Goal: Task Accomplishment & Management: Complete application form

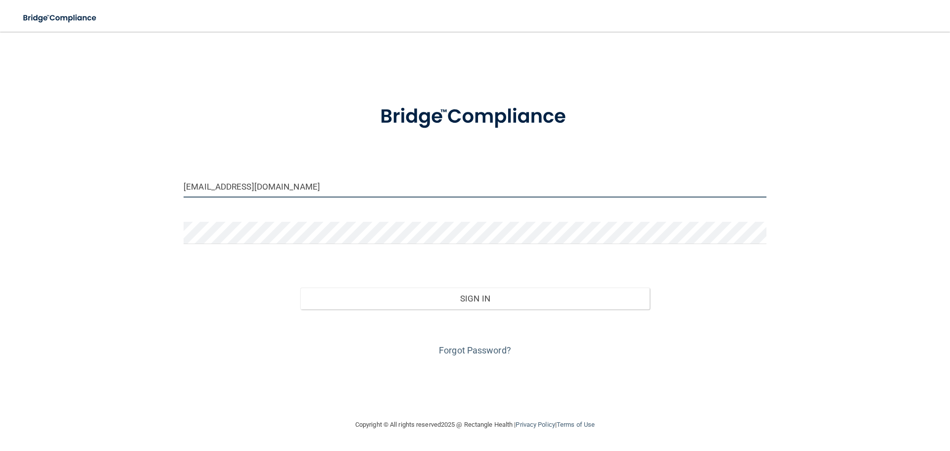
click at [459, 184] on input "michelleleadda@gmail.com" at bounding box center [474, 186] width 583 height 22
drag, startPoint x: 459, startPoint y: 184, endPoint x: 0, endPoint y: 179, distance: 459.0
click at [0, 179] on main "michelleleadda@gmail.com Invalid email/password. You don't have permission to a…" at bounding box center [475, 241] width 950 height 419
type input "[EMAIL_ADDRESS][DOMAIN_NAME]"
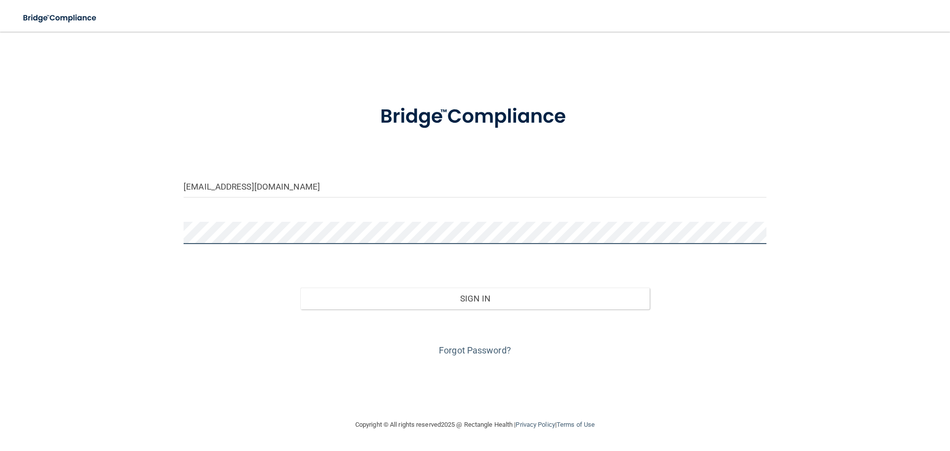
click at [126, 230] on div "kendallmatthews16@gmail.com Invalid email/password. You don't have permission t…" at bounding box center [475, 225] width 910 height 367
click at [300, 287] on button "Sign In" at bounding box center [475, 298] width 350 height 22
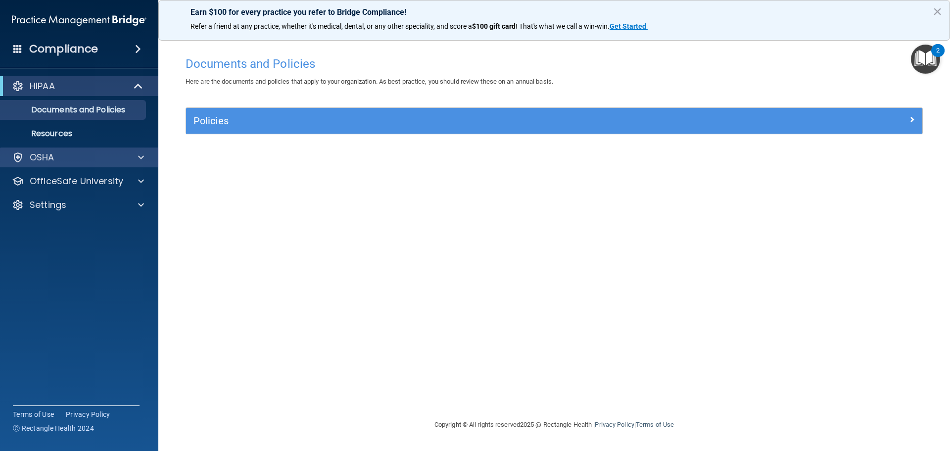
click at [116, 149] on div "OSHA" at bounding box center [79, 157] width 159 height 20
click at [112, 156] on div "OSHA" at bounding box center [65, 157] width 123 height 12
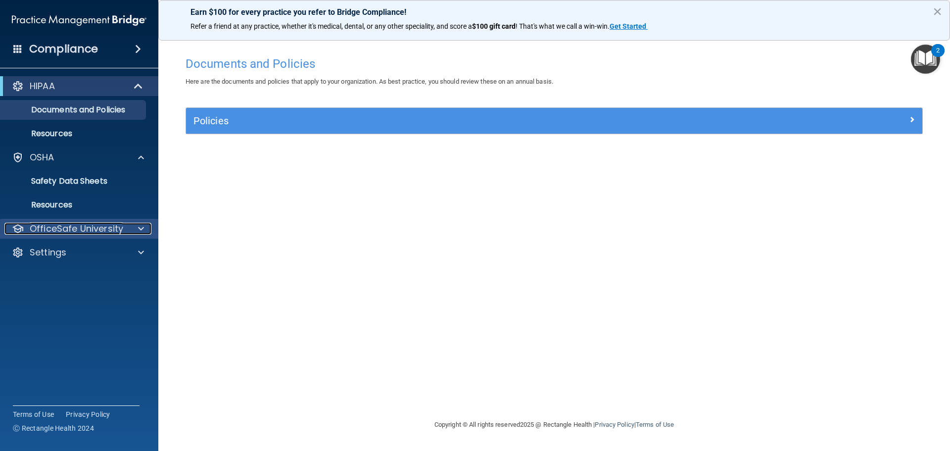
click at [99, 223] on p "OfficeSafe University" at bounding box center [76, 229] width 93 height 12
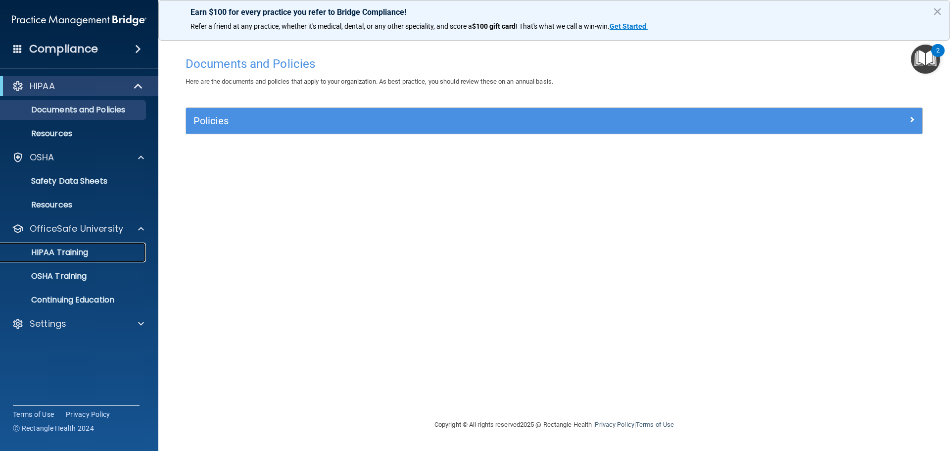
click at [85, 252] on p "HIPAA Training" at bounding box center [47, 252] width 82 height 10
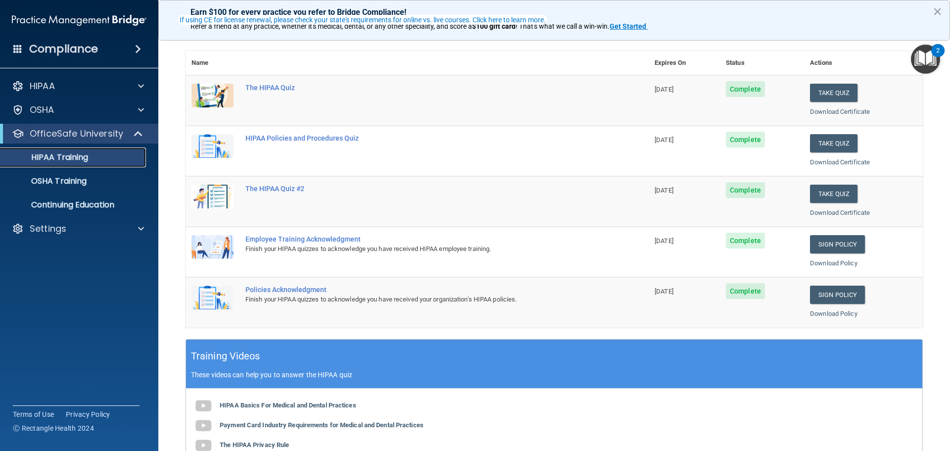
scroll to position [49, 0]
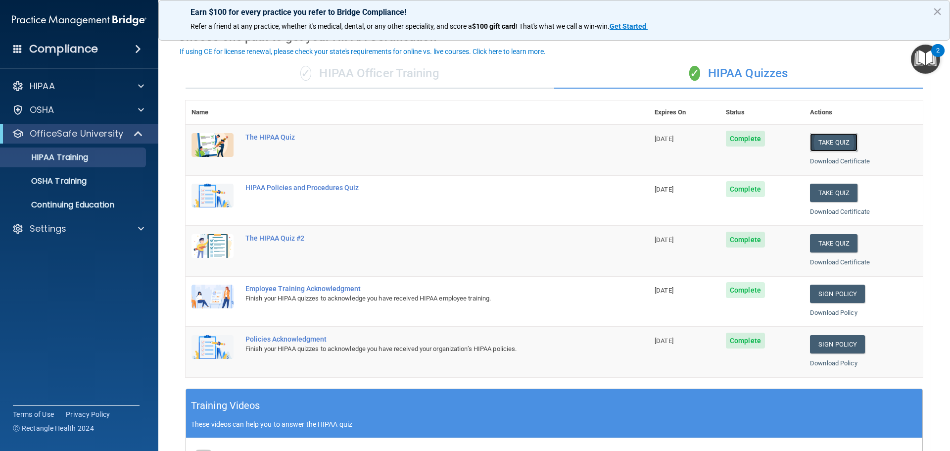
click at [846, 140] on button "Take Quiz" at bounding box center [833, 142] width 47 height 18
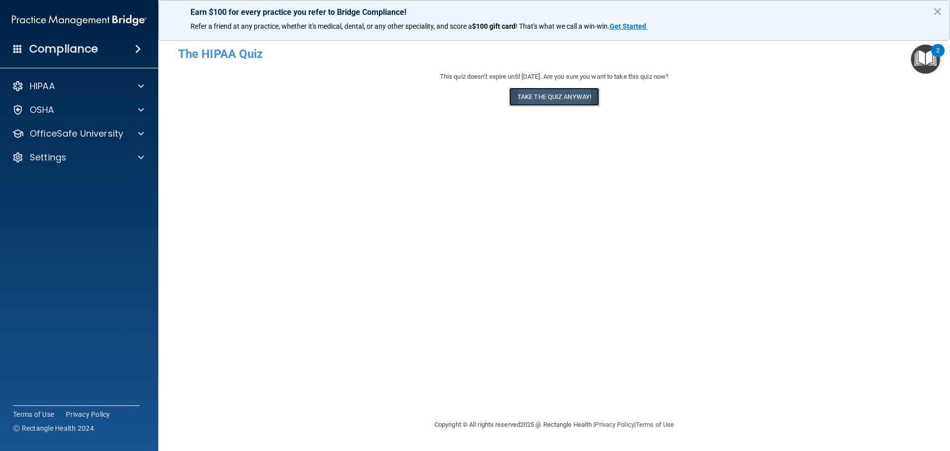
click at [571, 104] on button "Take the quiz anyway!" at bounding box center [554, 97] width 90 height 18
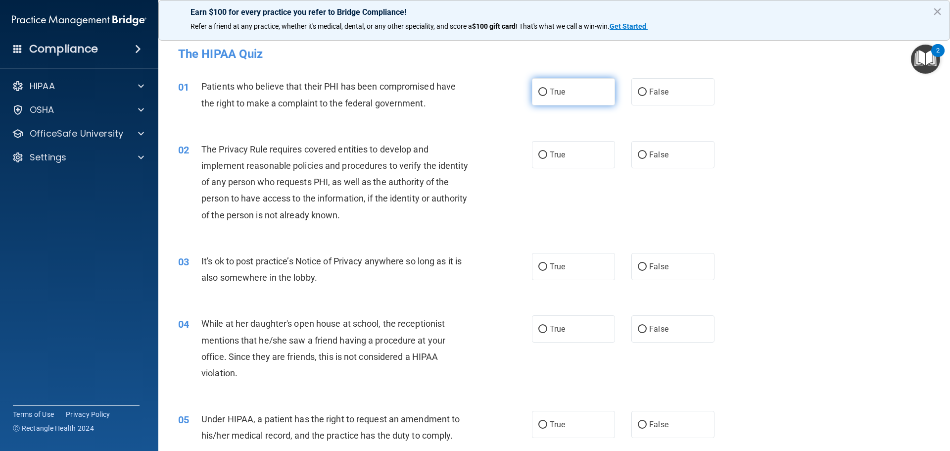
click at [543, 98] on label "True" at bounding box center [573, 91] width 83 height 27
click at [543, 96] on input "True" at bounding box center [542, 92] width 9 height 7
radio input "true"
click at [545, 148] on label "True" at bounding box center [573, 154] width 83 height 27
click at [545, 151] on input "True" at bounding box center [542, 154] width 9 height 7
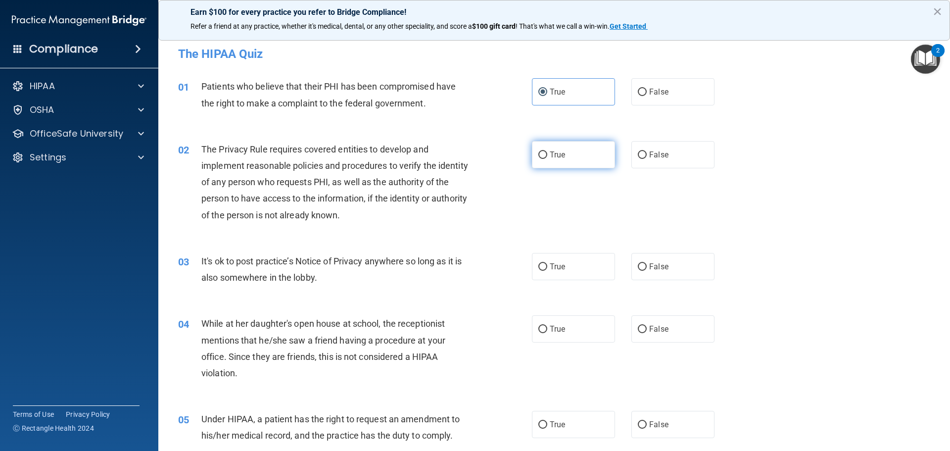
radio input "true"
click at [545, 148] on label "True" at bounding box center [573, 154] width 83 height 27
click at [545, 151] on input "True" at bounding box center [542, 154] width 9 height 7
click at [549, 157] on span "True" at bounding box center [556, 154] width 15 height 9
click at [547, 157] on input "True" at bounding box center [542, 154] width 9 height 7
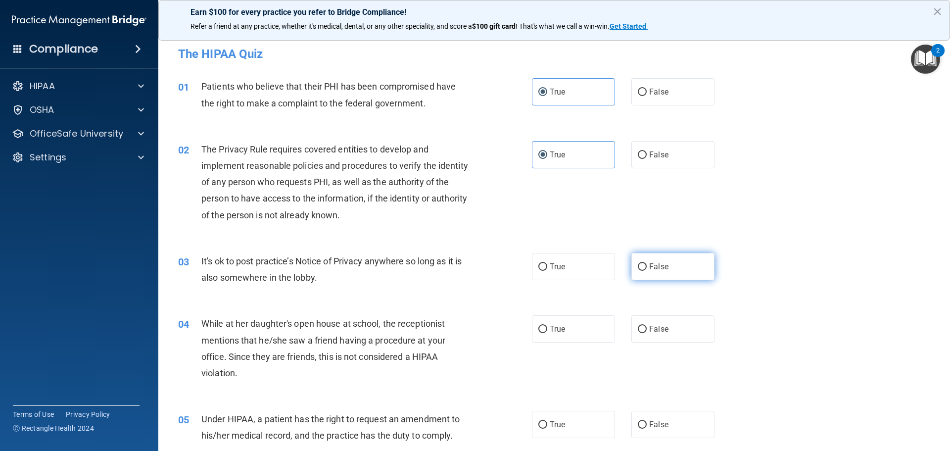
click at [676, 271] on label "False" at bounding box center [672, 266] width 83 height 27
click at [646, 271] on input "False" at bounding box center [642, 266] width 9 height 7
radio input "true"
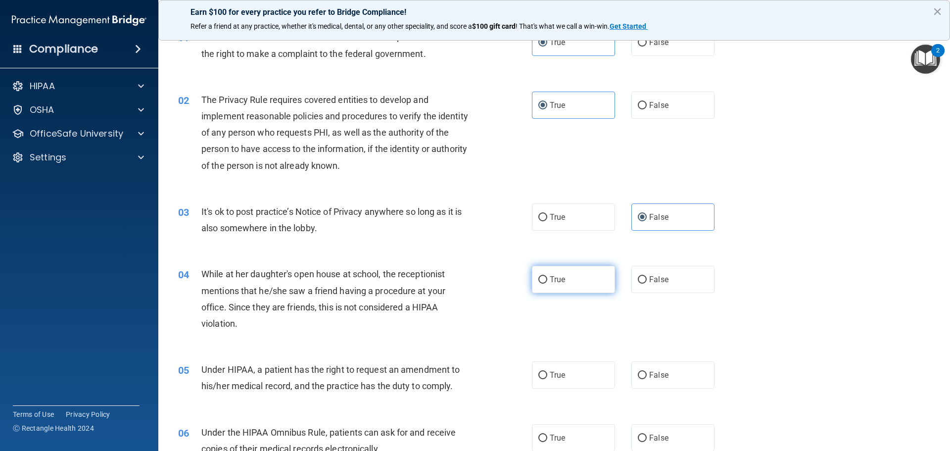
click at [595, 271] on label "True" at bounding box center [573, 279] width 83 height 27
click at [547, 276] on input "True" at bounding box center [542, 279] width 9 height 7
radio input "true"
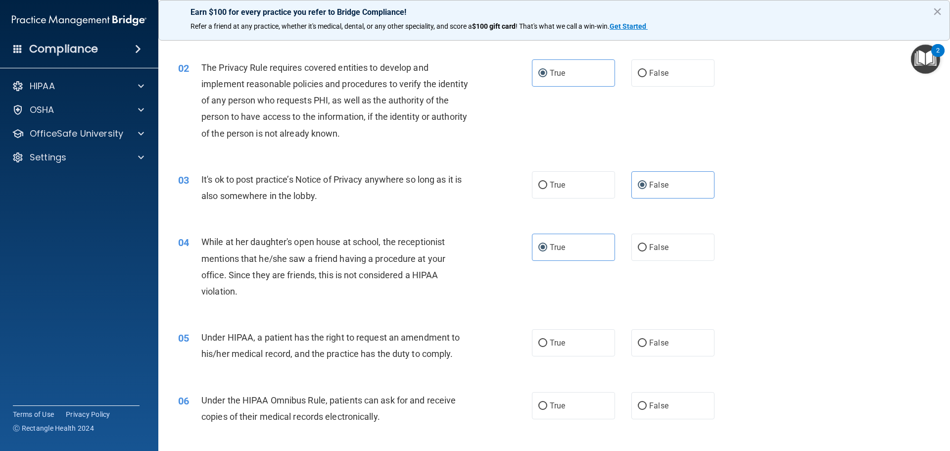
scroll to position [99, 0]
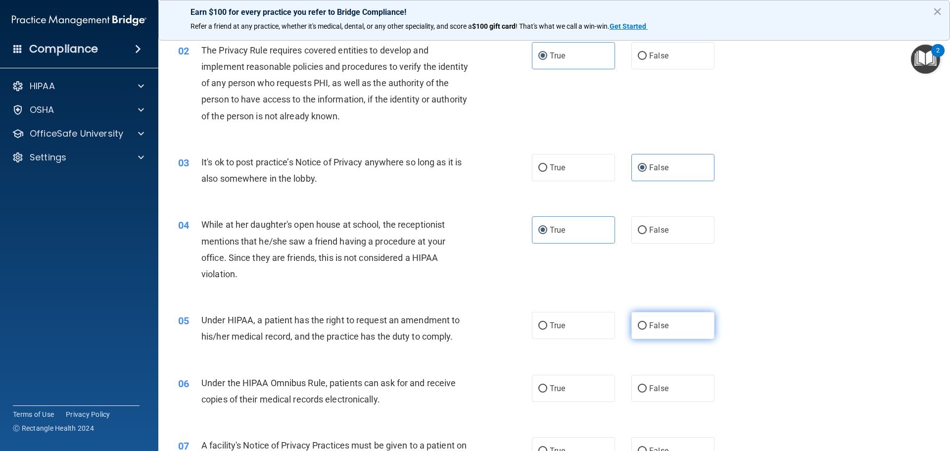
click at [674, 328] on label "False" at bounding box center [672, 325] width 83 height 27
click at [646, 328] on input "False" at bounding box center [642, 325] width 9 height 7
radio input "true"
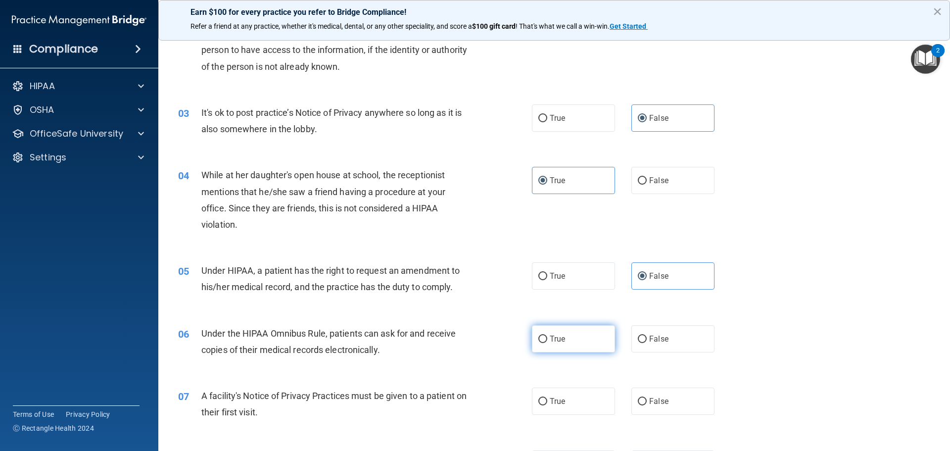
click at [563, 333] on label "True" at bounding box center [573, 338] width 83 height 27
click at [547, 335] on input "True" at bounding box center [542, 338] width 9 height 7
radio input "true"
click at [565, 399] on label "True" at bounding box center [573, 400] width 83 height 27
click at [547, 399] on input "True" at bounding box center [542, 401] width 9 height 7
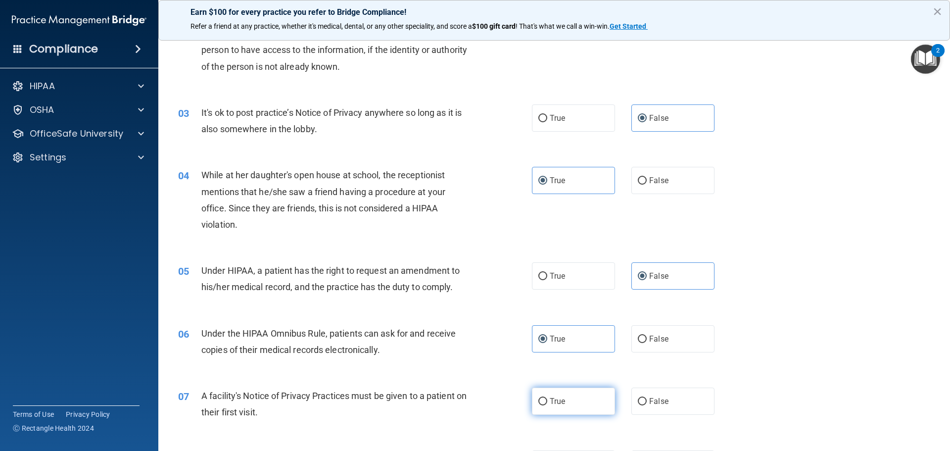
radio input "true"
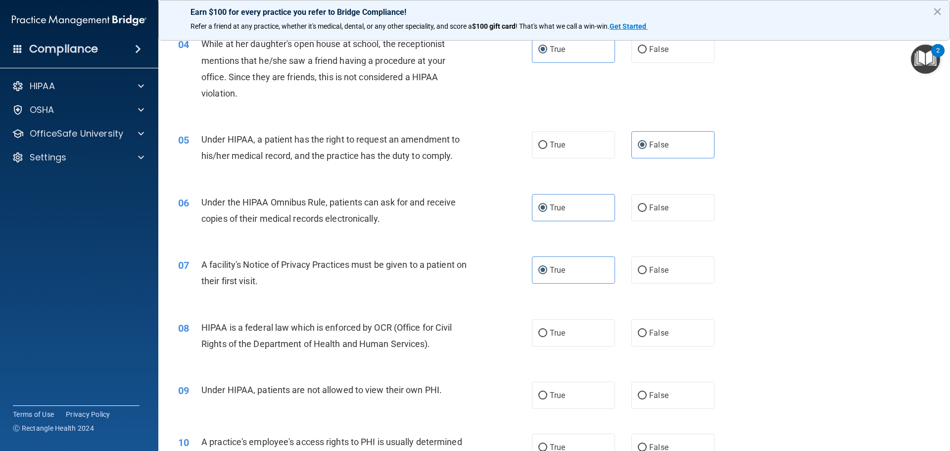
scroll to position [297, 0]
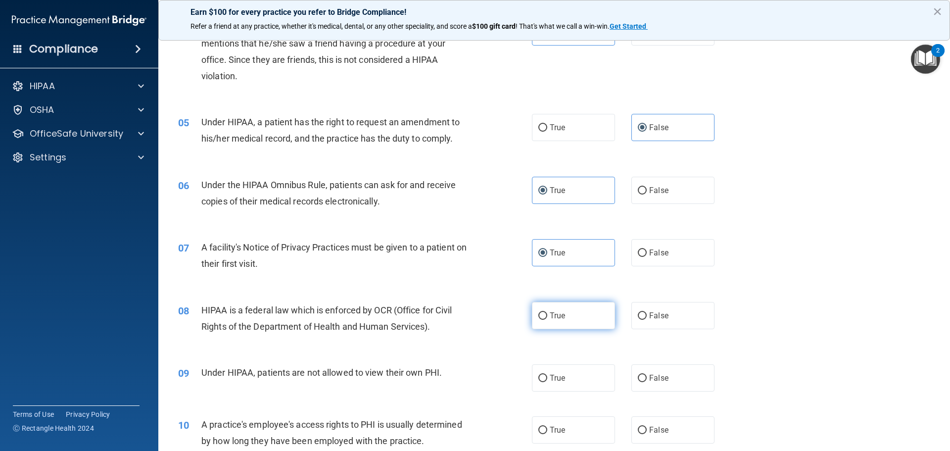
click at [595, 320] on label "True" at bounding box center [573, 315] width 83 height 27
click at [547, 320] on input "True" at bounding box center [542, 315] width 9 height 7
radio input "true"
click at [595, 320] on label "True" at bounding box center [573, 315] width 83 height 27
click at [547, 320] on input "True" at bounding box center [542, 315] width 9 height 7
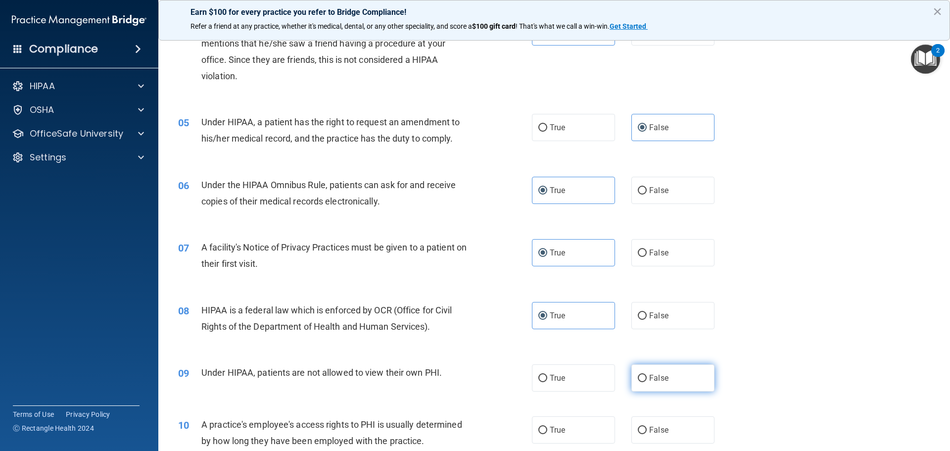
click at [657, 371] on label "False" at bounding box center [672, 377] width 83 height 27
click at [646, 374] on input "False" at bounding box center [642, 377] width 9 height 7
radio input "true"
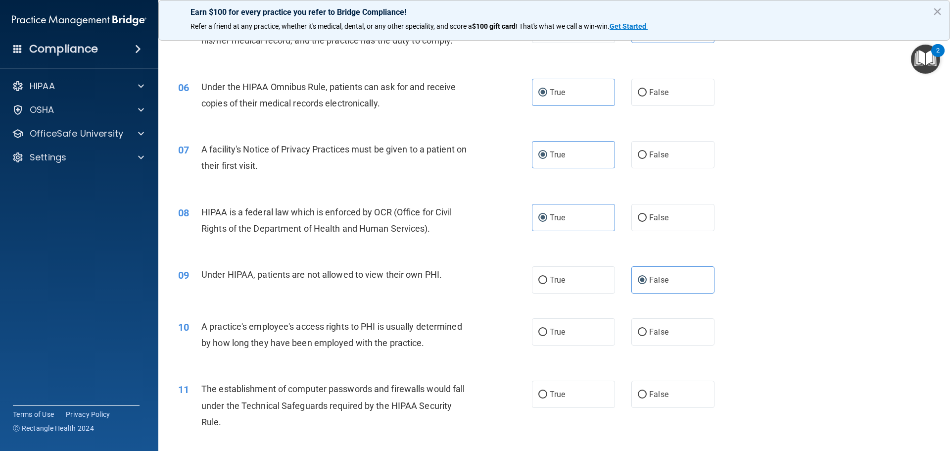
scroll to position [396, 0]
click at [668, 329] on label "False" at bounding box center [672, 330] width 83 height 27
click at [646, 329] on input "False" at bounding box center [642, 330] width 9 height 7
radio input "true"
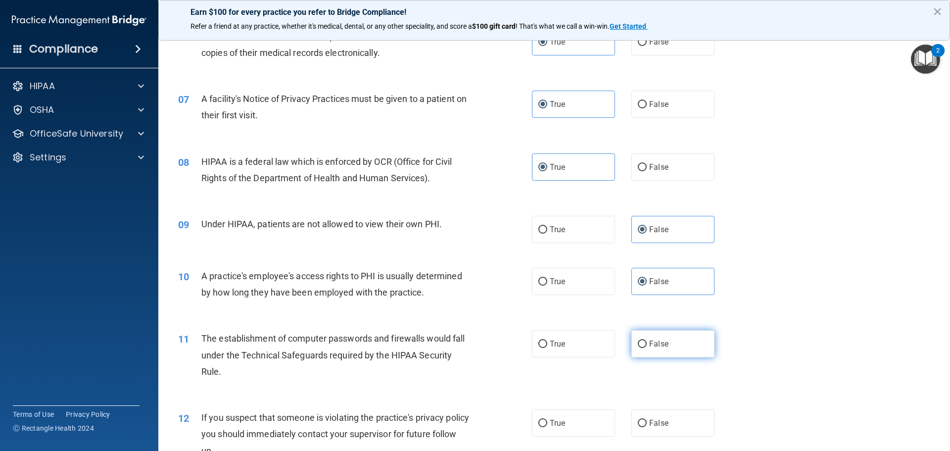
click at [661, 346] on span "False" at bounding box center [658, 343] width 19 height 9
click at [646, 346] on input "False" at bounding box center [642, 343] width 9 height 7
radio input "true"
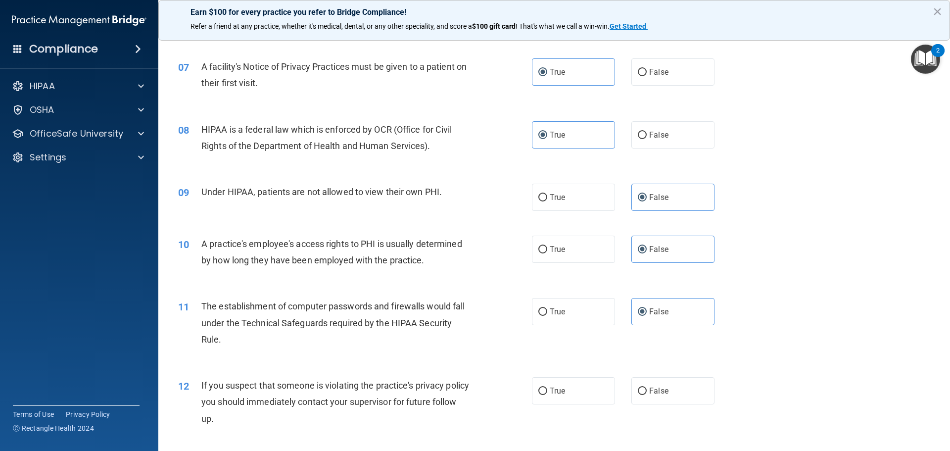
scroll to position [495, 0]
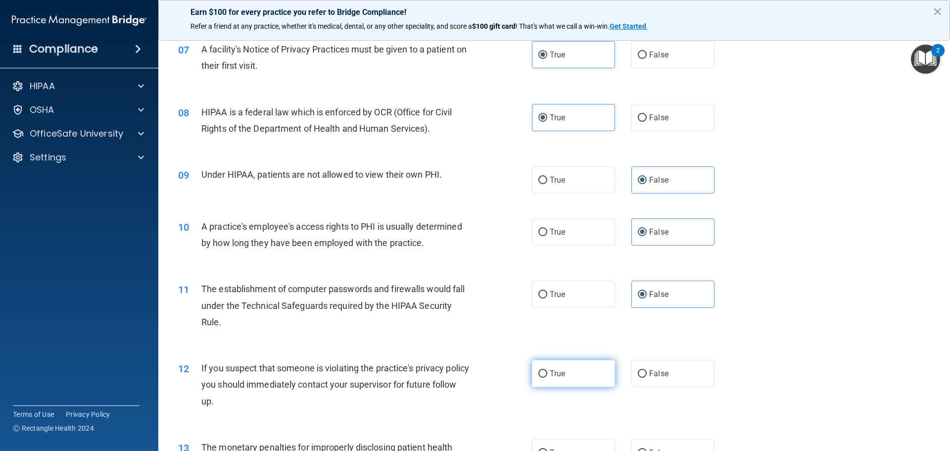
click at [581, 368] on label "True" at bounding box center [573, 373] width 83 height 27
click at [547, 370] on input "True" at bounding box center [542, 373] width 9 height 7
radio input "true"
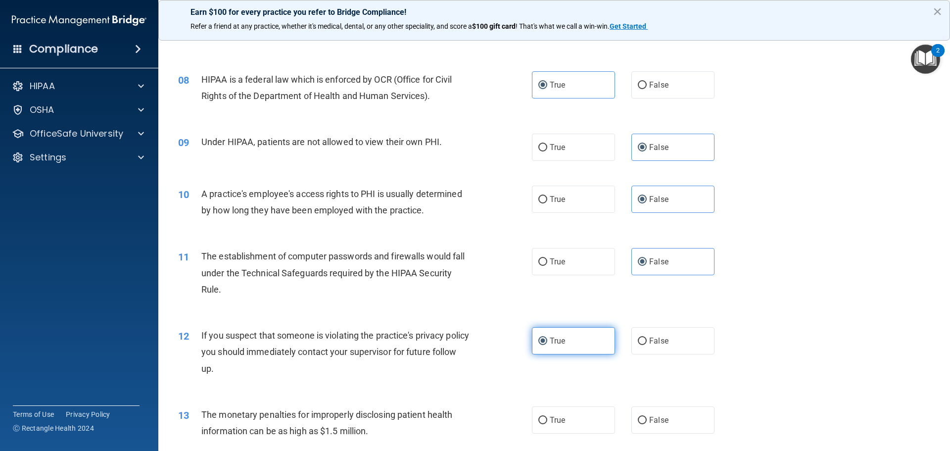
scroll to position [594, 0]
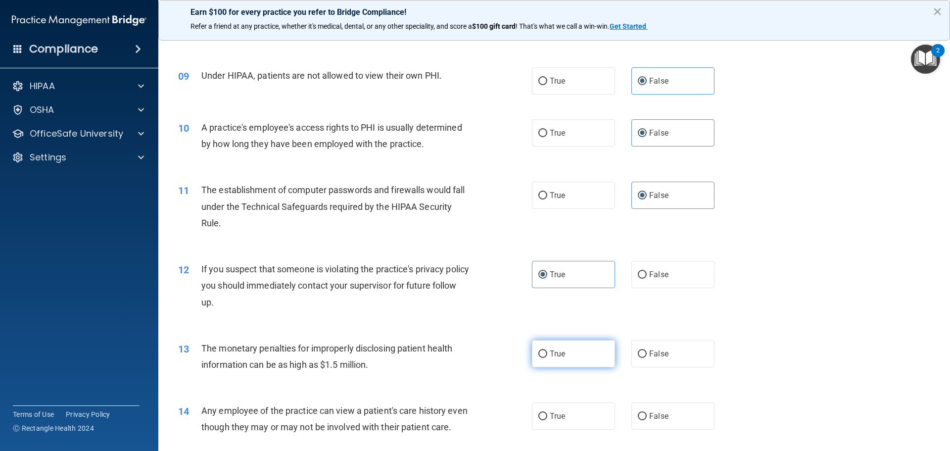
click at [583, 350] on label "True" at bounding box center [573, 353] width 83 height 27
click at [547, 350] on input "True" at bounding box center [542, 353] width 9 height 7
radio input "true"
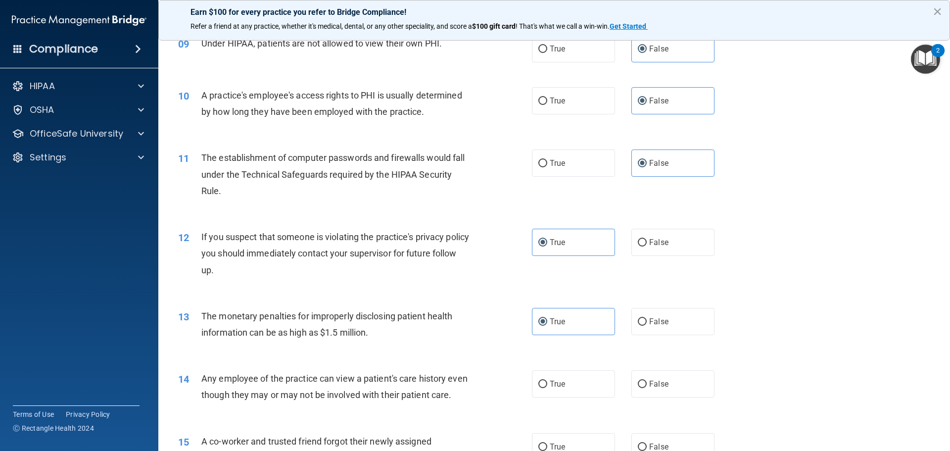
scroll to position [643, 0]
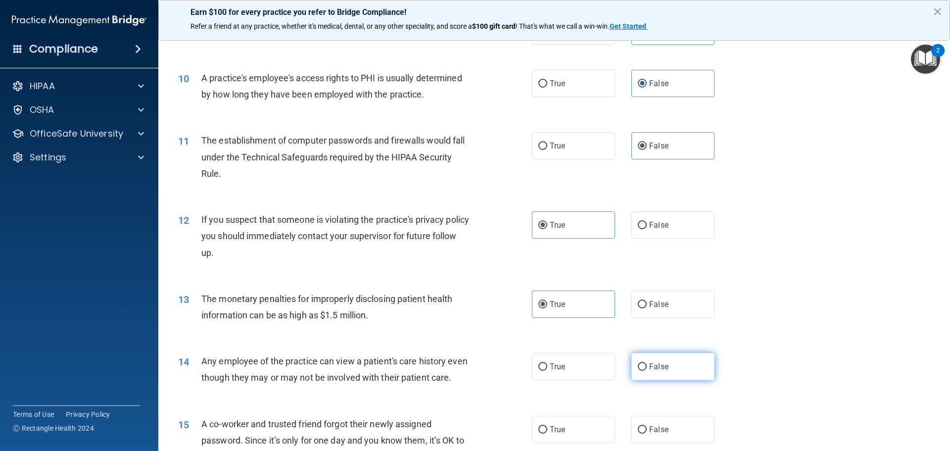
click at [657, 364] on span "False" at bounding box center [658, 366] width 19 height 9
click at [646, 364] on input "False" at bounding box center [642, 366] width 9 height 7
radio input "true"
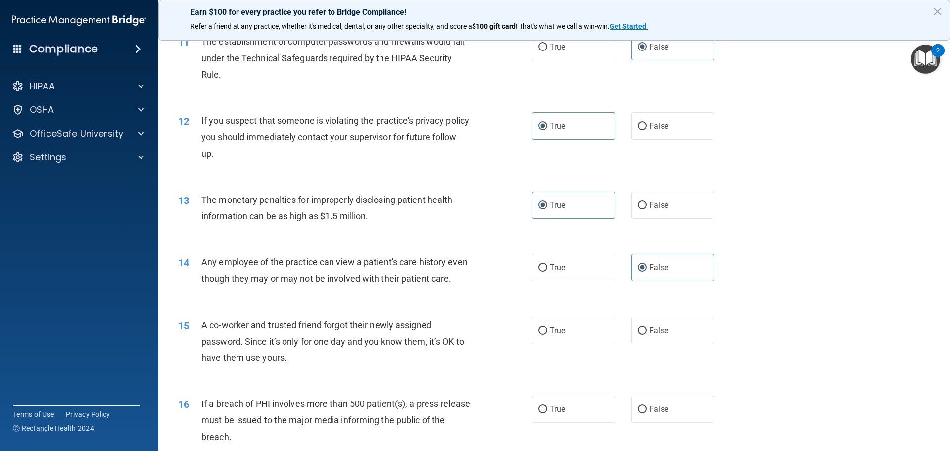
scroll to position [791, 0]
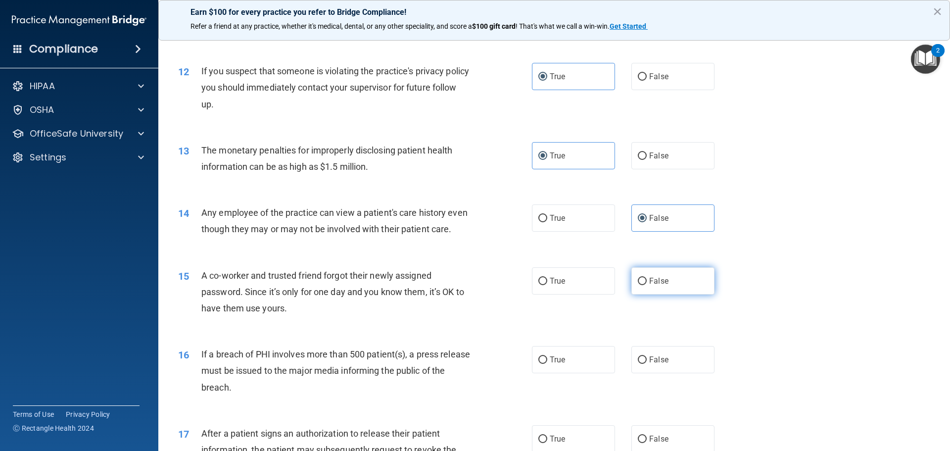
click at [653, 294] on label "False" at bounding box center [672, 280] width 83 height 27
click at [646, 285] on input "False" at bounding box center [642, 280] width 9 height 7
radio input "true"
click at [577, 367] on label "True" at bounding box center [573, 359] width 83 height 27
click at [547, 364] on input "True" at bounding box center [542, 359] width 9 height 7
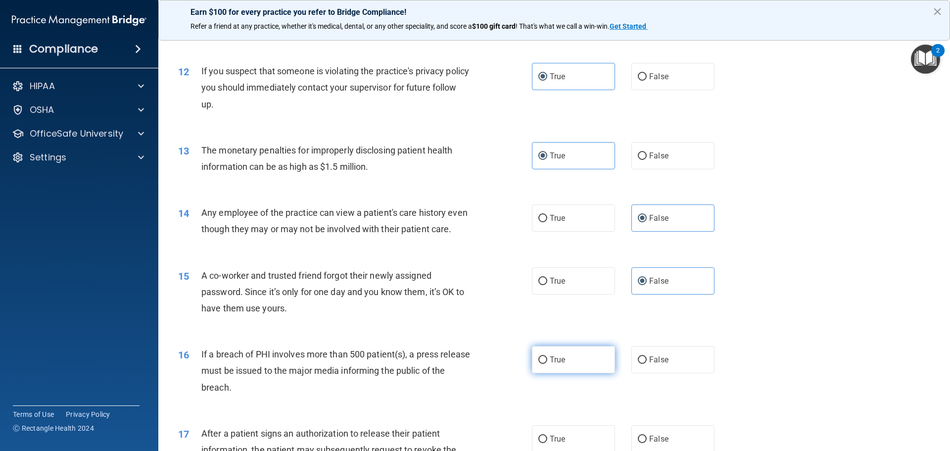
radio input "true"
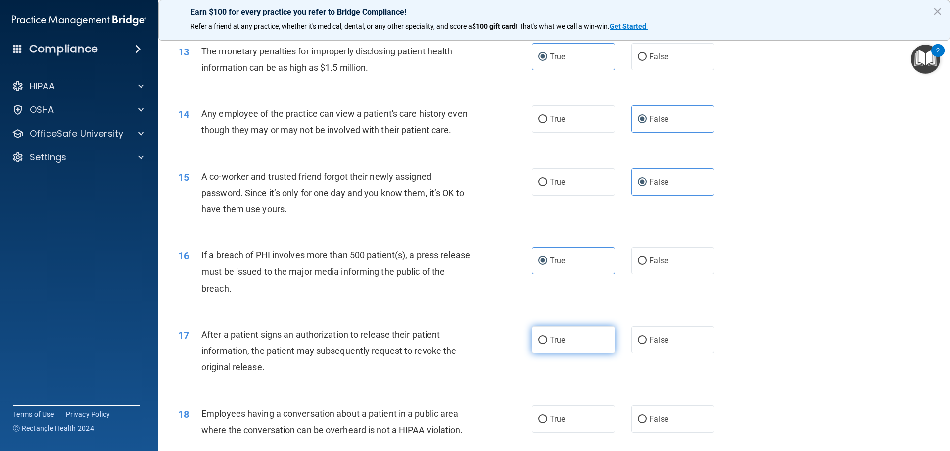
click at [565, 353] on label "True" at bounding box center [573, 339] width 83 height 27
click at [547, 344] on input "True" at bounding box center [542, 339] width 9 height 7
radio input "true"
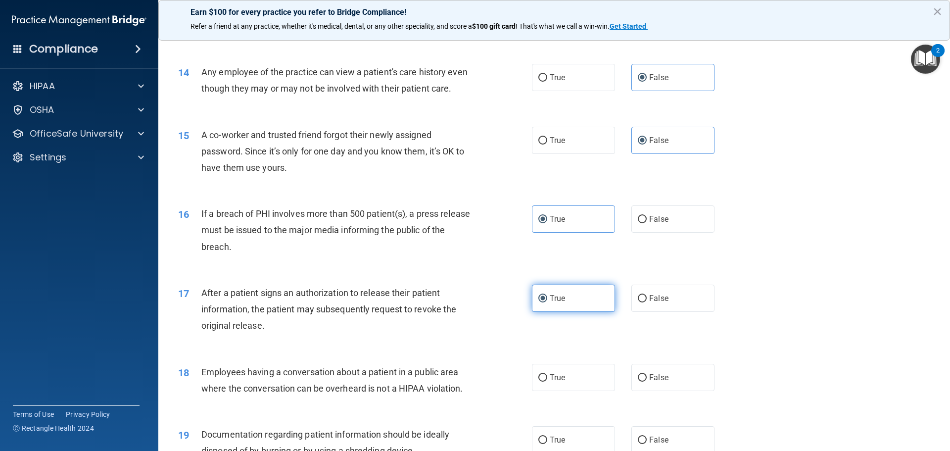
scroll to position [989, 0]
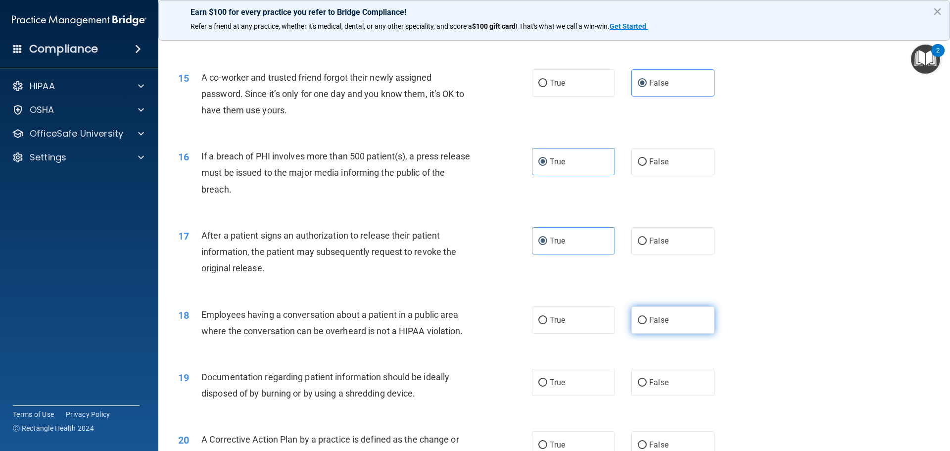
click at [638, 324] on input "False" at bounding box center [642, 320] width 9 height 7
radio input "true"
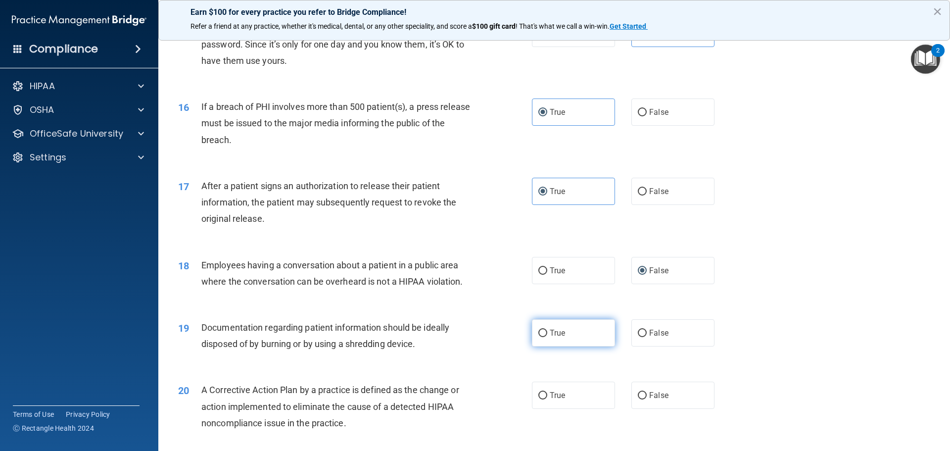
click at [604, 346] on label "True" at bounding box center [573, 332] width 83 height 27
click at [547, 337] on input "True" at bounding box center [542, 332] width 9 height 7
radio input "true"
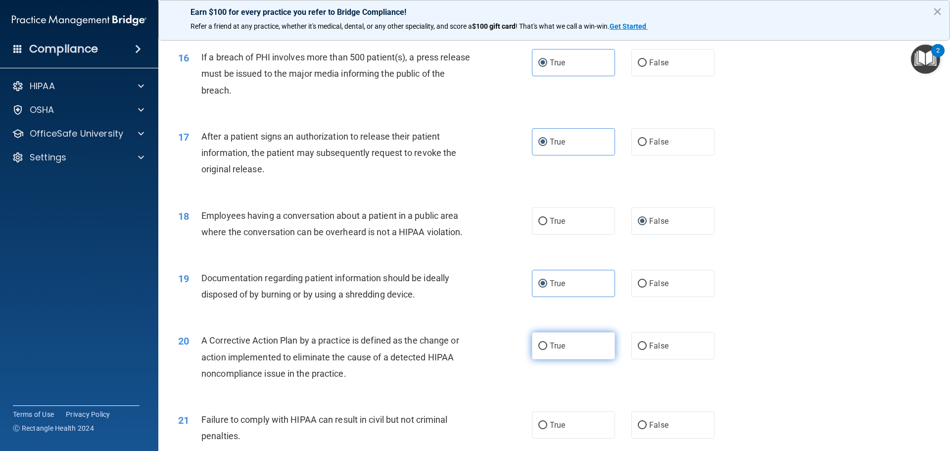
click at [594, 355] on label "True" at bounding box center [573, 345] width 83 height 27
click at [547, 350] on input "True" at bounding box center [542, 345] width 9 height 7
radio input "true"
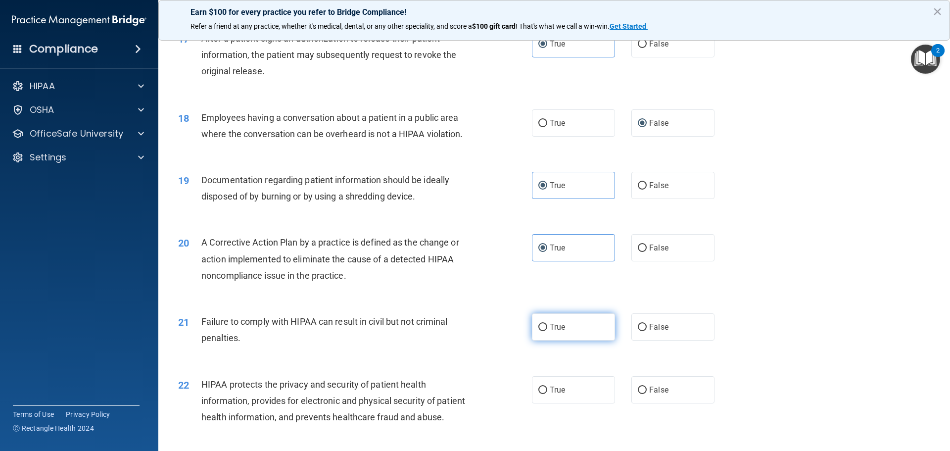
scroll to position [1187, 0]
click at [644, 339] on label "False" at bounding box center [672, 325] width 83 height 27
click at [644, 330] on input "False" at bounding box center [642, 325] width 9 height 7
radio input "true"
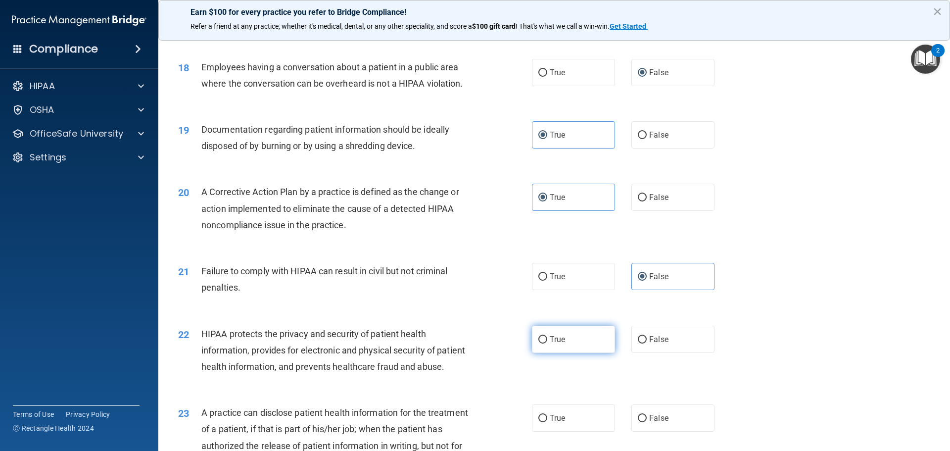
click at [596, 353] on label "True" at bounding box center [573, 338] width 83 height 27
click at [547, 343] on input "True" at bounding box center [542, 339] width 9 height 7
radio input "true"
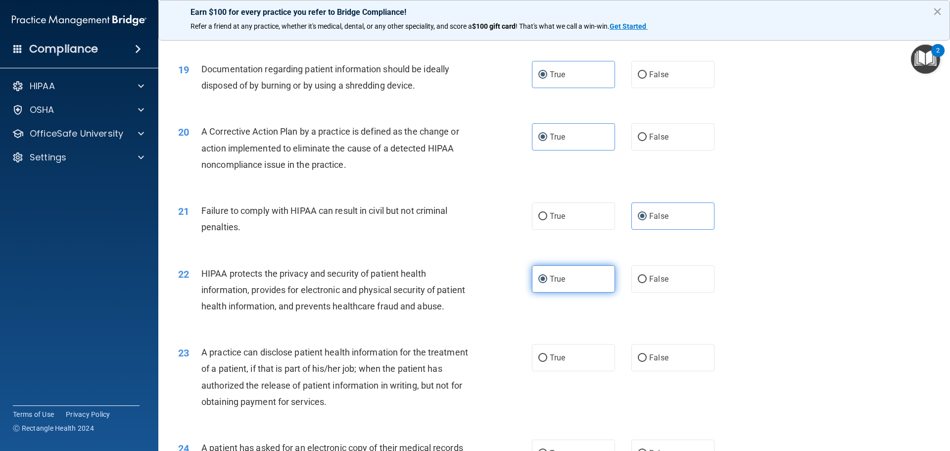
scroll to position [1335, 0]
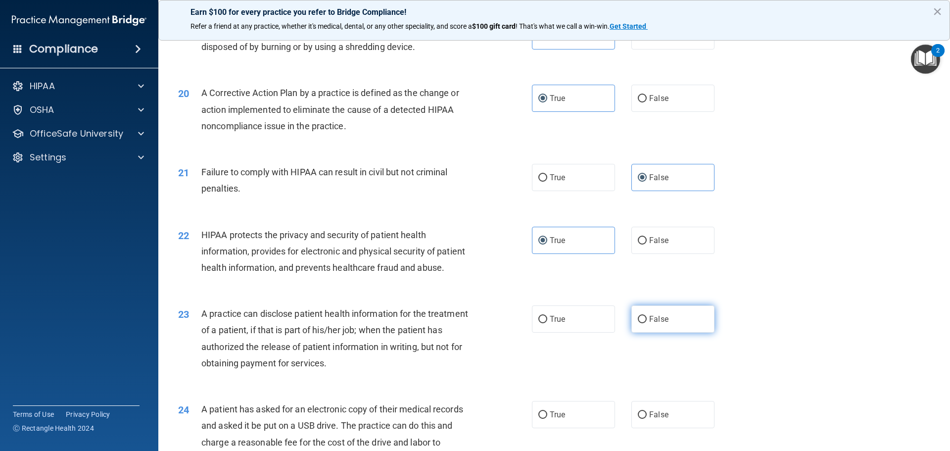
click at [638, 332] on label "False" at bounding box center [672, 318] width 83 height 27
click at [638, 323] on input "False" at bounding box center [642, 319] width 9 height 7
radio input "true"
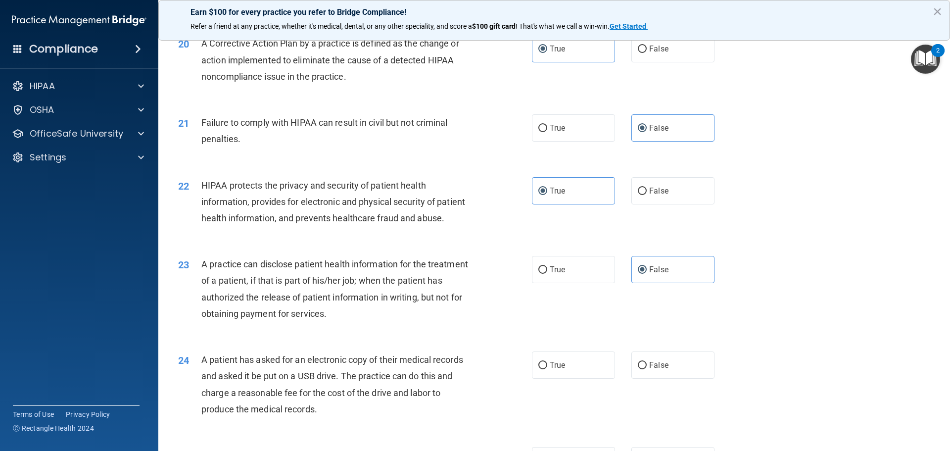
scroll to position [1434, 0]
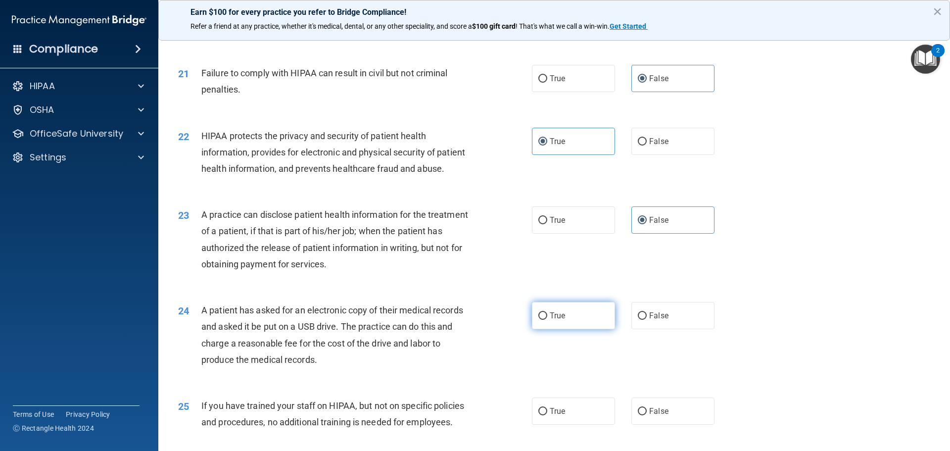
click at [575, 329] on label "True" at bounding box center [573, 315] width 83 height 27
click at [547, 320] on input "True" at bounding box center [542, 315] width 9 height 7
radio input "true"
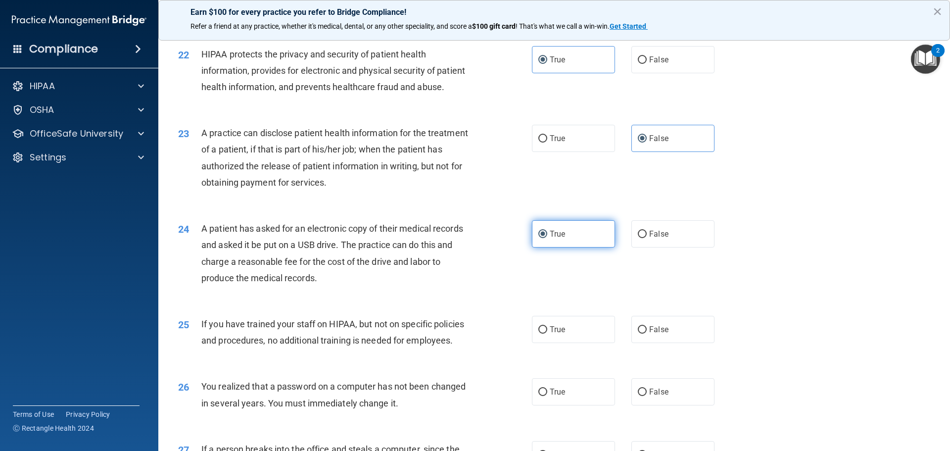
scroll to position [1533, 0]
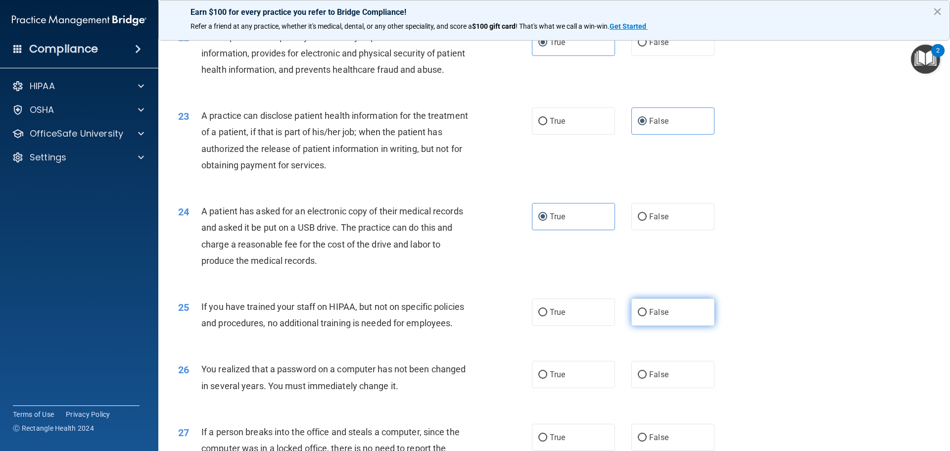
click at [631, 325] on label "False" at bounding box center [672, 311] width 83 height 27
click at [638, 316] on input "False" at bounding box center [642, 312] width 9 height 7
radio input "true"
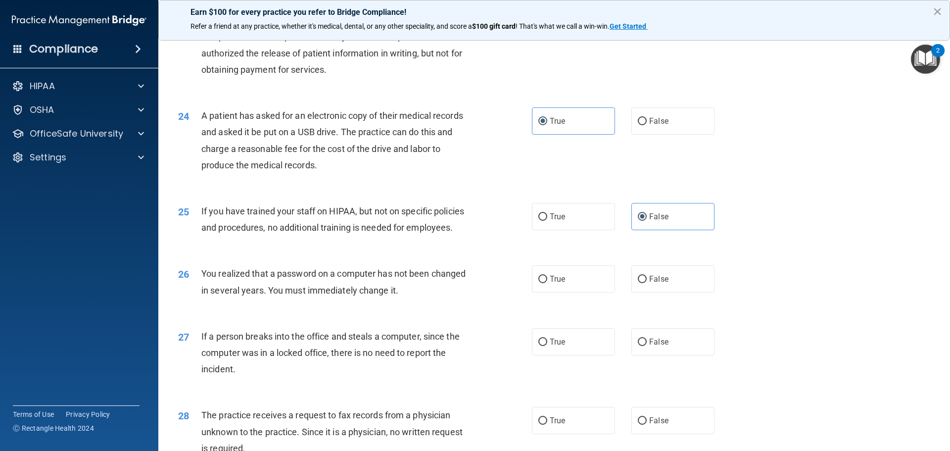
scroll to position [1632, 0]
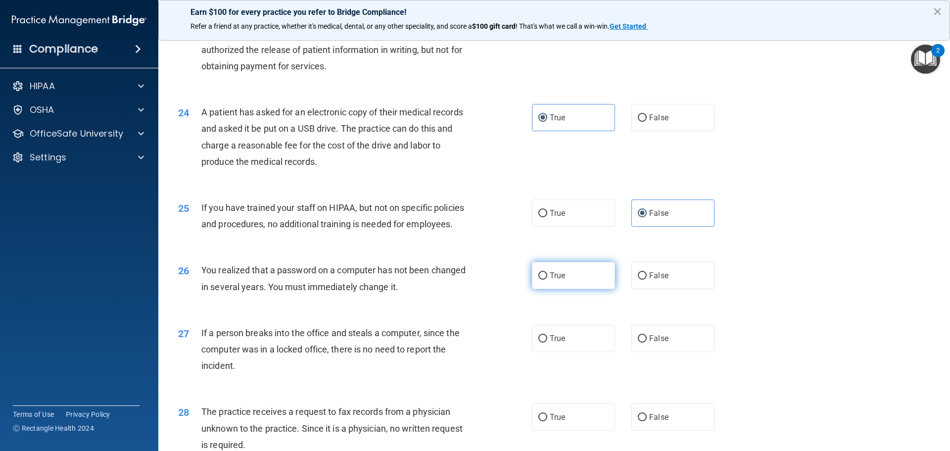
click at [581, 289] on label "True" at bounding box center [573, 275] width 83 height 27
click at [547, 279] on input "True" at bounding box center [542, 275] width 9 height 7
radio input "true"
click at [658, 352] on label "False" at bounding box center [672, 337] width 83 height 27
click at [646, 342] on input "False" at bounding box center [642, 338] width 9 height 7
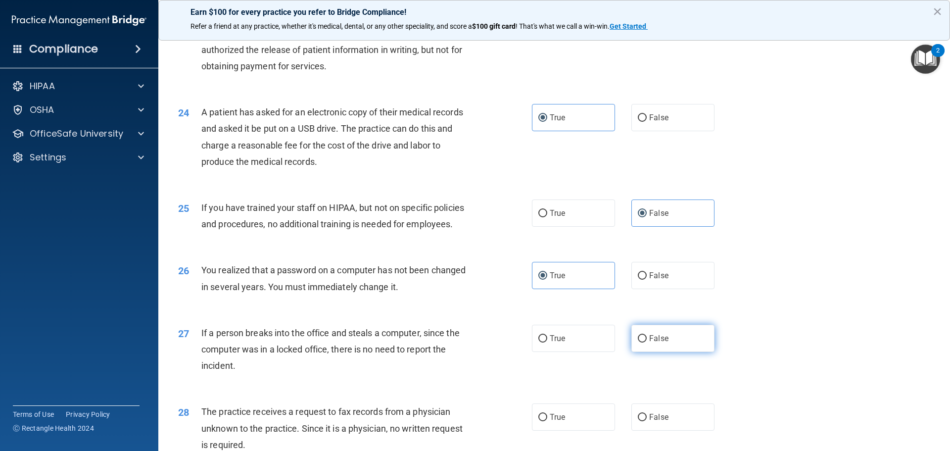
radio input "true"
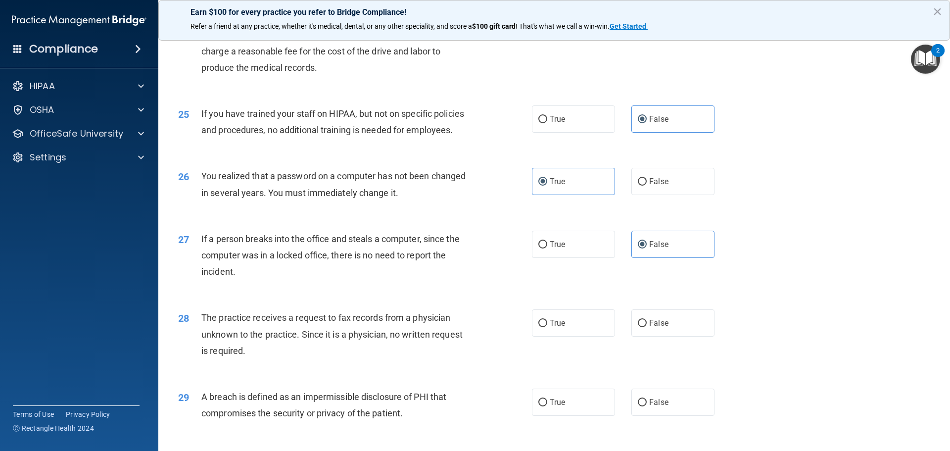
scroll to position [1731, 0]
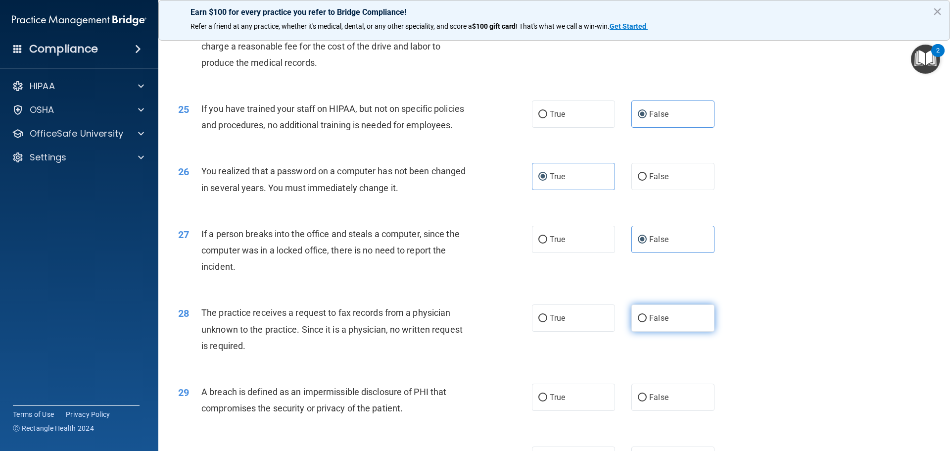
click at [662, 322] on span "False" at bounding box center [658, 317] width 19 height 9
click at [646, 322] on input "False" at bounding box center [642, 318] width 9 height 7
radio input "true"
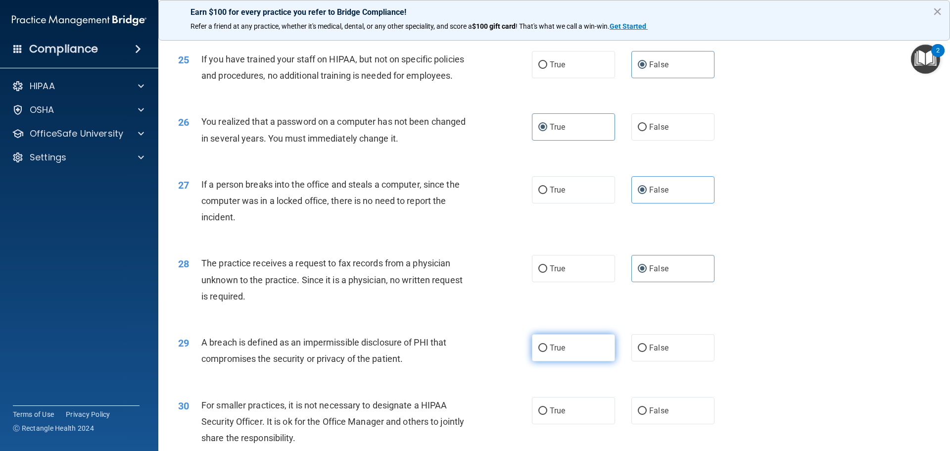
click at [562, 361] on label "True" at bounding box center [573, 347] width 83 height 27
click at [547, 352] on input "True" at bounding box center [542, 347] width 9 height 7
radio input "true"
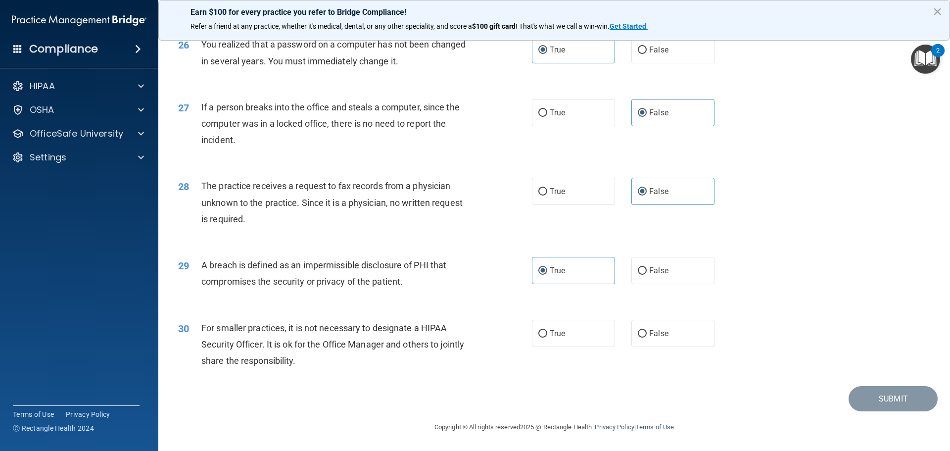
scroll to position [1879, 0]
click at [650, 338] on span "False" at bounding box center [658, 332] width 19 height 9
click at [646, 337] on input "False" at bounding box center [642, 333] width 9 height 7
radio input "true"
click at [882, 399] on button "Submit" at bounding box center [892, 398] width 89 height 25
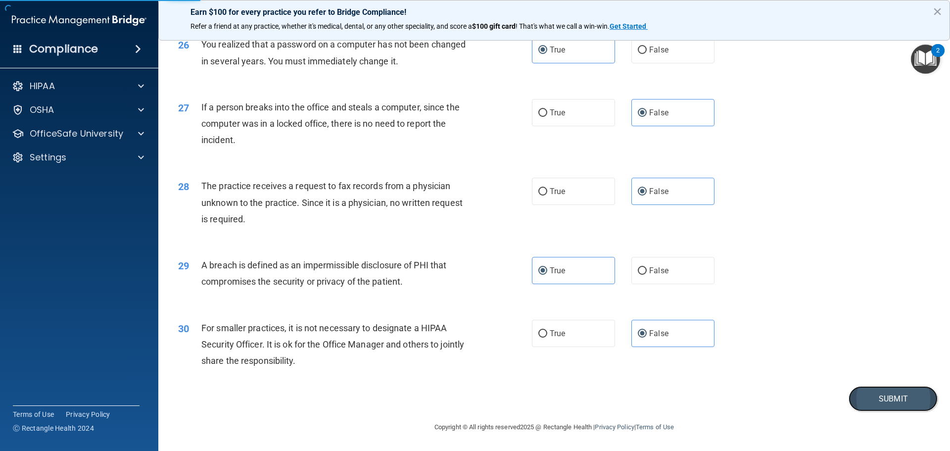
click at [893, 411] on button "Submit" at bounding box center [892, 398] width 89 height 25
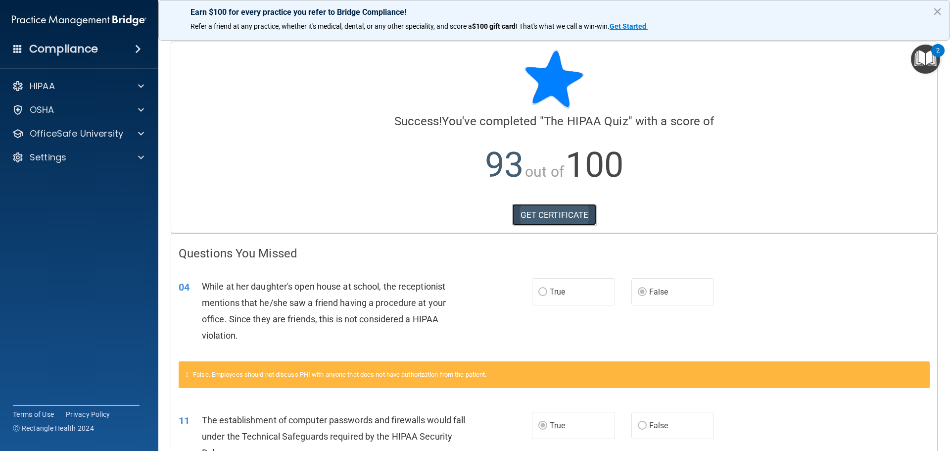
click at [539, 210] on link "GET CERTIFICATE" at bounding box center [554, 215] width 85 height 22
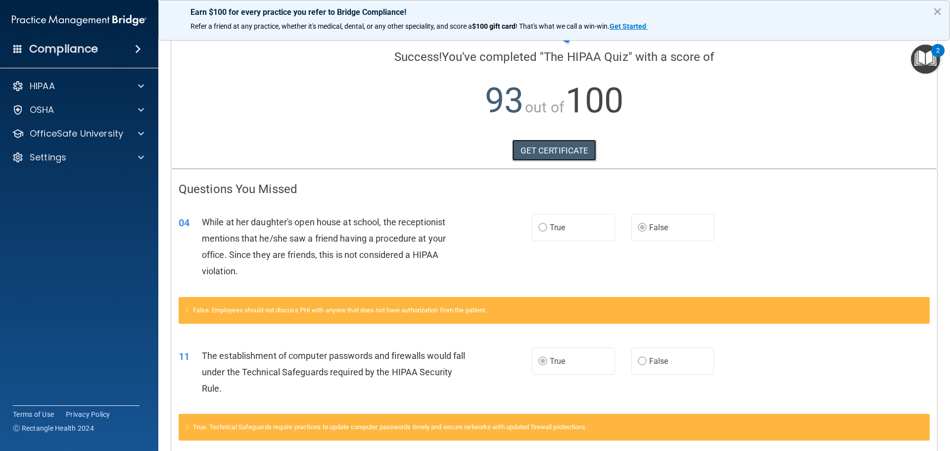
scroll to position [113, 0]
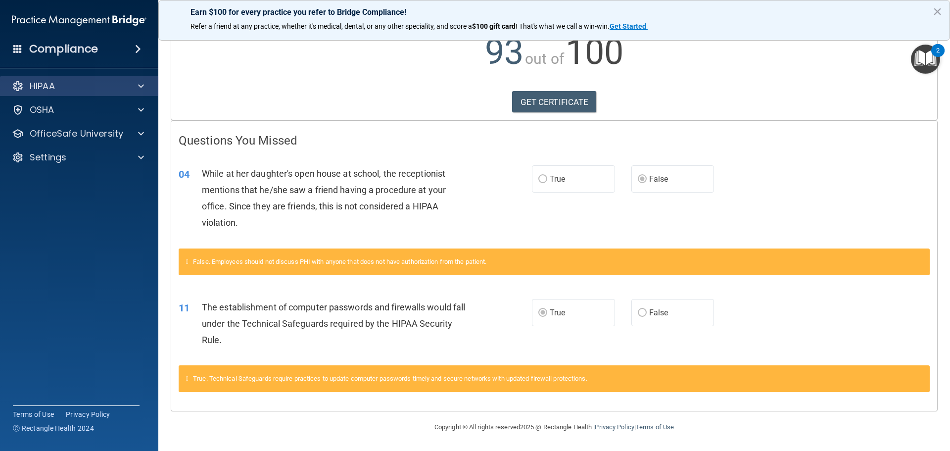
click at [50, 79] on div "HIPAA" at bounding box center [79, 86] width 159 height 20
click at [145, 88] on div at bounding box center [139, 86] width 25 height 12
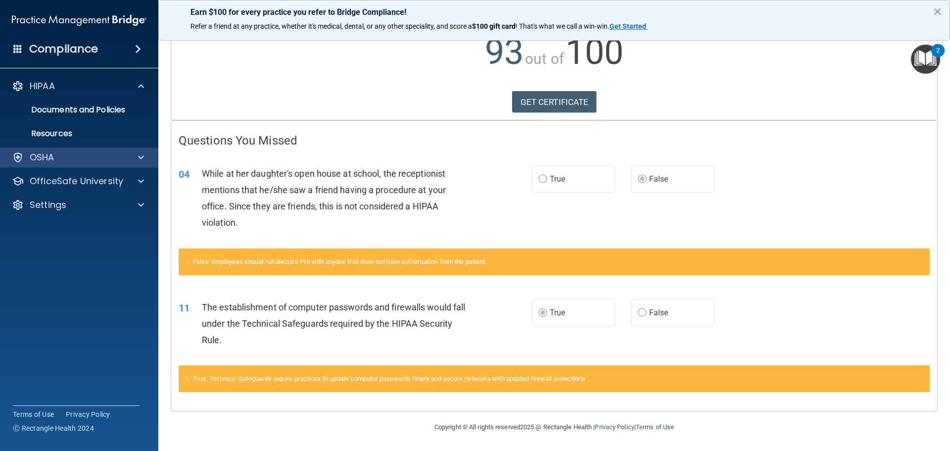
click at [112, 165] on div "OSHA" at bounding box center [79, 157] width 159 height 20
click at [105, 160] on div "OSHA" at bounding box center [65, 157] width 123 height 12
click at [72, 159] on div "OSHA" at bounding box center [65, 157] width 123 height 12
click at [92, 159] on div "OSHA" at bounding box center [65, 157] width 123 height 12
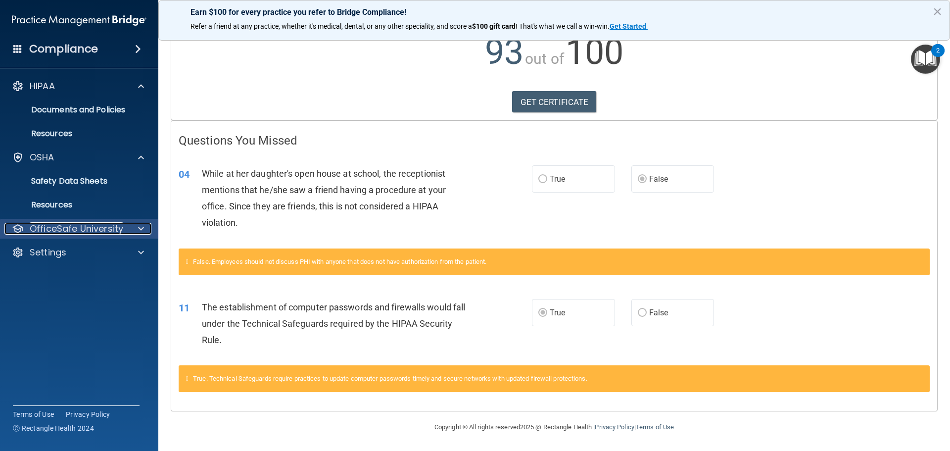
click at [101, 227] on p "OfficeSafe University" at bounding box center [76, 229] width 93 height 12
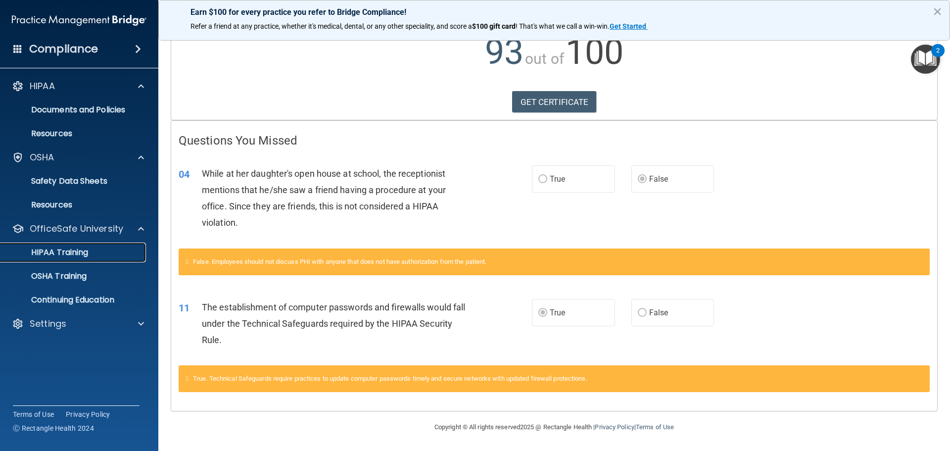
click at [77, 254] on p "HIPAA Training" at bounding box center [47, 252] width 82 height 10
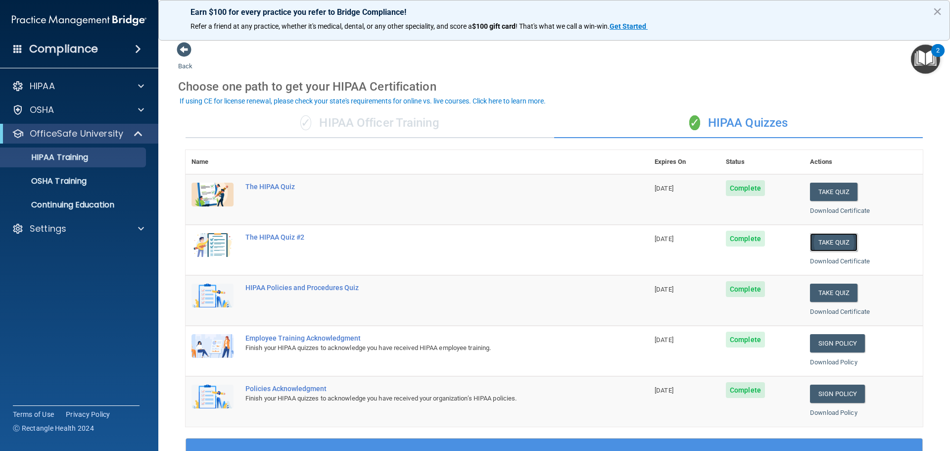
click at [836, 238] on button "Take Quiz" at bounding box center [833, 242] width 47 height 18
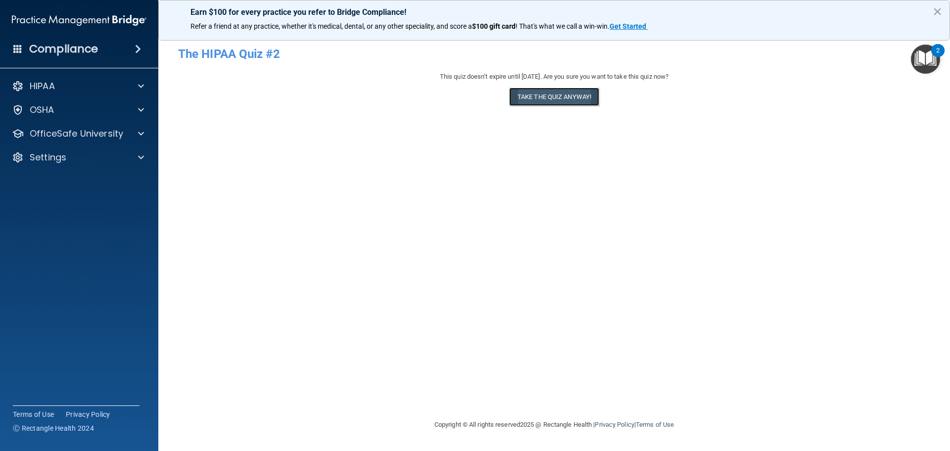
click at [574, 101] on button "Take the quiz anyway!" at bounding box center [554, 97] width 90 height 18
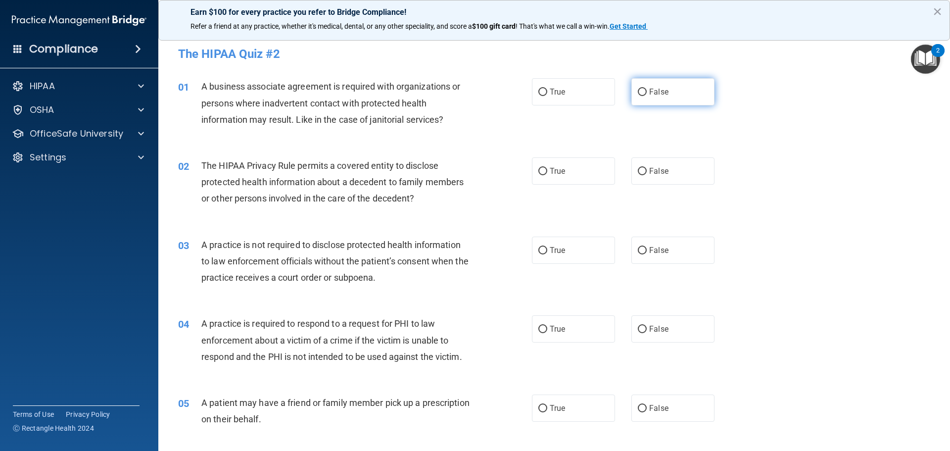
click at [653, 92] on span "False" at bounding box center [658, 91] width 19 height 9
click at [646, 92] on input "False" at bounding box center [642, 92] width 9 height 7
radio input "true"
click at [552, 165] on label "True" at bounding box center [573, 170] width 83 height 27
click at [547, 168] on input "True" at bounding box center [542, 171] width 9 height 7
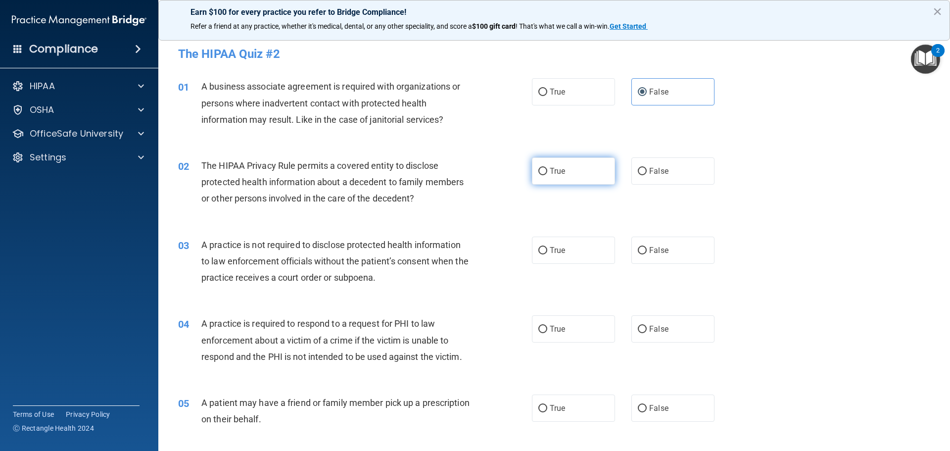
radio input "true"
click at [644, 256] on label "False" at bounding box center [672, 249] width 83 height 27
click at [644, 254] on input "False" at bounding box center [642, 250] width 9 height 7
radio input "true"
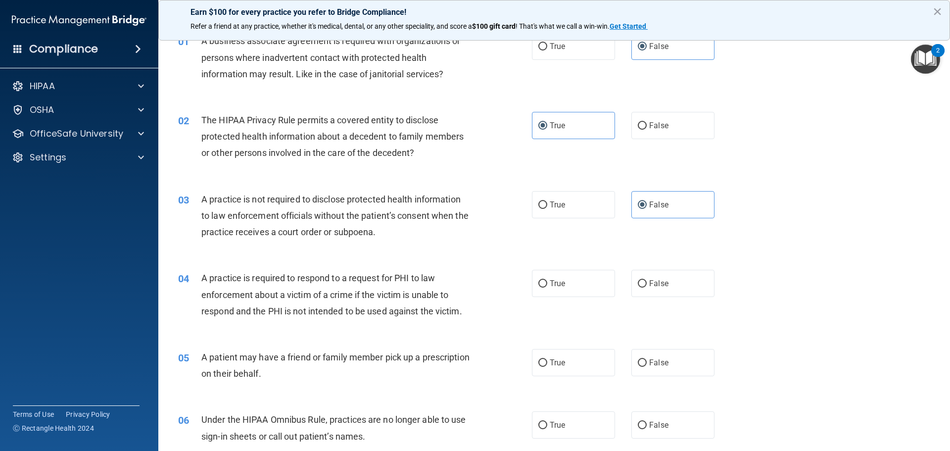
scroll to position [99, 0]
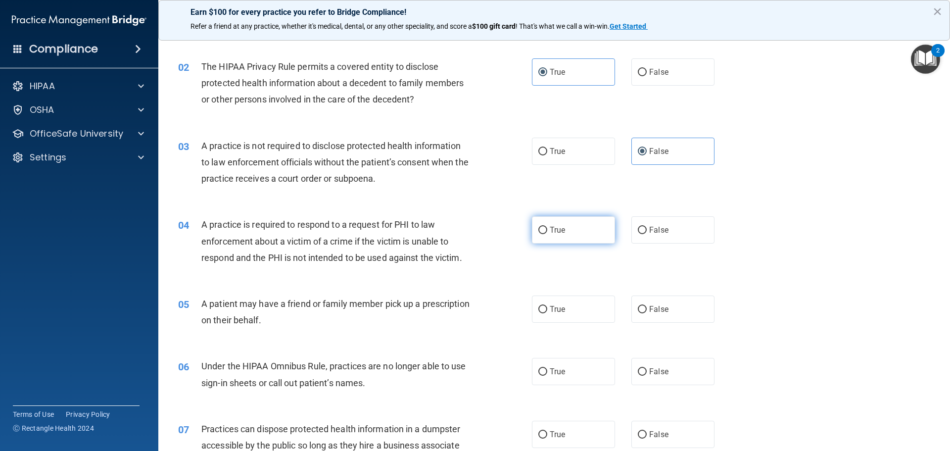
click at [553, 229] on span "True" at bounding box center [556, 229] width 15 height 9
click at [547, 229] on input "True" at bounding box center [542, 230] width 9 height 7
radio input "true"
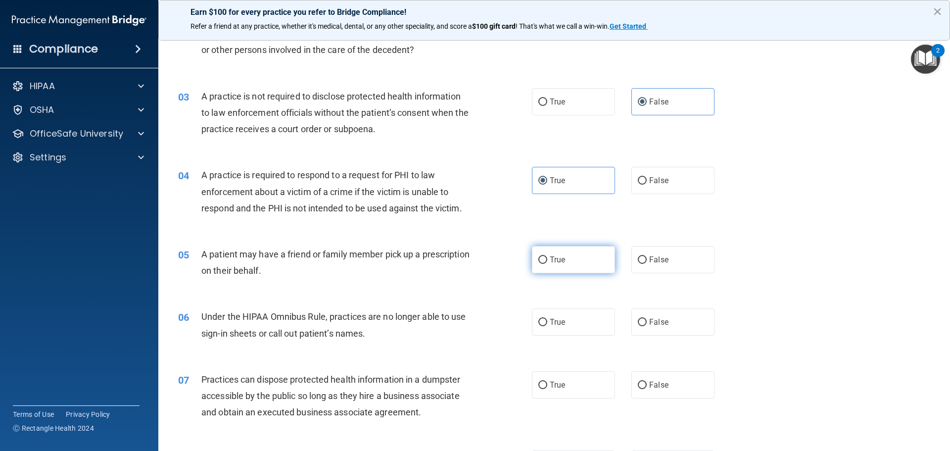
click at [554, 257] on span "True" at bounding box center [556, 259] width 15 height 9
click at [547, 257] on input "True" at bounding box center [542, 259] width 9 height 7
radio input "true"
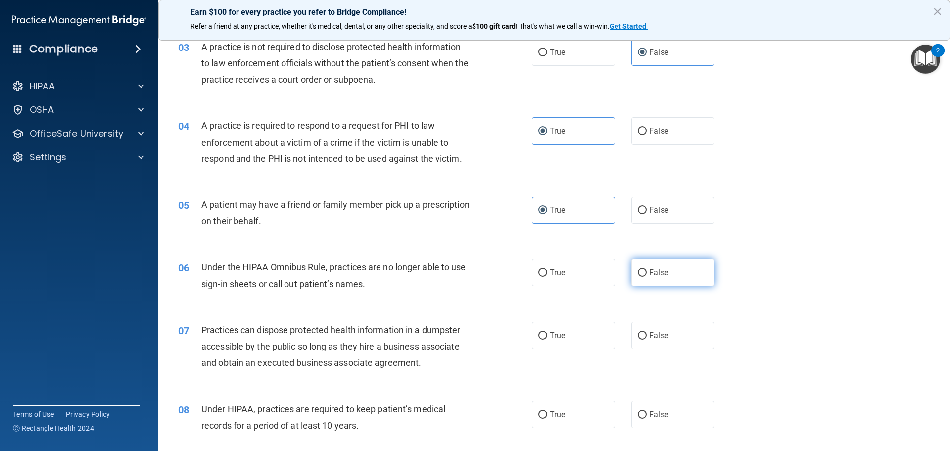
click at [653, 270] on span "False" at bounding box center [658, 272] width 19 height 9
click at [646, 270] on input "False" at bounding box center [642, 272] width 9 height 7
radio input "true"
click at [657, 337] on span "False" at bounding box center [658, 334] width 19 height 9
click at [646, 337] on input "False" at bounding box center [642, 335] width 9 height 7
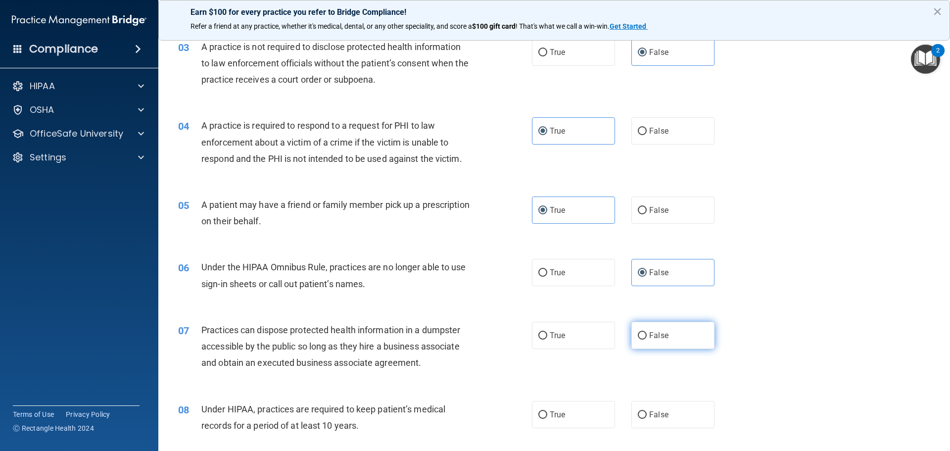
radio input "true"
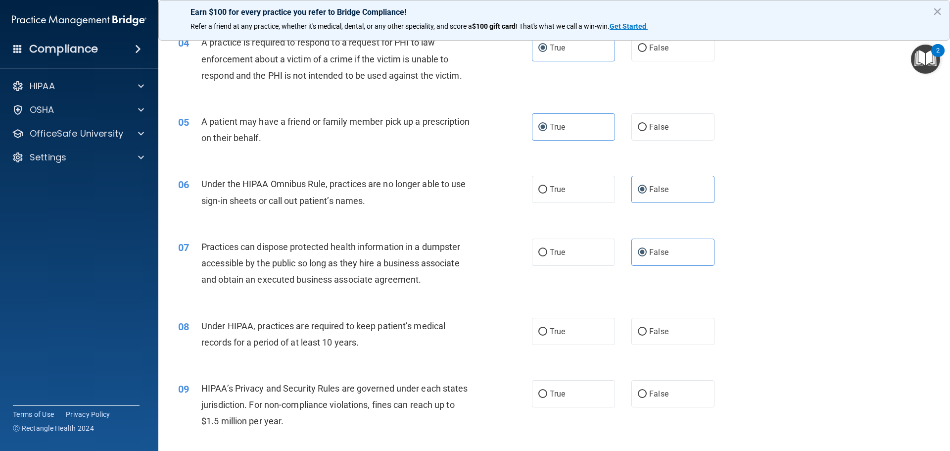
scroll to position [297, 0]
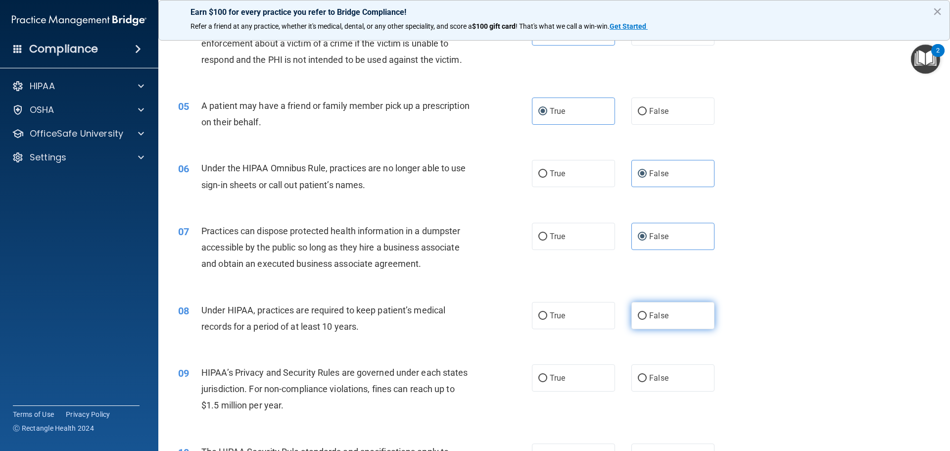
click at [636, 309] on label "False" at bounding box center [672, 315] width 83 height 27
click at [638, 312] on input "False" at bounding box center [642, 315] width 9 height 7
radio input "true"
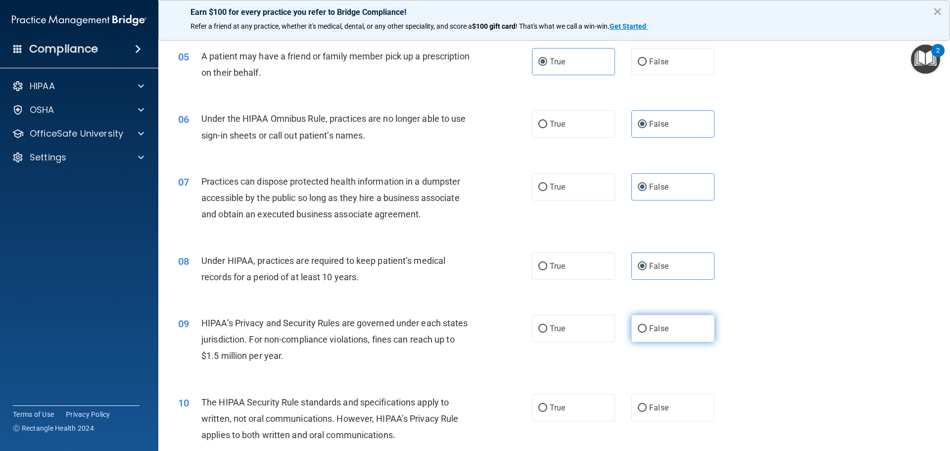
click at [670, 321] on label "False" at bounding box center [672, 328] width 83 height 27
click at [646, 325] on input "False" at bounding box center [642, 328] width 9 height 7
radio input "true"
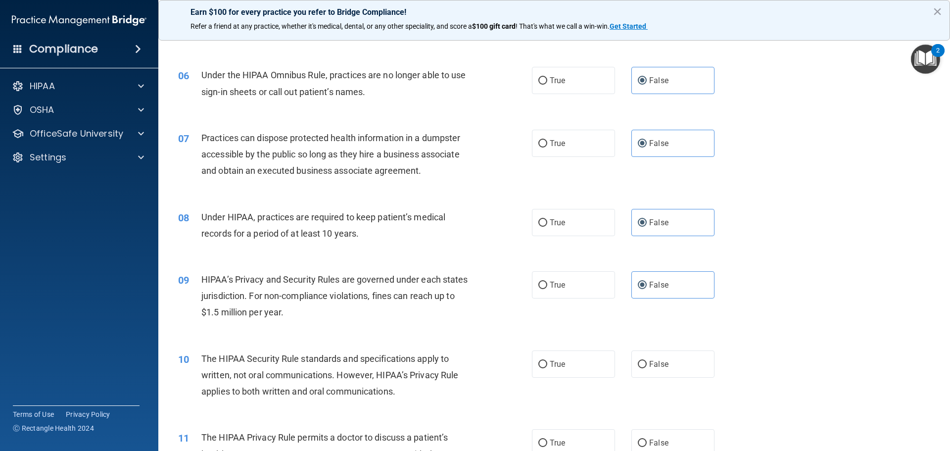
scroll to position [445, 0]
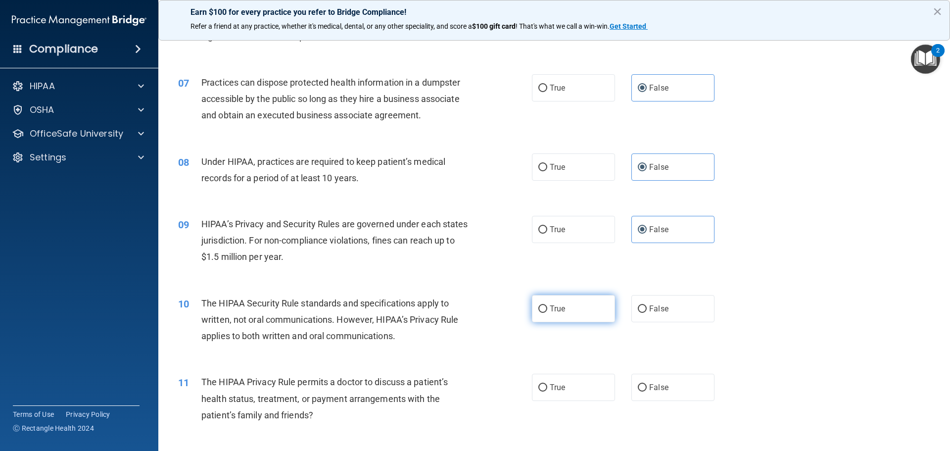
click at [561, 311] on span "True" at bounding box center [556, 308] width 15 height 9
click at [547, 311] on input "True" at bounding box center [542, 308] width 9 height 7
radio input "true"
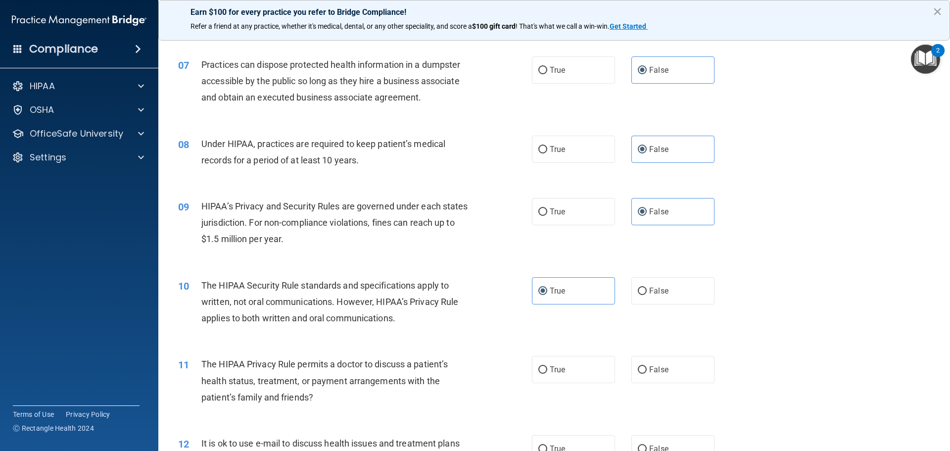
scroll to position [495, 0]
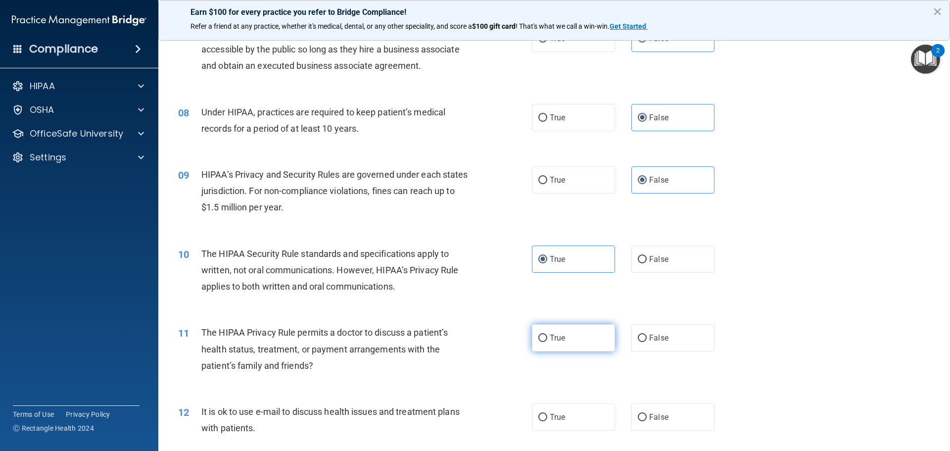
click at [554, 336] on span "True" at bounding box center [556, 337] width 15 height 9
click at [547, 336] on input "True" at bounding box center [542, 337] width 9 height 7
radio input "true"
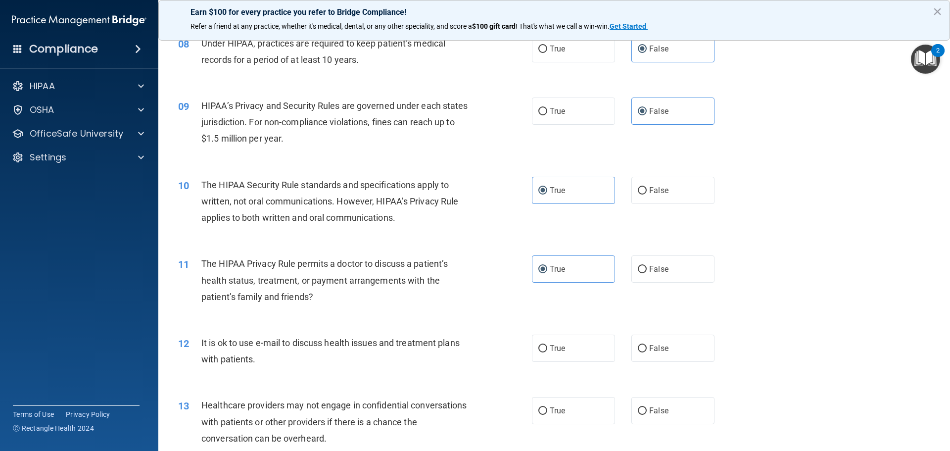
scroll to position [594, 0]
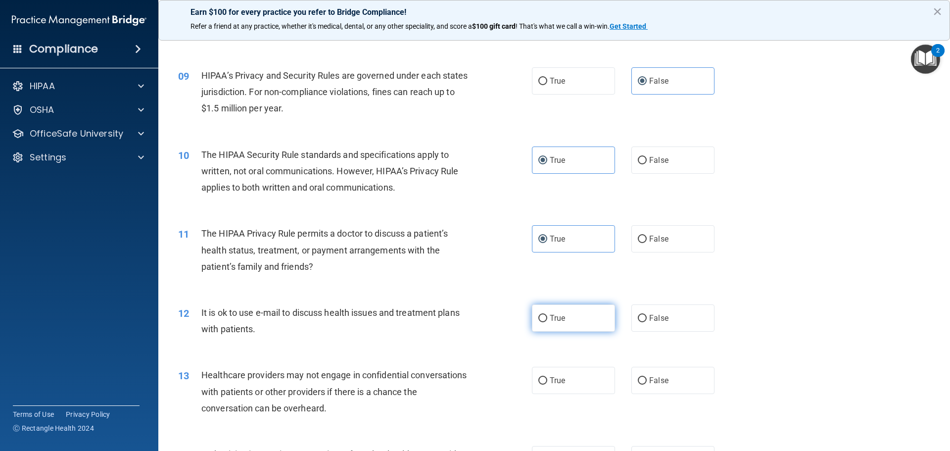
click at [552, 323] on label "True" at bounding box center [573, 317] width 83 height 27
click at [547, 322] on input "True" at bounding box center [542, 318] width 9 height 7
radio input "true"
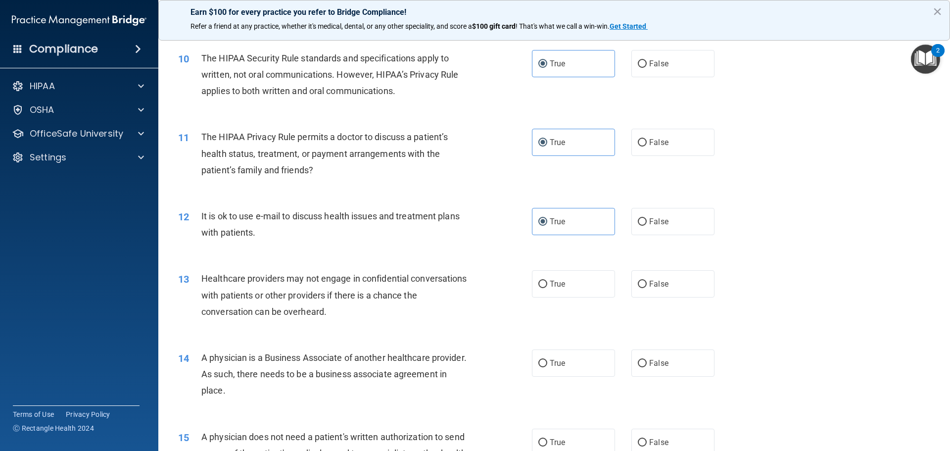
scroll to position [692, 0]
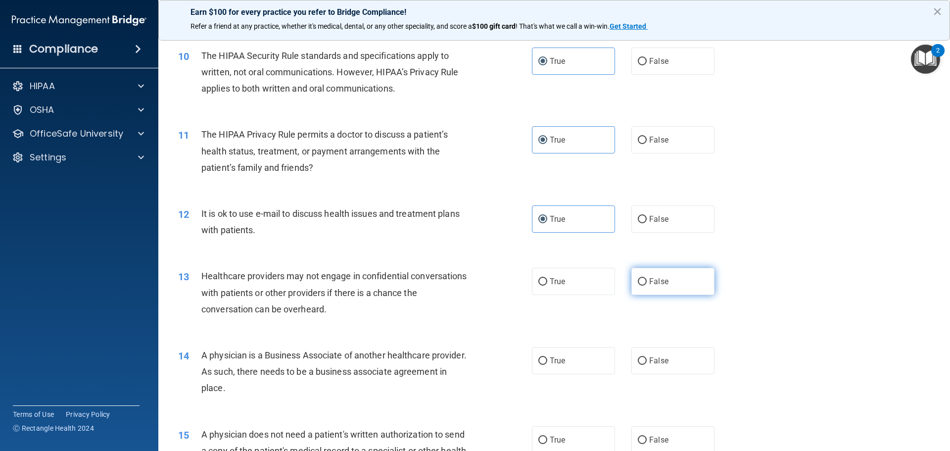
click at [663, 289] on label "False" at bounding box center [672, 281] width 83 height 27
click at [646, 285] on input "False" at bounding box center [642, 281] width 9 height 7
radio input "true"
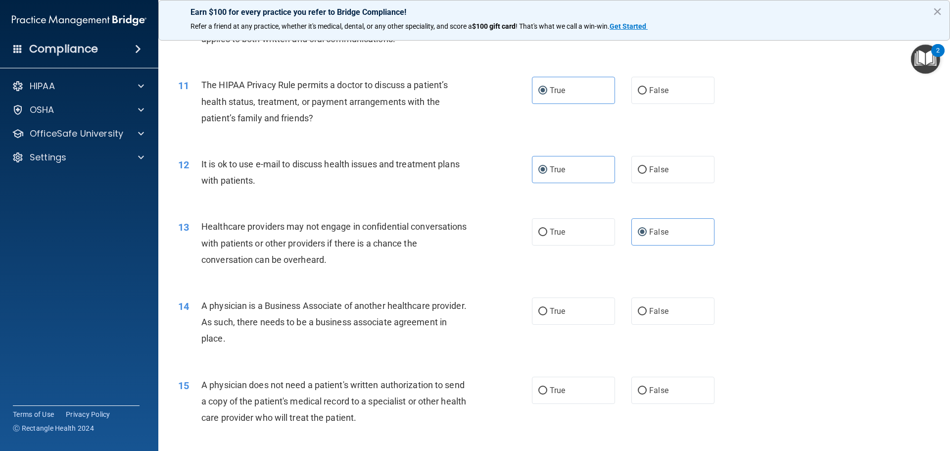
scroll to position [791, 0]
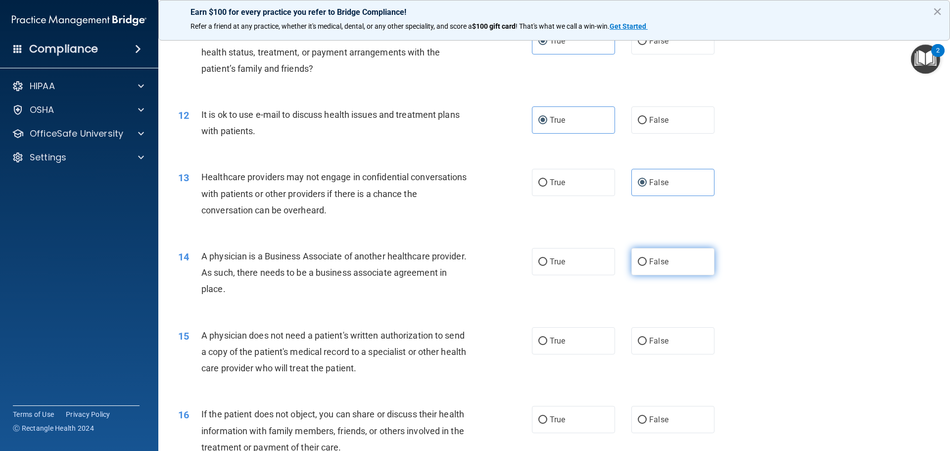
click at [653, 261] on span "False" at bounding box center [658, 261] width 19 height 9
click at [646, 261] on input "False" at bounding box center [642, 261] width 9 height 7
radio input "true"
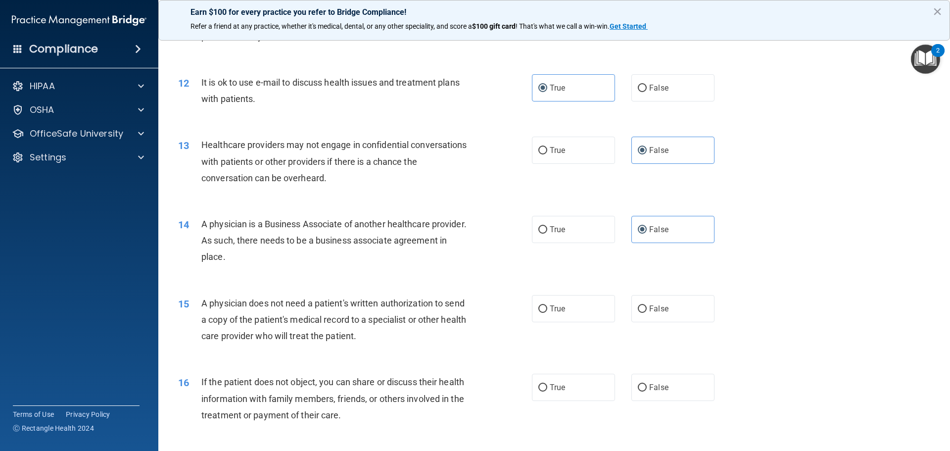
scroll to position [841, 0]
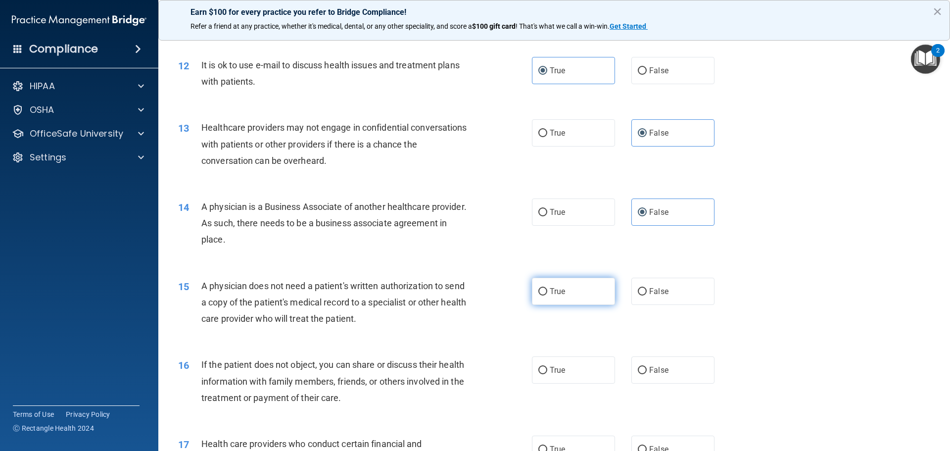
click at [572, 292] on label "True" at bounding box center [573, 290] width 83 height 27
click at [547, 292] on input "True" at bounding box center [542, 291] width 9 height 7
radio input "true"
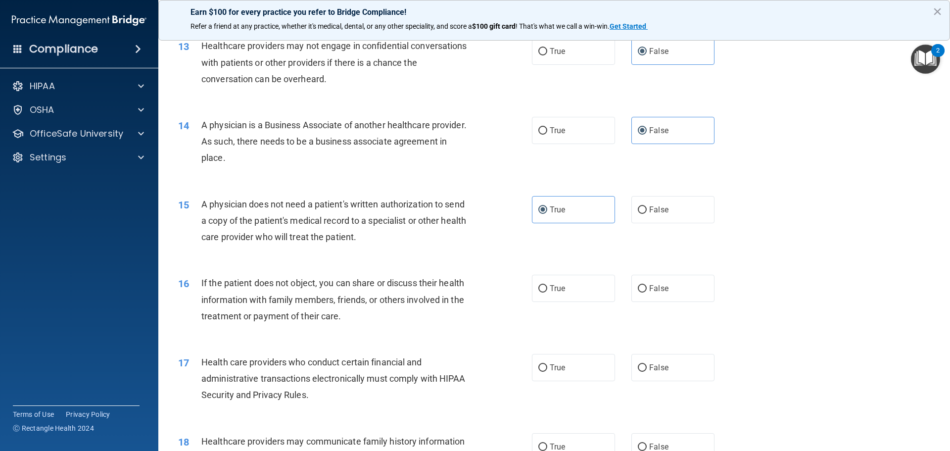
scroll to position [940, 0]
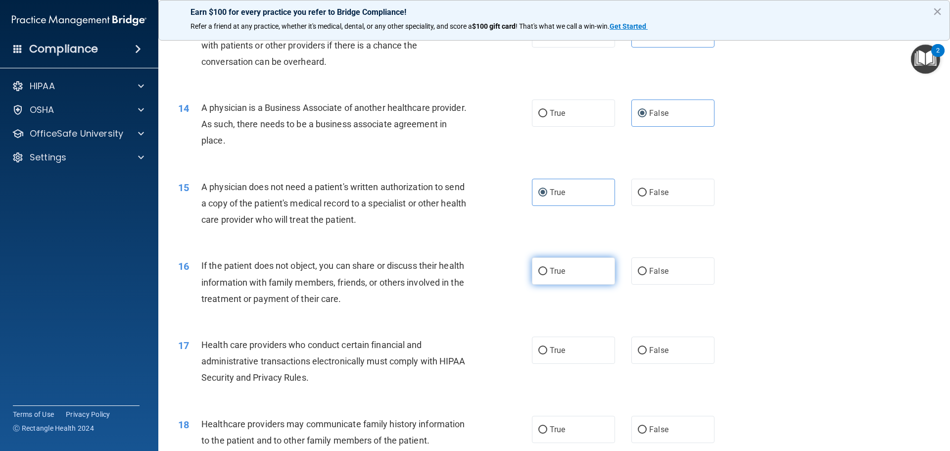
click at [557, 275] on span "True" at bounding box center [556, 270] width 15 height 9
click at [547, 275] on input "True" at bounding box center [542, 271] width 9 height 7
radio input "true"
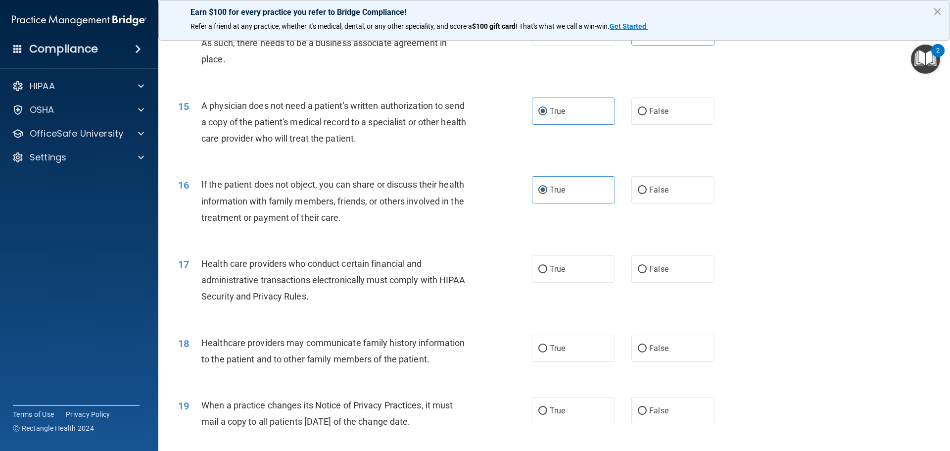
scroll to position [1039, 0]
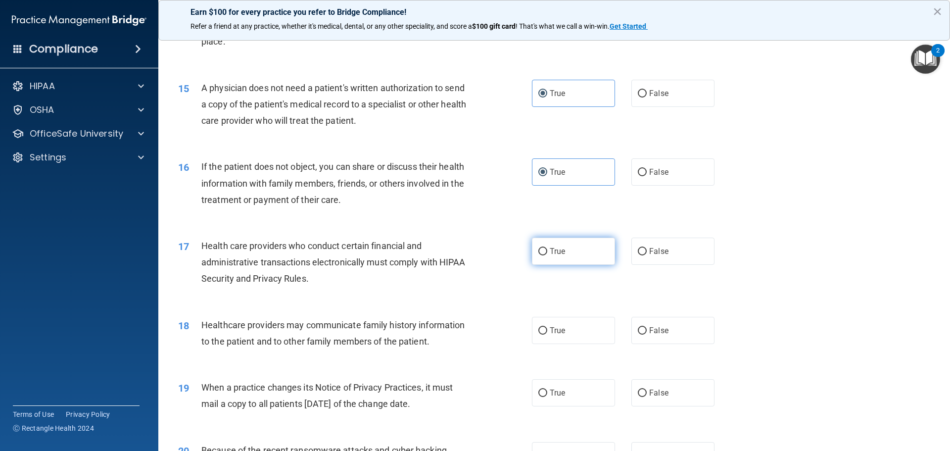
click at [567, 252] on label "True" at bounding box center [573, 250] width 83 height 27
click at [547, 252] on input "True" at bounding box center [542, 251] width 9 height 7
radio input "true"
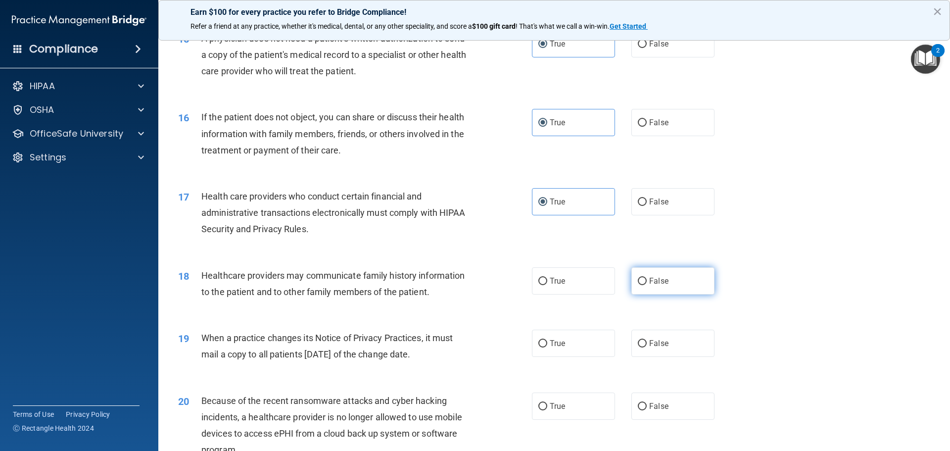
click at [655, 276] on span "False" at bounding box center [658, 280] width 19 height 9
click at [646, 277] on input "False" at bounding box center [642, 280] width 9 height 7
radio input "true"
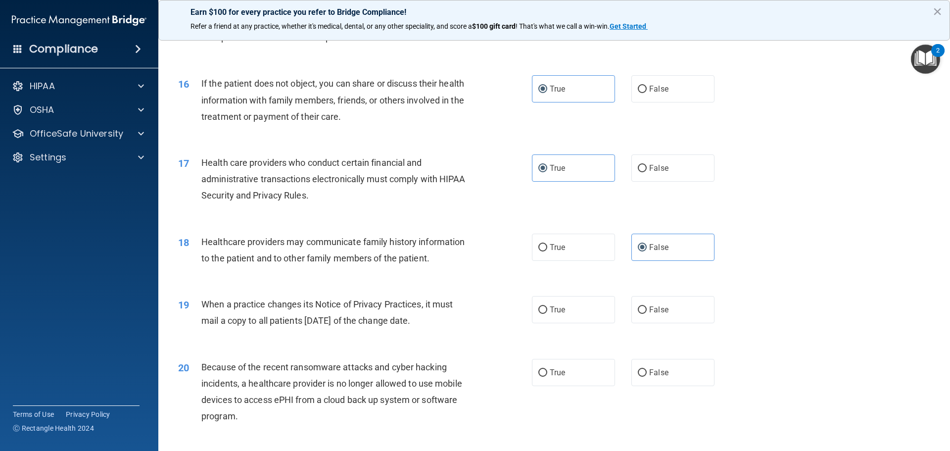
scroll to position [1187, 0]
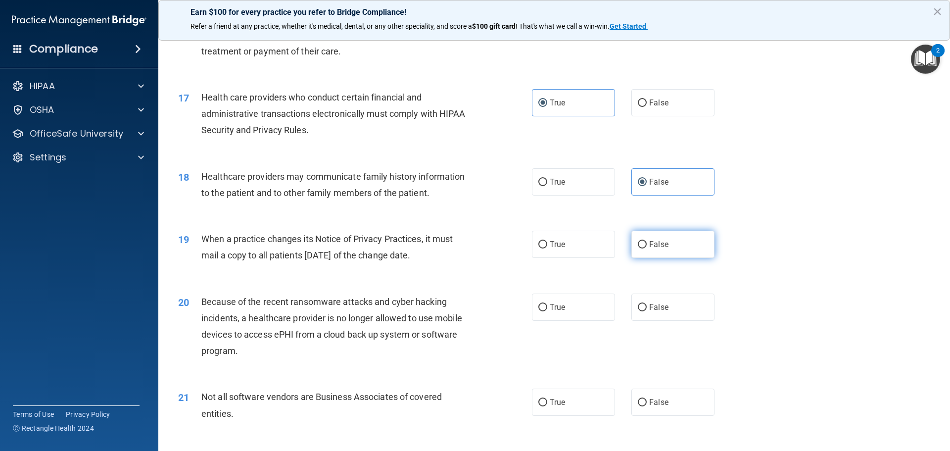
click at [674, 248] on label "False" at bounding box center [672, 243] width 83 height 27
click at [646, 248] on input "False" at bounding box center [642, 244] width 9 height 7
radio input "true"
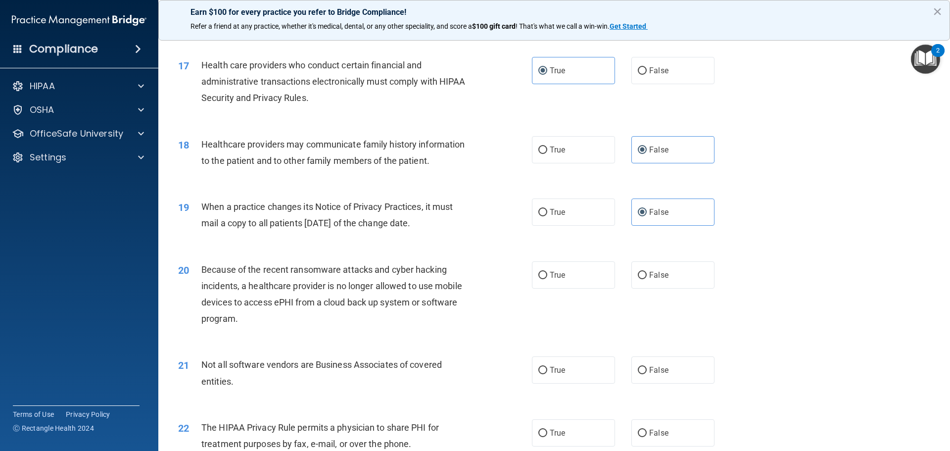
scroll to position [1236, 0]
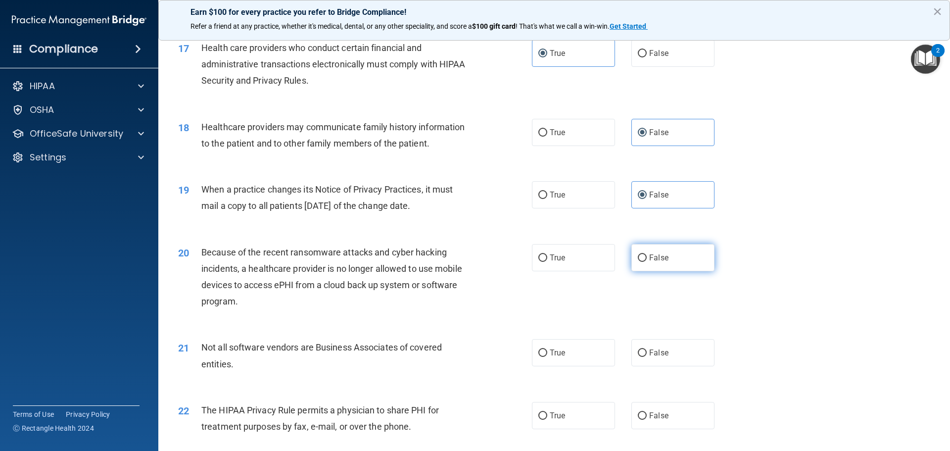
click at [669, 261] on label "False" at bounding box center [672, 257] width 83 height 27
click at [646, 261] on input "False" at bounding box center [642, 257] width 9 height 7
radio input "true"
click at [550, 348] on span "True" at bounding box center [556, 352] width 15 height 9
click at [547, 349] on input "True" at bounding box center [542, 352] width 9 height 7
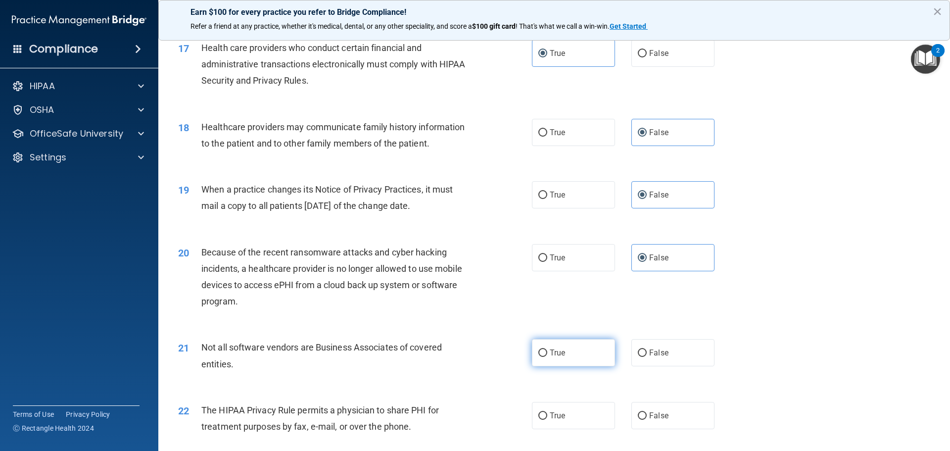
radio input "true"
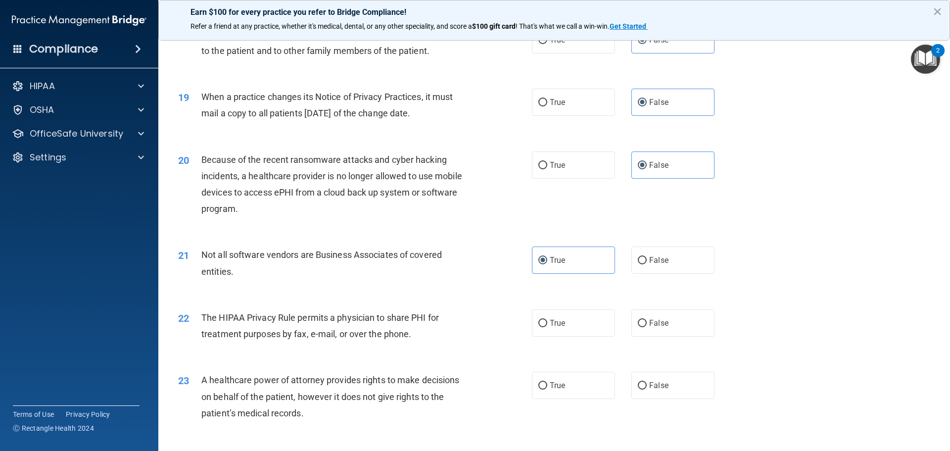
scroll to position [1335, 0]
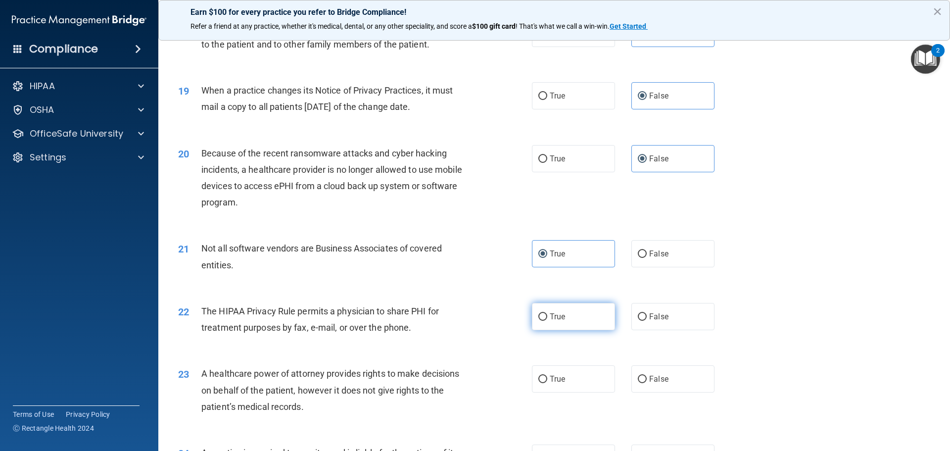
click at [574, 314] on label "True" at bounding box center [573, 316] width 83 height 27
click at [547, 314] on input "True" at bounding box center [542, 316] width 9 height 7
radio input "true"
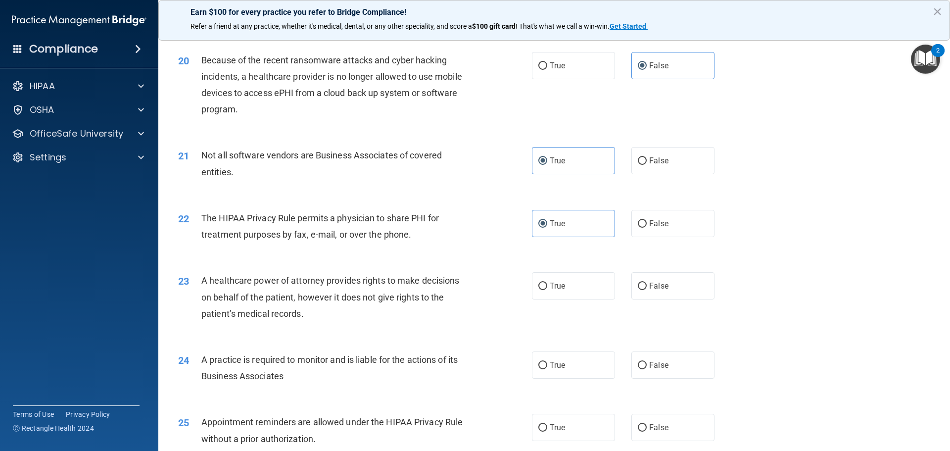
scroll to position [1434, 0]
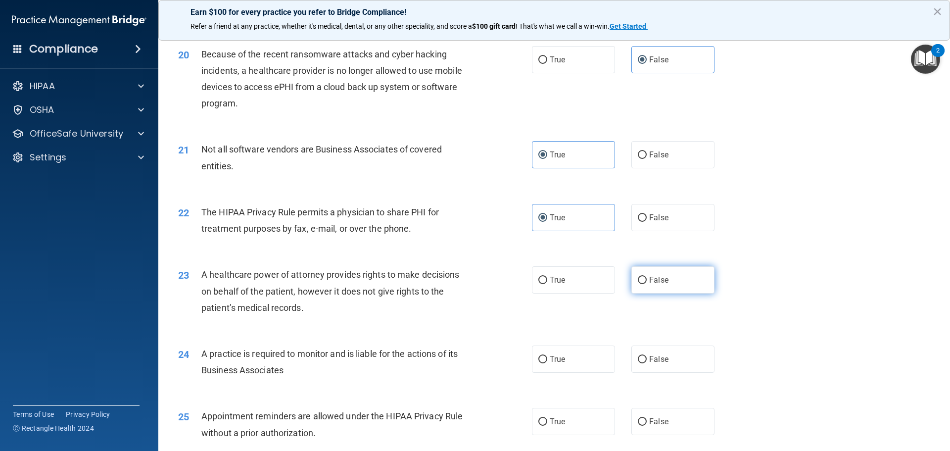
click at [664, 283] on label "False" at bounding box center [672, 279] width 83 height 27
click at [646, 283] on input "False" at bounding box center [642, 279] width 9 height 7
radio input "true"
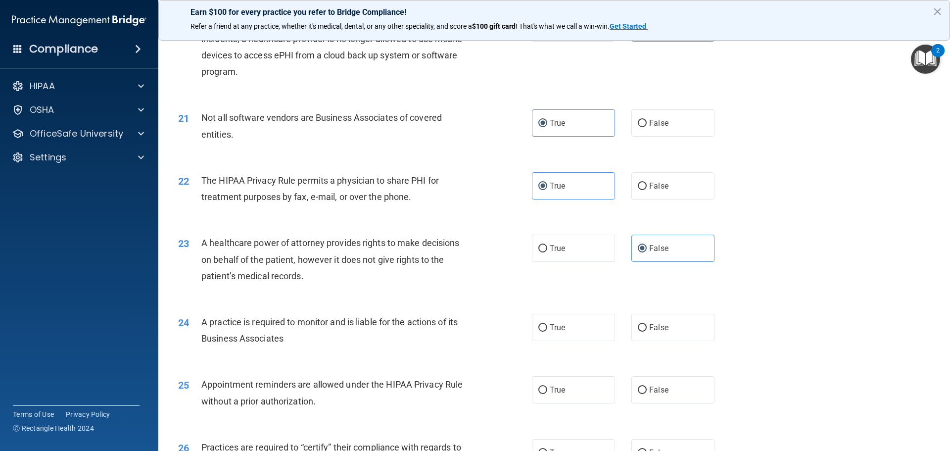
scroll to position [1484, 0]
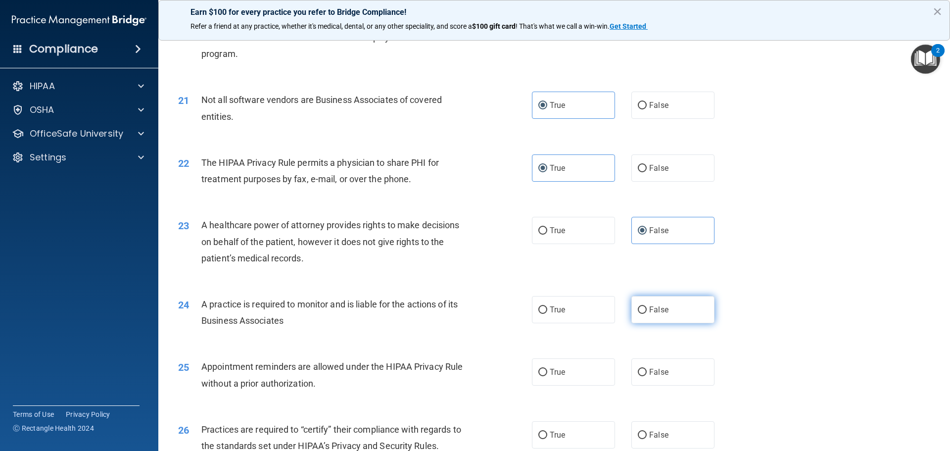
click at [688, 316] on label "False" at bounding box center [672, 309] width 83 height 27
click at [646, 314] on input "False" at bounding box center [642, 309] width 9 height 7
radio input "true"
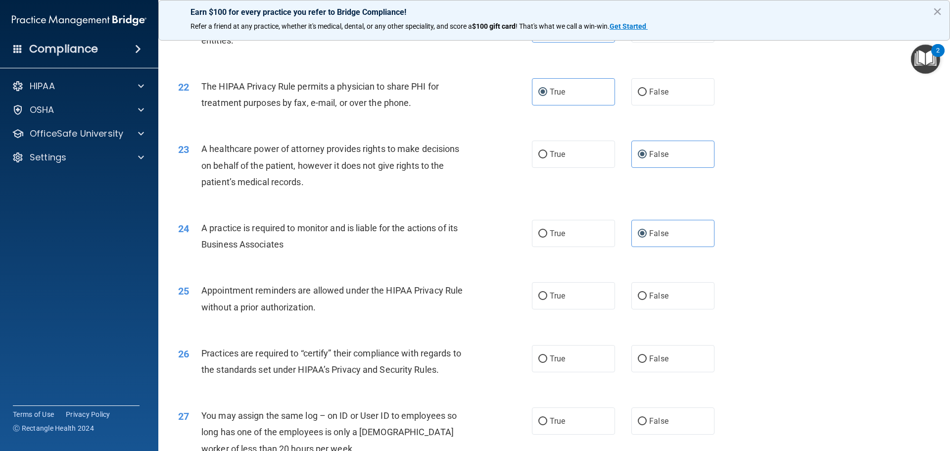
scroll to position [1583, 0]
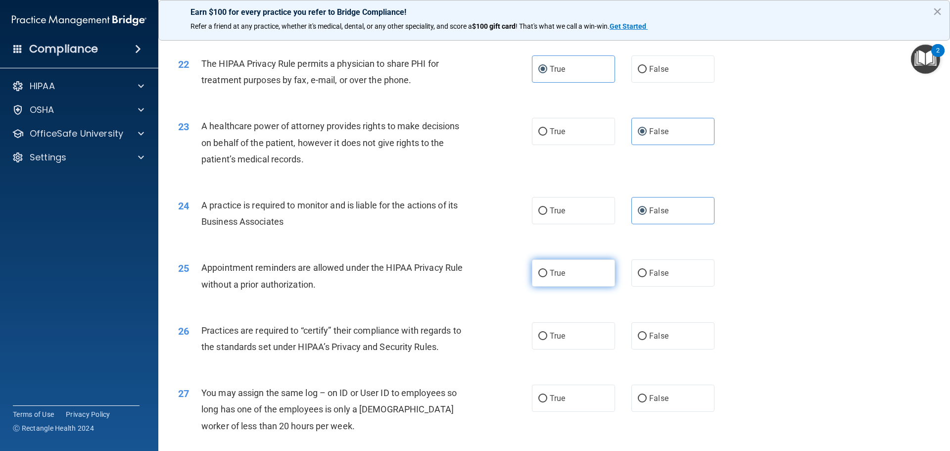
click at [551, 277] on label "True" at bounding box center [573, 272] width 83 height 27
click at [547, 277] on input "True" at bounding box center [542, 273] width 9 height 7
radio input "true"
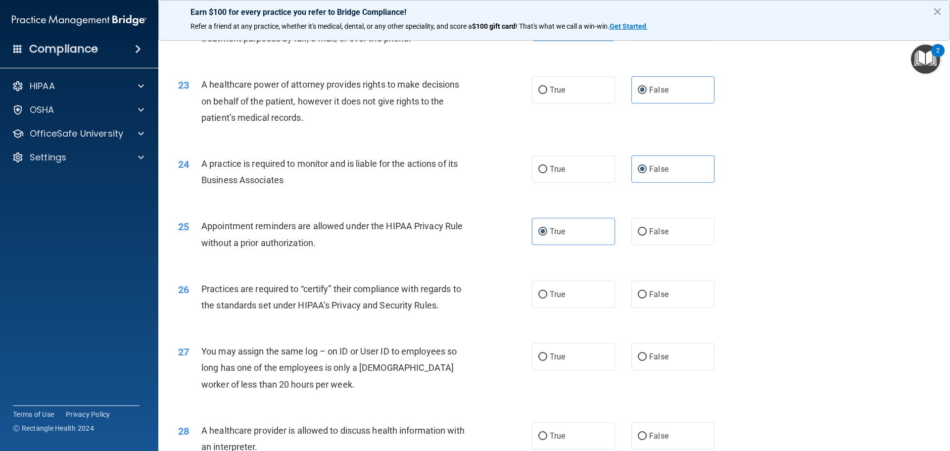
scroll to position [1682, 0]
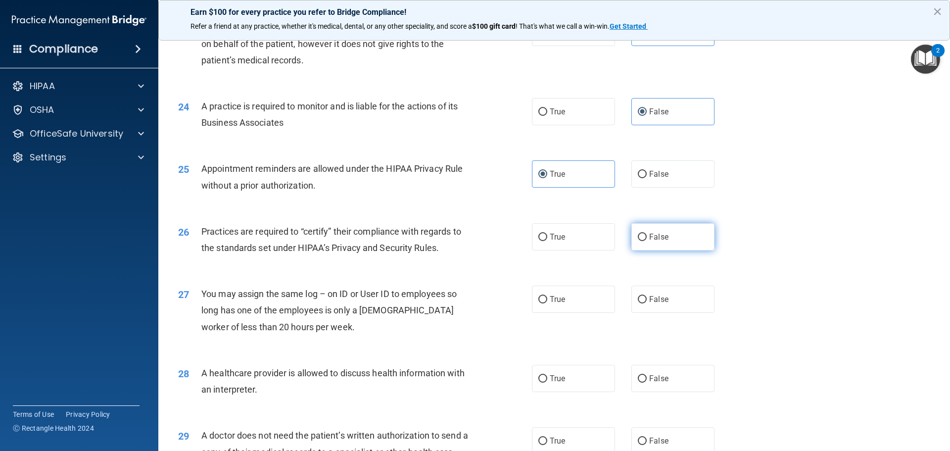
click at [670, 240] on label "False" at bounding box center [672, 236] width 83 height 27
click at [646, 240] on input "False" at bounding box center [642, 236] width 9 height 7
radio input "true"
click at [658, 294] on span "False" at bounding box center [658, 298] width 19 height 9
click at [646, 296] on input "False" at bounding box center [642, 299] width 9 height 7
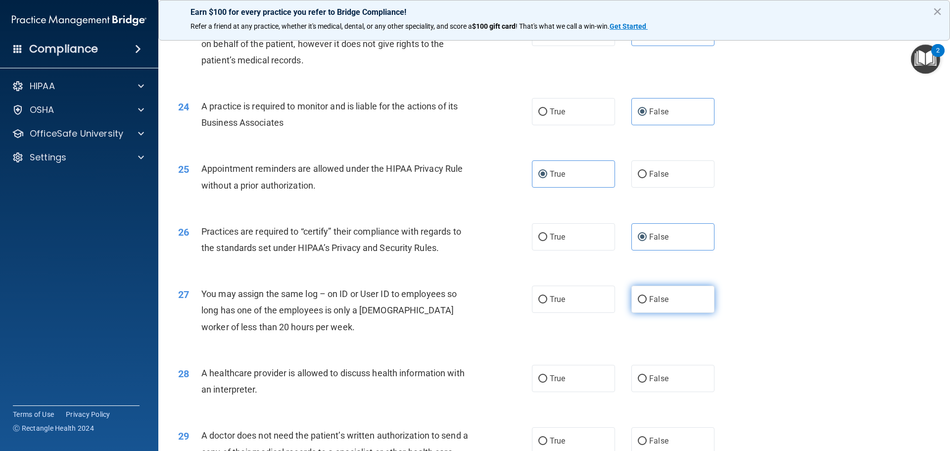
radio input "true"
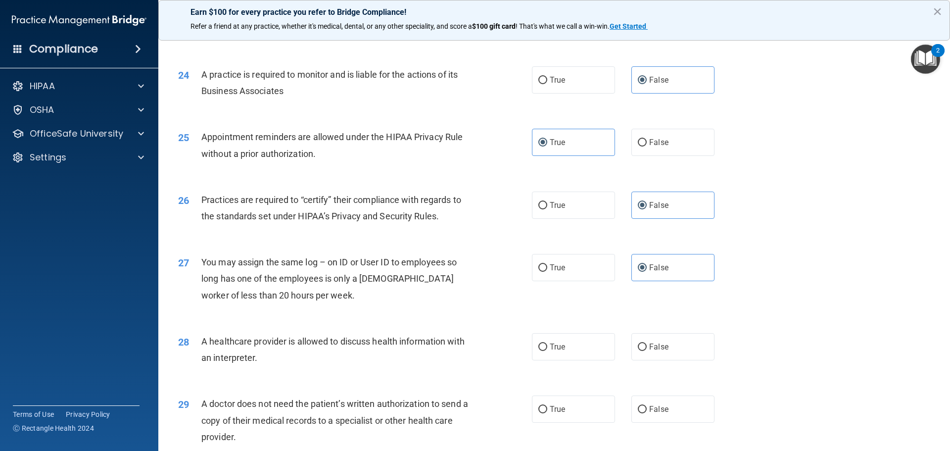
scroll to position [1731, 0]
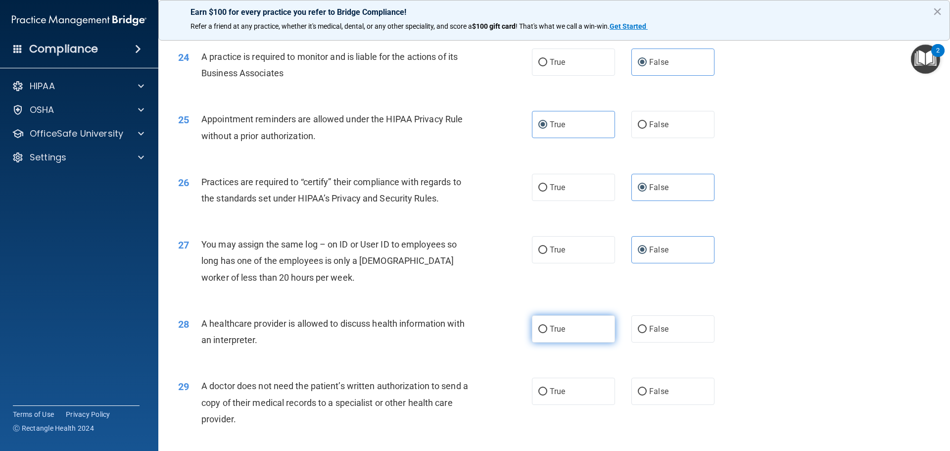
click at [535, 324] on label "True" at bounding box center [573, 328] width 83 height 27
click at [538, 325] on input "True" at bounding box center [542, 328] width 9 height 7
radio input "true"
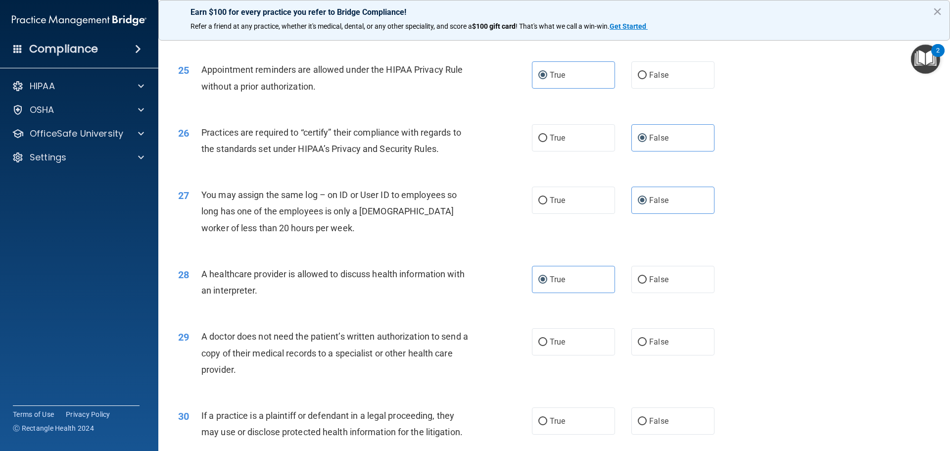
scroll to position [1830, 0]
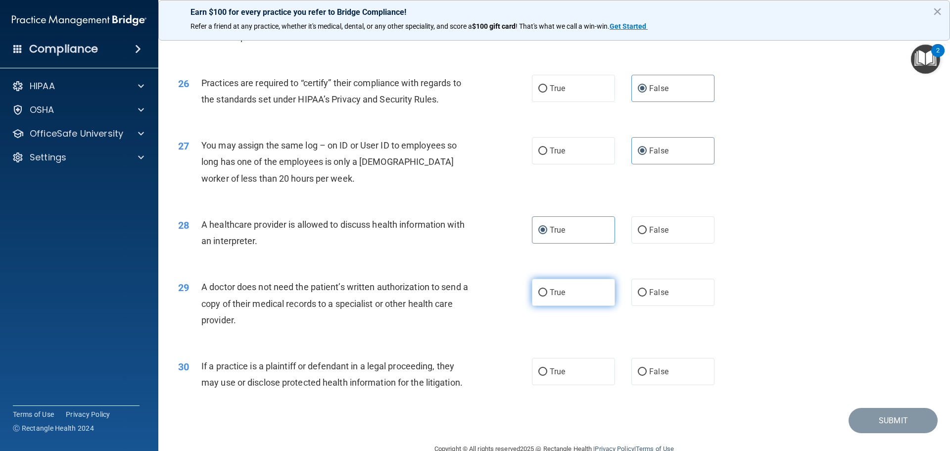
click at [552, 299] on label "True" at bounding box center [573, 291] width 83 height 27
click at [547, 296] on input "True" at bounding box center [542, 292] width 9 height 7
radio input "true"
click at [570, 374] on label "True" at bounding box center [573, 371] width 83 height 27
click at [547, 374] on input "True" at bounding box center [542, 371] width 9 height 7
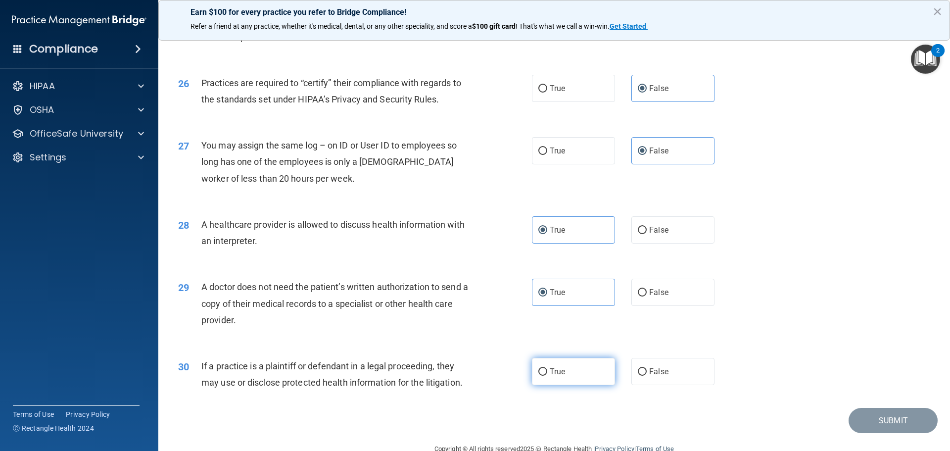
radio input "true"
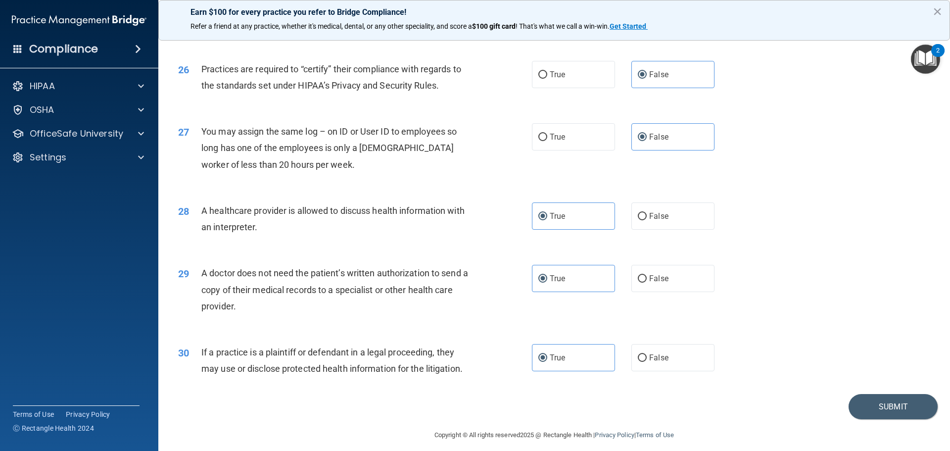
scroll to position [1852, 0]
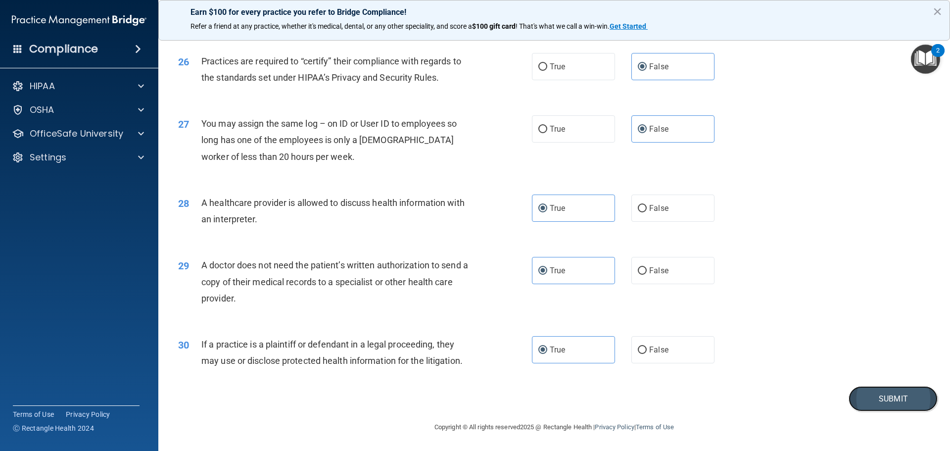
click at [880, 405] on button "Submit" at bounding box center [892, 398] width 89 height 25
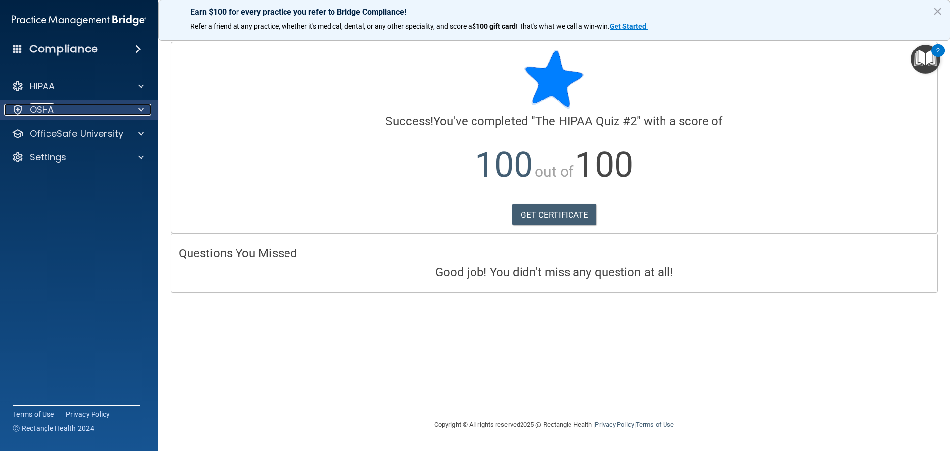
click at [92, 105] on div "OSHA" at bounding box center [65, 110] width 123 height 12
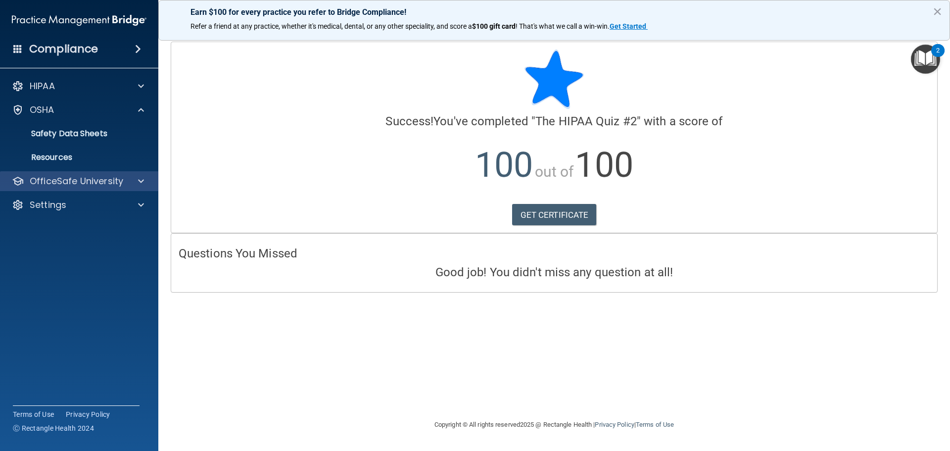
click at [86, 173] on div "OfficeSafe University" at bounding box center [79, 181] width 159 height 20
click at [72, 185] on p "OfficeSafe University" at bounding box center [76, 181] width 93 height 12
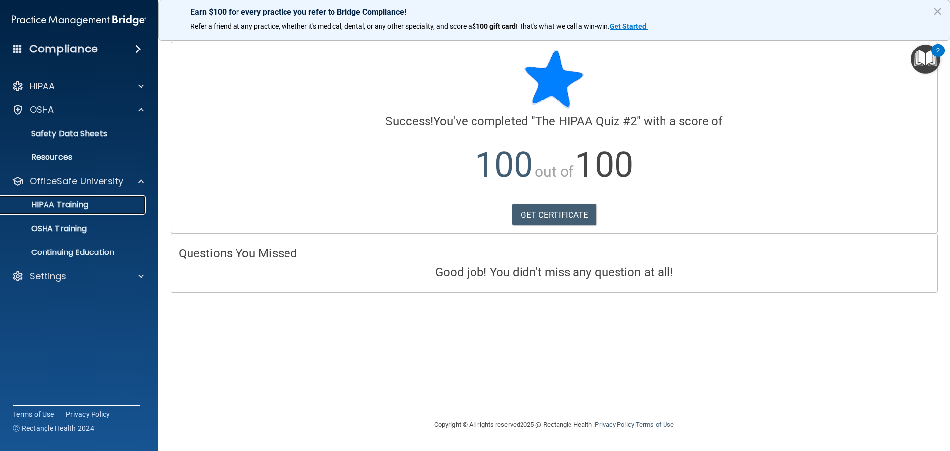
click at [79, 205] on p "HIPAA Training" at bounding box center [47, 205] width 82 height 10
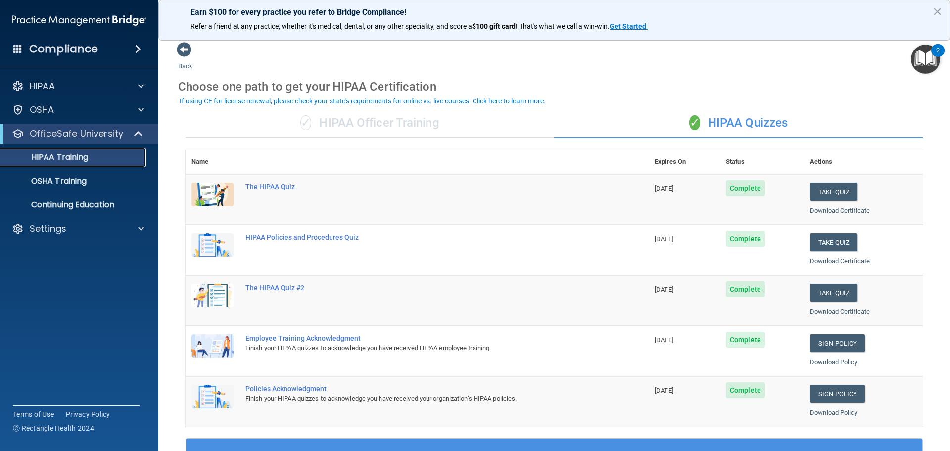
scroll to position [49, 0]
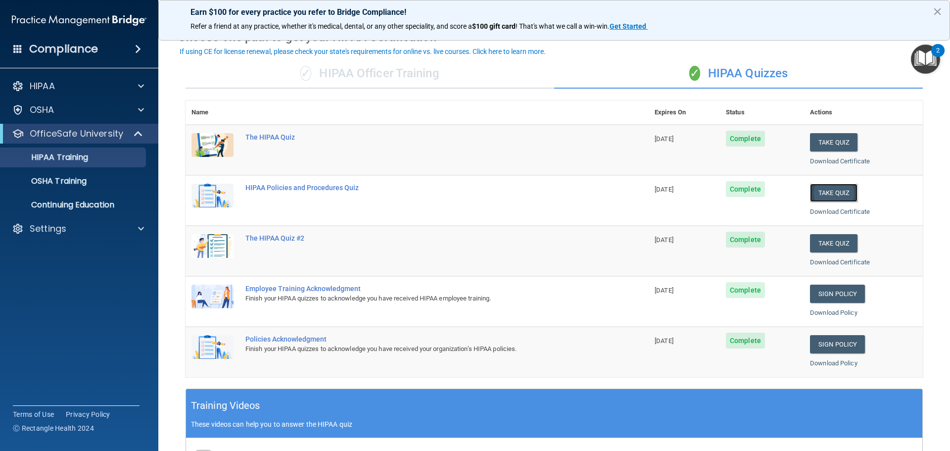
click at [829, 190] on button "Take Quiz" at bounding box center [833, 192] width 47 height 18
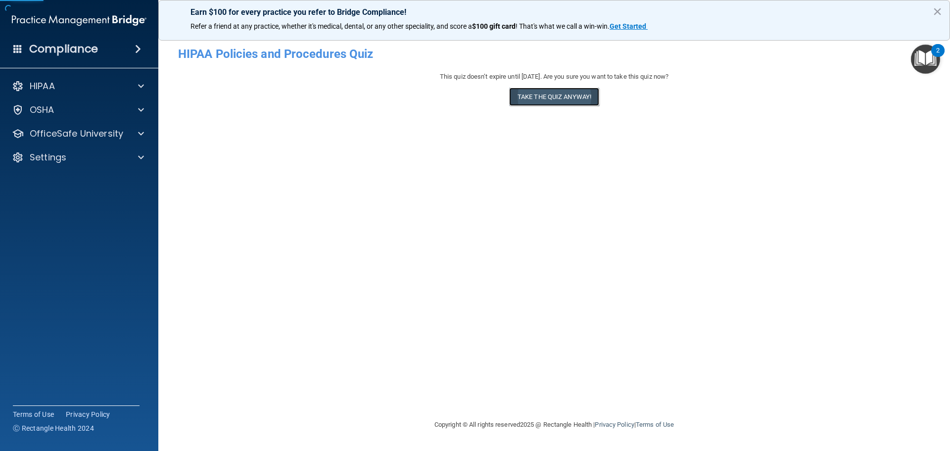
click at [577, 103] on button "Take the quiz anyway!" at bounding box center [554, 97] width 90 height 18
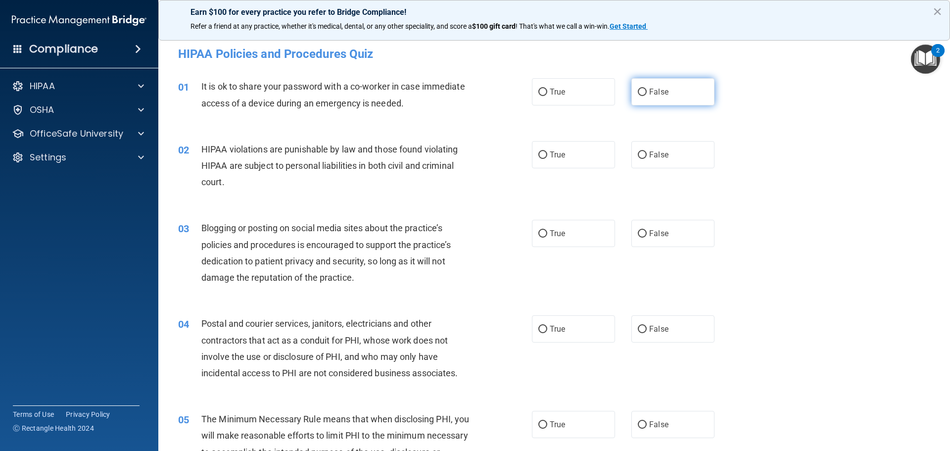
click at [653, 100] on label "False" at bounding box center [672, 91] width 83 height 27
click at [646, 96] on input "False" at bounding box center [642, 92] width 9 height 7
radio input "true"
click at [554, 155] on span "True" at bounding box center [556, 154] width 15 height 9
click at [547, 155] on input "True" at bounding box center [542, 154] width 9 height 7
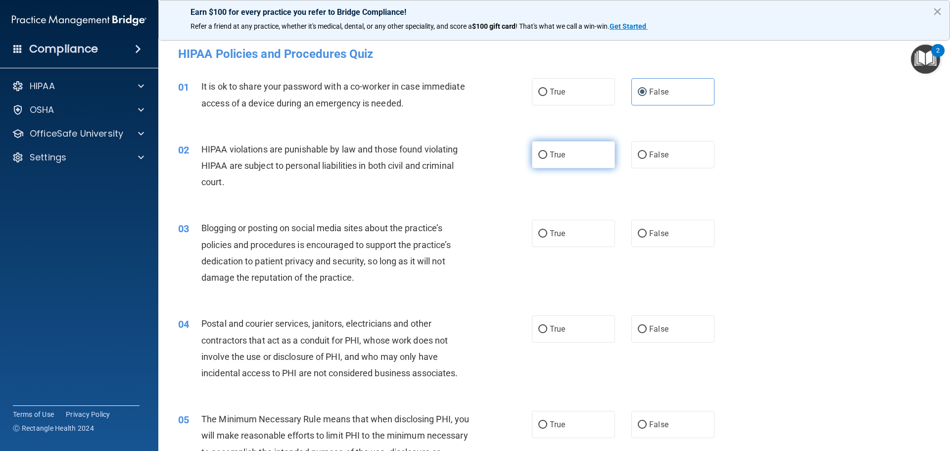
radio input "true"
click at [648, 227] on label "False" at bounding box center [672, 233] width 83 height 27
click at [646, 230] on input "False" at bounding box center [642, 233] width 9 height 7
radio input "true"
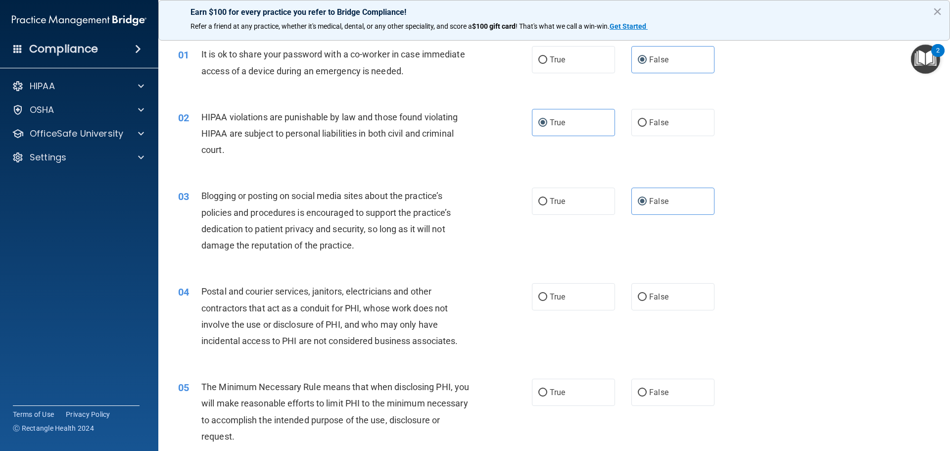
scroll to position [49, 0]
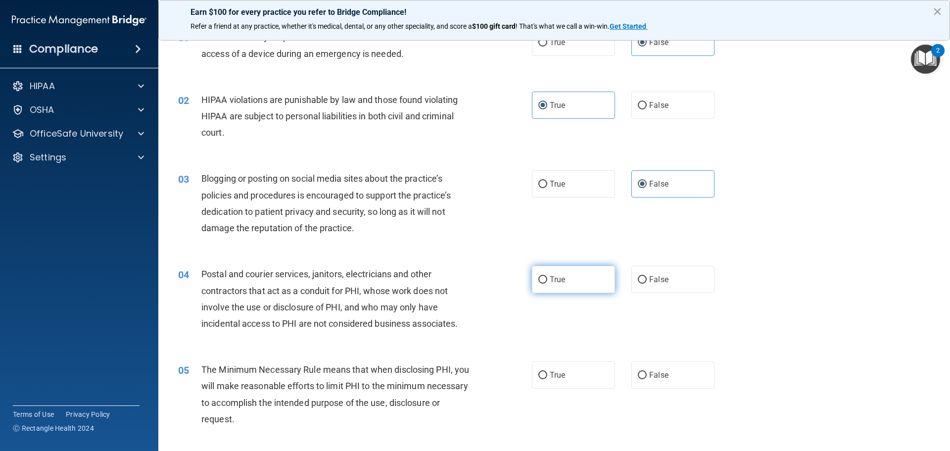
click at [559, 274] on label "True" at bounding box center [573, 279] width 83 height 27
click at [547, 276] on input "True" at bounding box center [542, 279] width 9 height 7
radio input "true"
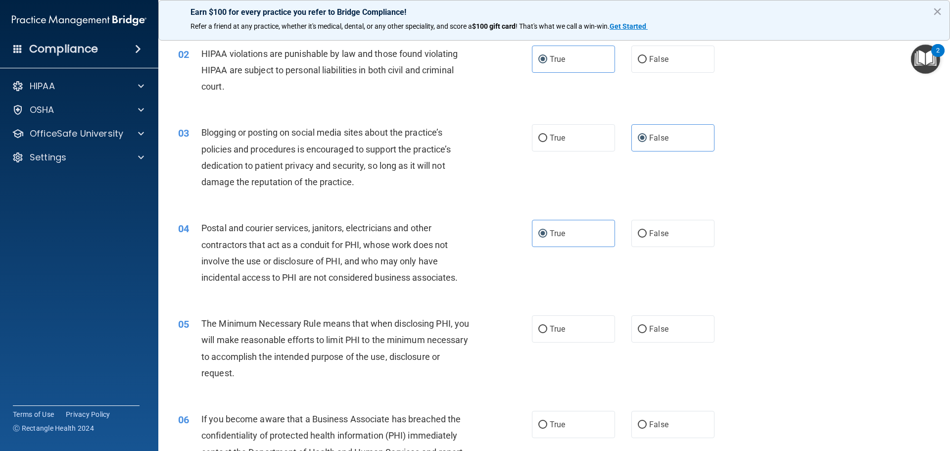
scroll to position [148, 0]
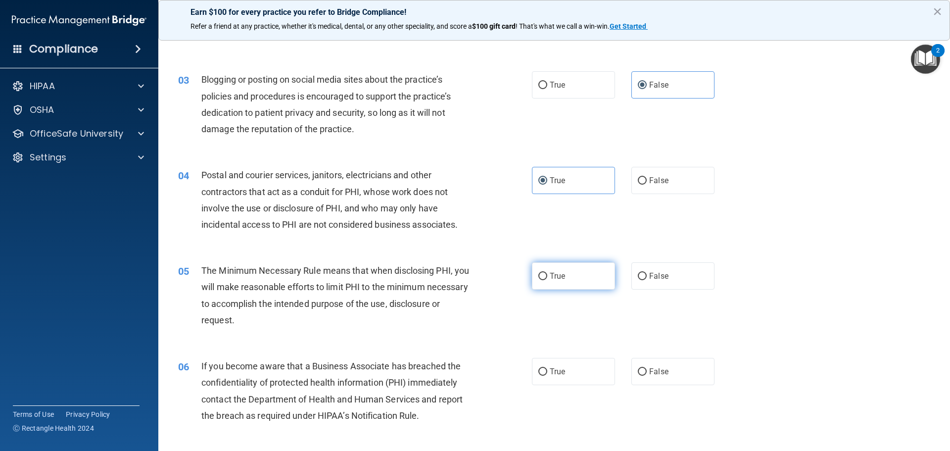
click at [562, 281] on label "True" at bounding box center [573, 275] width 83 height 27
click at [547, 280] on input "True" at bounding box center [542, 276] width 9 height 7
radio input "true"
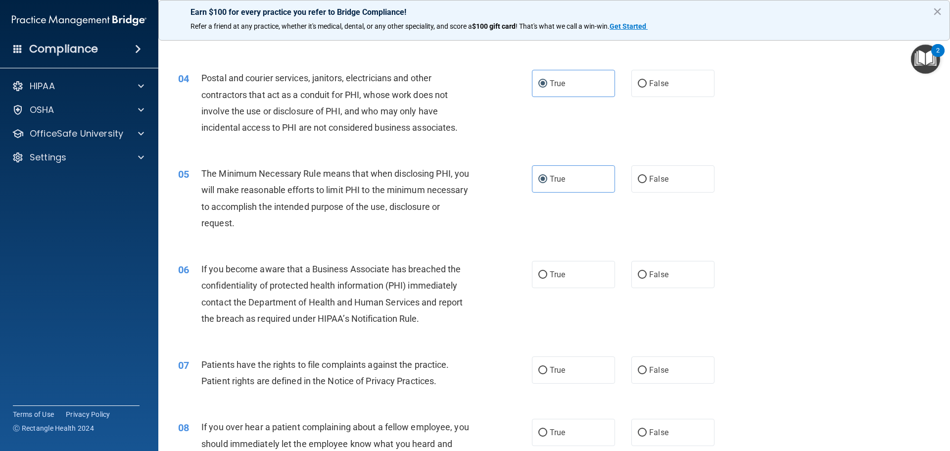
scroll to position [247, 0]
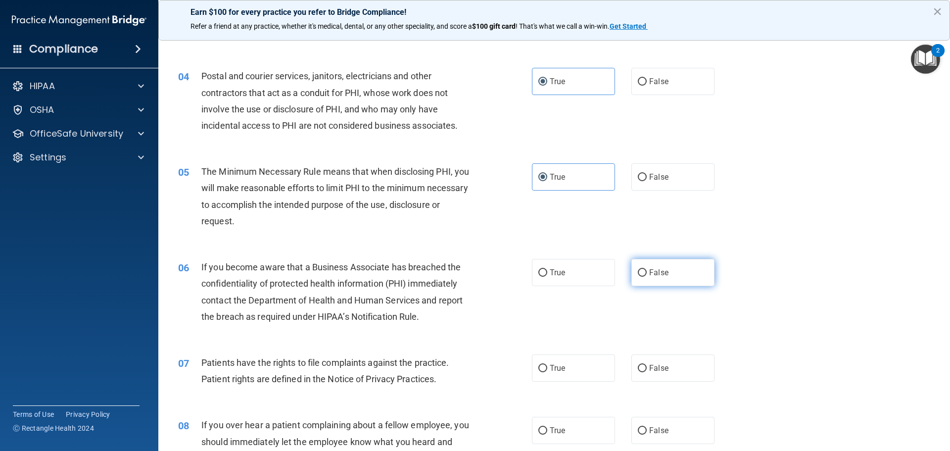
click at [656, 271] on span "False" at bounding box center [658, 272] width 19 height 9
click at [646, 271] on input "False" at bounding box center [642, 272] width 9 height 7
radio input "true"
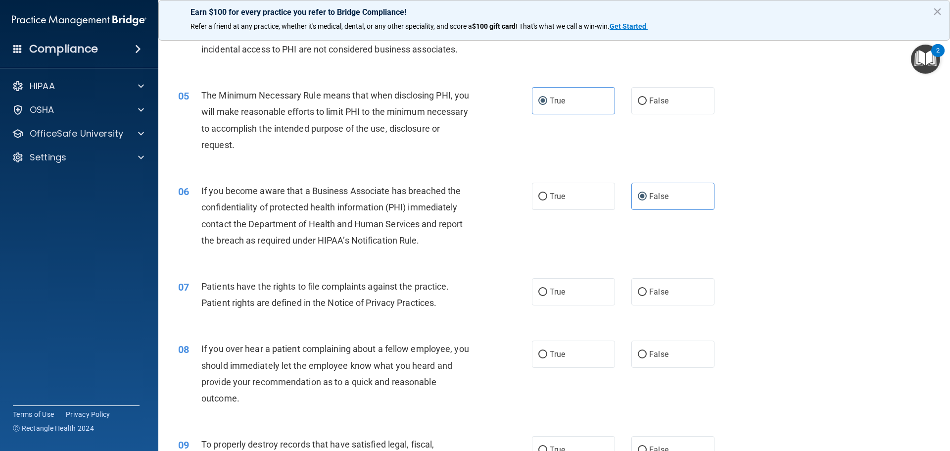
scroll to position [346, 0]
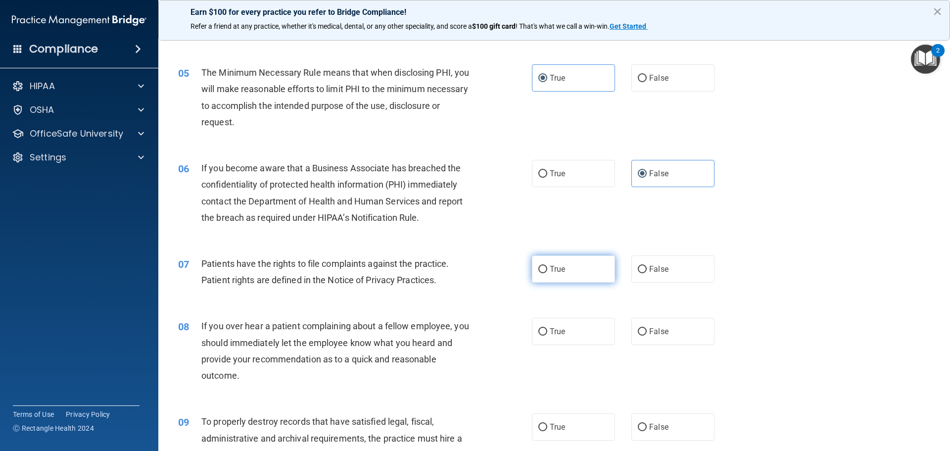
click at [579, 265] on label "True" at bounding box center [573, 268] width 83 height 27
click at [547, 266] on input "True" at bounding box center [542, 269] width 9 height 7
radio input "true"
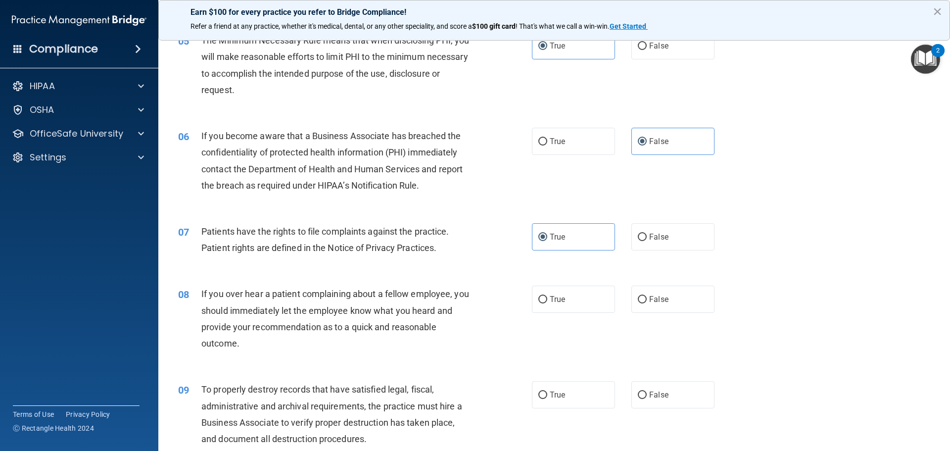
scroll to position [396, 0]
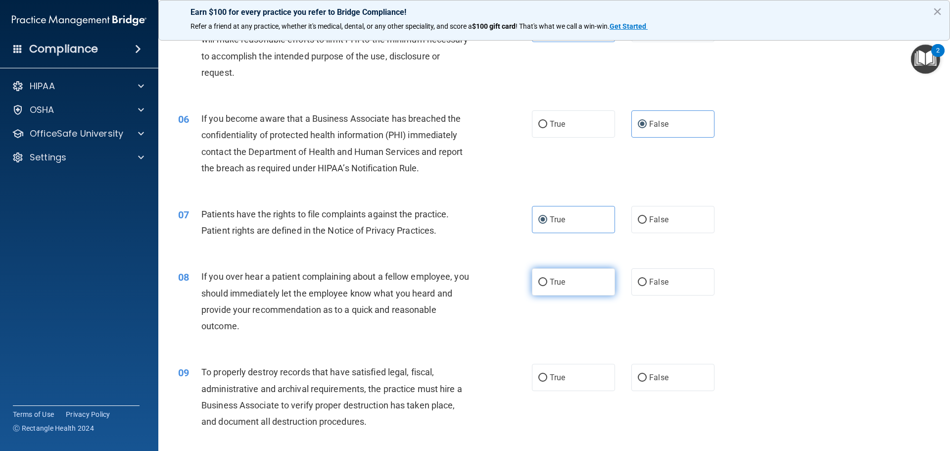
click at [553, 277] on span "True" at bounding box center [556, 281] width 15 height 9
click at [547, 278] on input "True" at bounding box center [542, 281] width 9 height 7
radio input "true"
click at [640, 286] on input "False" at bounding box center [642, 281] width 9 height 7
radio input "true"
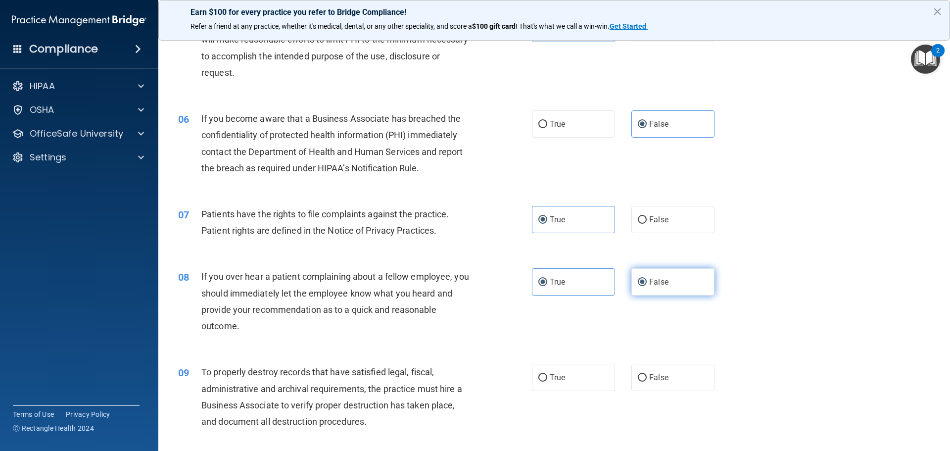
radio input "false"
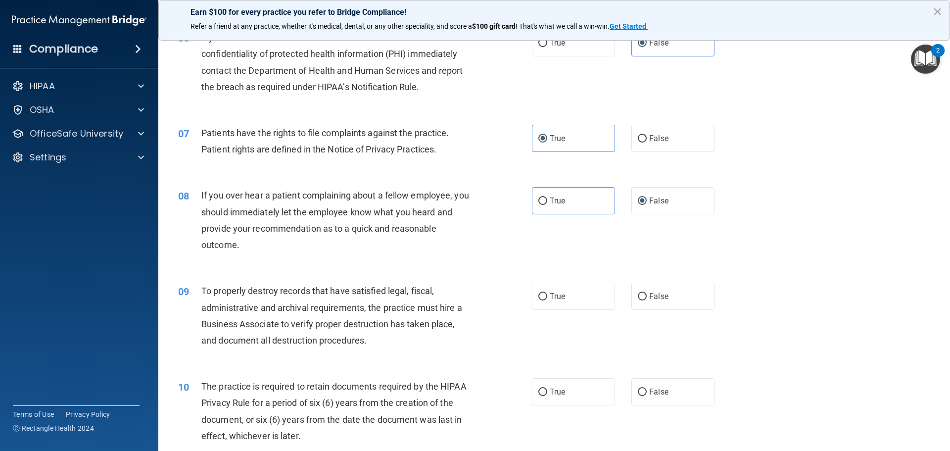
scroll to position [495, 0]
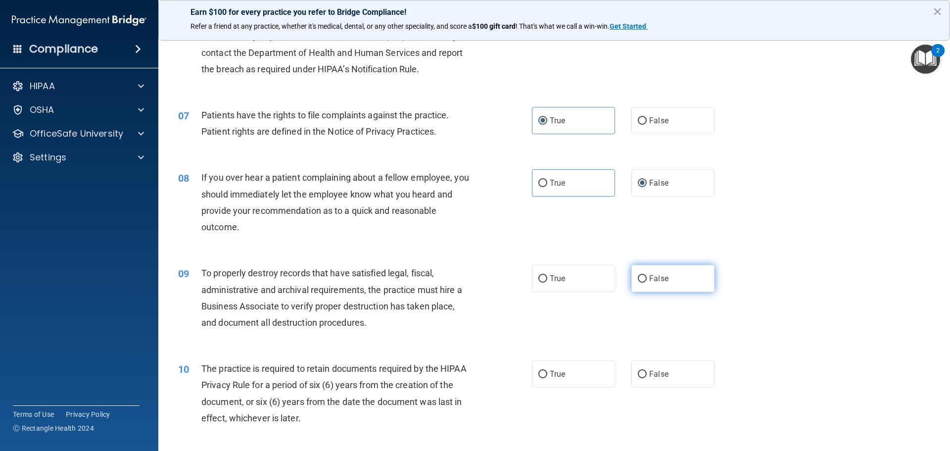
click at [665, 287] on label "False" at bounding box center [672, 278] width 83 height 27
click at [646, 282] on input "False" at bounding box center [642, 278] width 9 height 7
radio input "true"
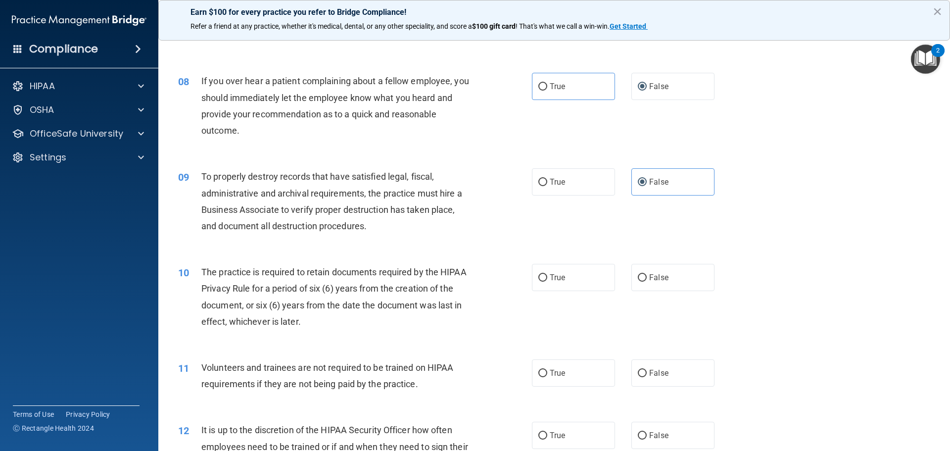
scroll to position [594, 0]
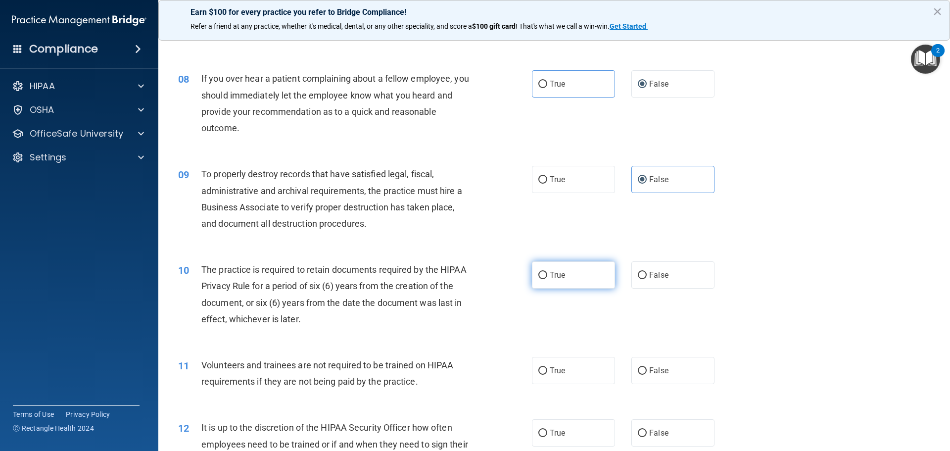
click at [549, 276] on span "True" at bounding box center [556, 274] width 15 height 9
click at [547, 276] on input "True" at bounding box center [542, 275] width 9 height 7
radio input "true"
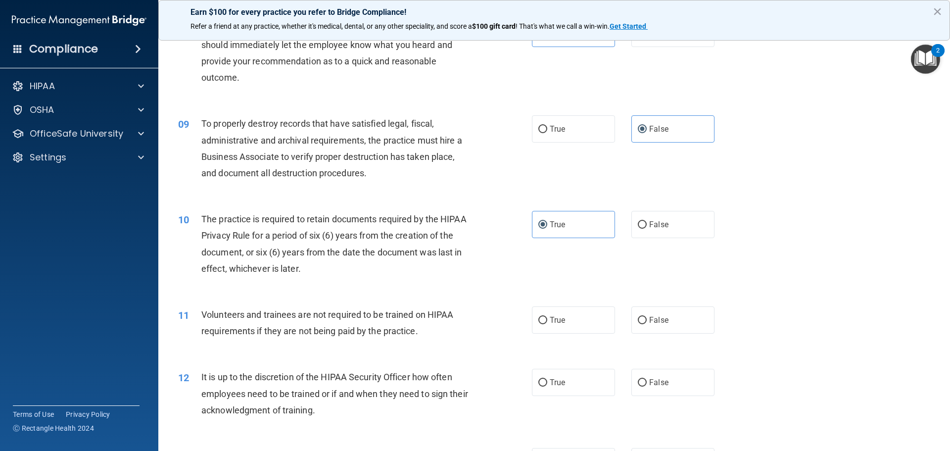
scroll to position [692, 0]
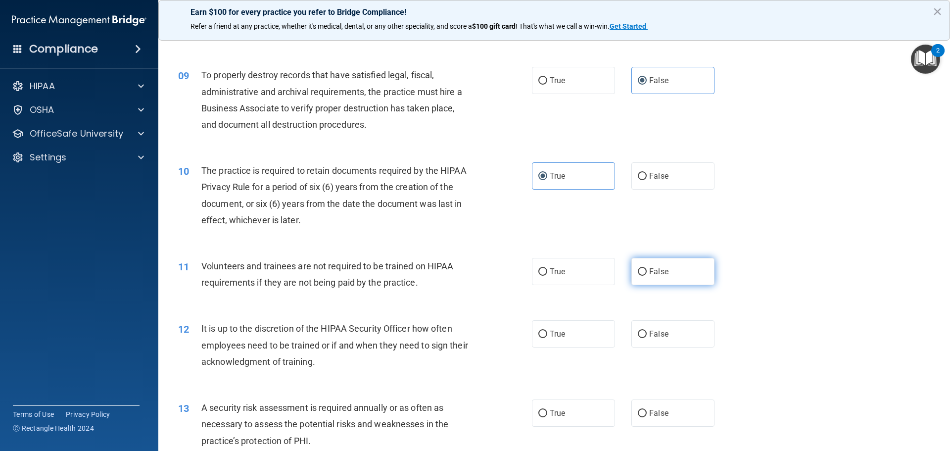
click at [650, 269] on span "False" at bounding box center [658, 271] width 19 height 9
click at [646, 269] on input "False" at bounding box center [642, 271] width 9 height 7
radio input "true"
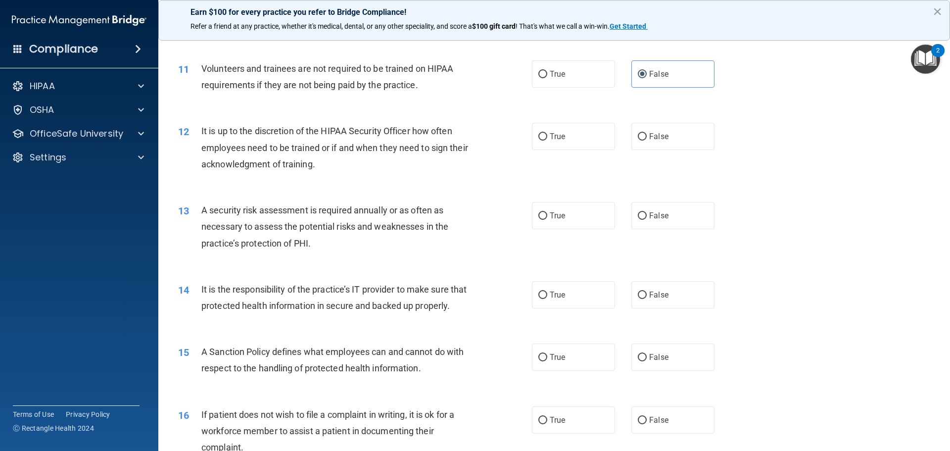
scroll to position [890, 0]
click at [655, 144] on label "False" at bounding box center [672, 135] width 83 height 27
click at [646, 140] on input "False" at bounding box center [642, 136] width 9 height 7
radio input "true"
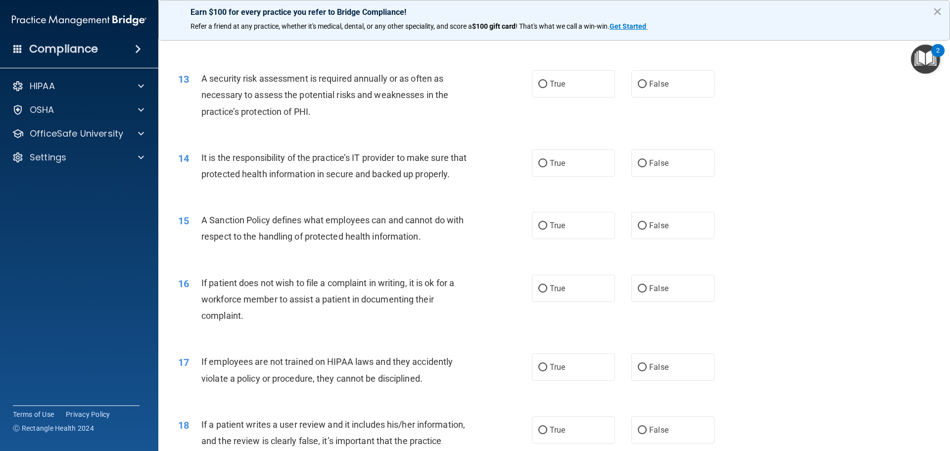
scroll to position [1039, 0]
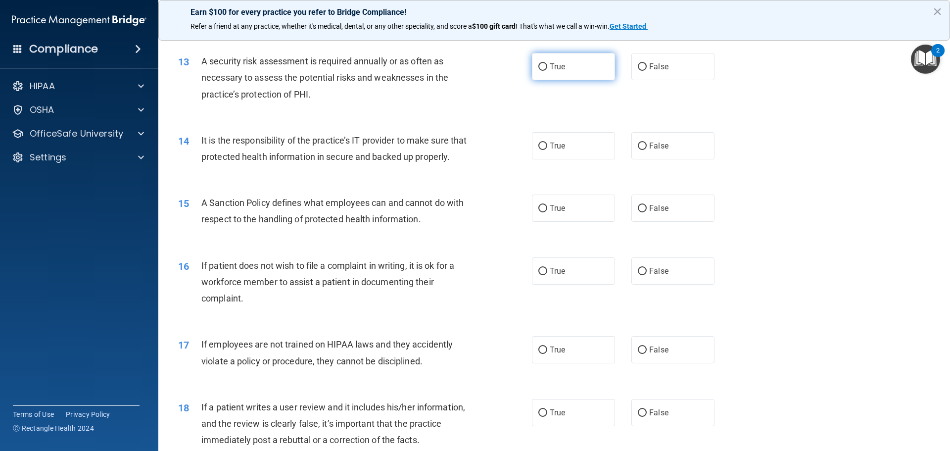
click at [574, 75] on label "True" at bounding box center [573, 66] width 83 height 27
click at [547, 71] on input "True" at bounding box center [542, 66] width 9 height 7
radio input "true"
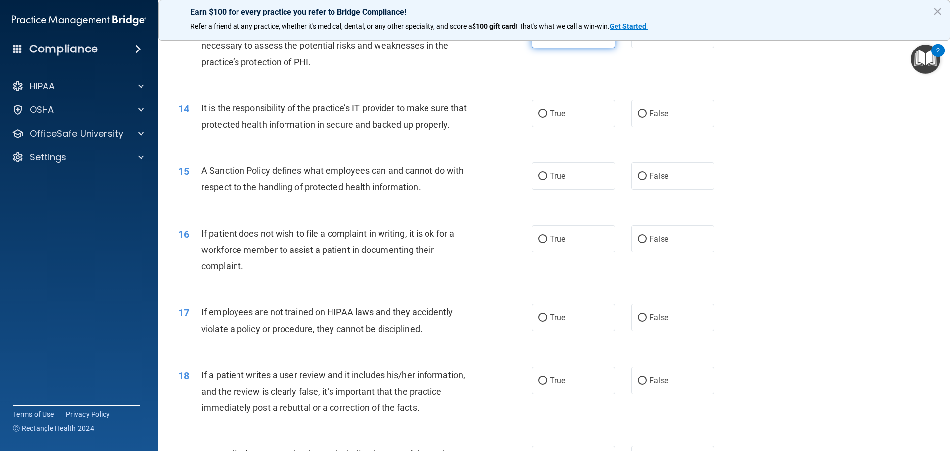
scroll to position [1088, 0]
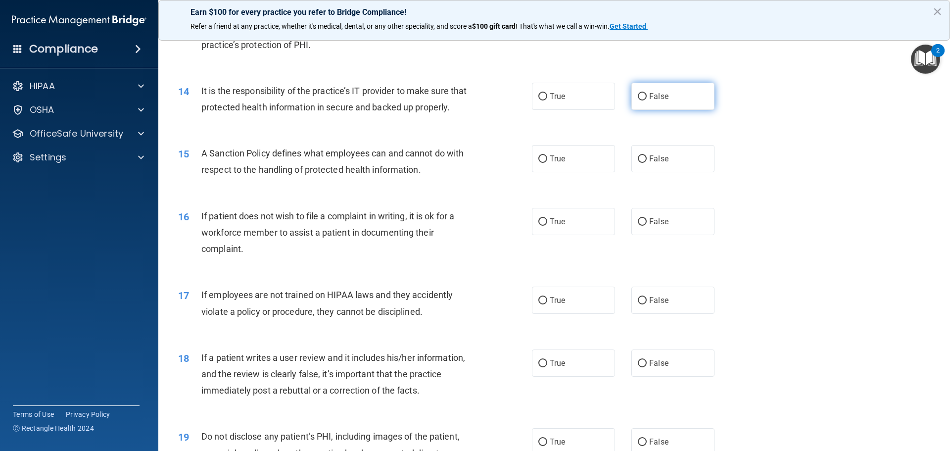
click at [639, 93] on input "False" at bounding box center [642, 96] width 9 height 7
radio input "true"
click at [649, 172] on label "False" at bounding box center [672, 158] width 83 height 27
click at [646, 163] on input "False" at bounding box center [642, 158] width 9 height 7
radio input "true"
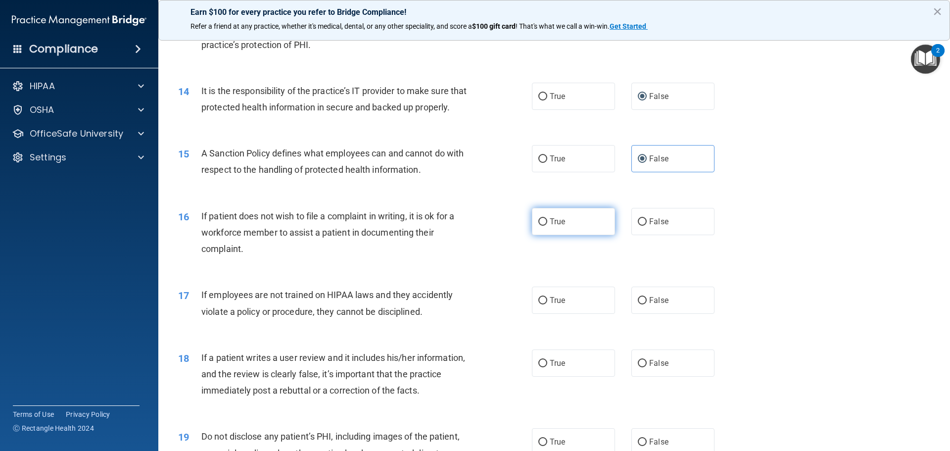
click at [572, 232] on label "True" at bounding box center [573, 221] width 83 height 27
click at [547, 226] on input "True" at bounding box center [542, 221] width 9 height 7
radio input "true"
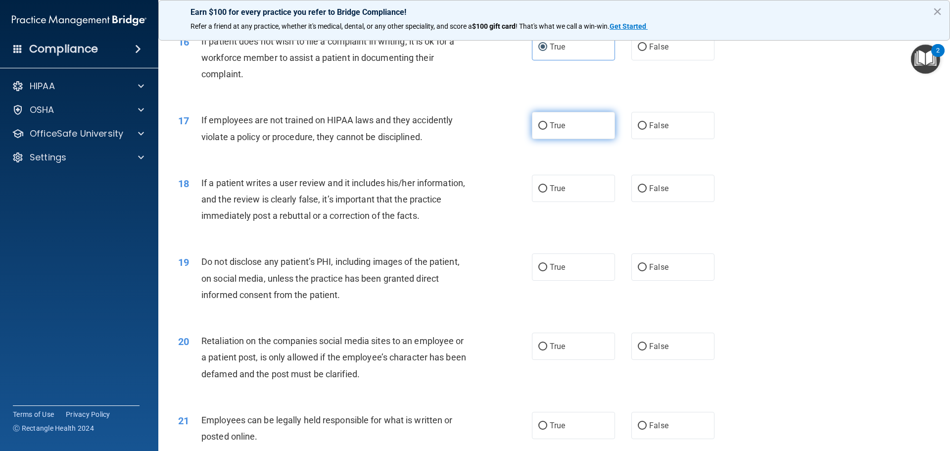
scroll to position [1286, 0]
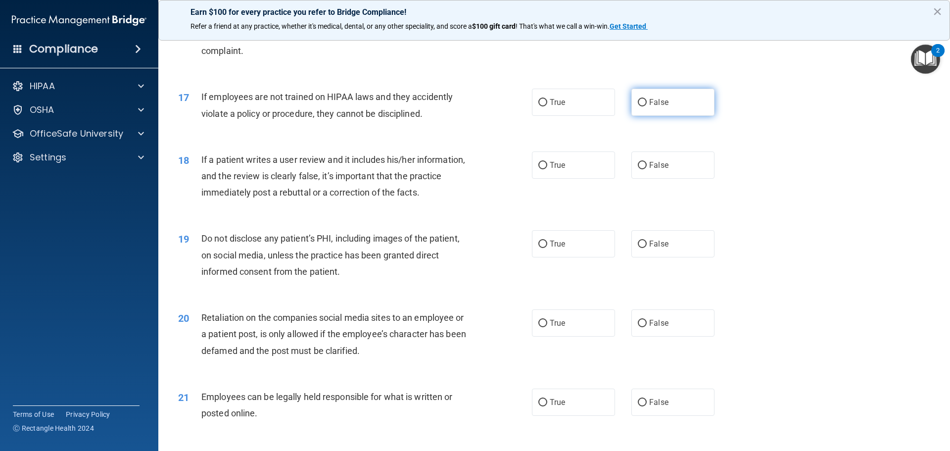
click at [661, 116] on label "False" at bounding box center [672, 102] width 83 height 27
click at [646, 106] on input "False" at bounding box center [642, 102] width 9 height 7
radio input "true"
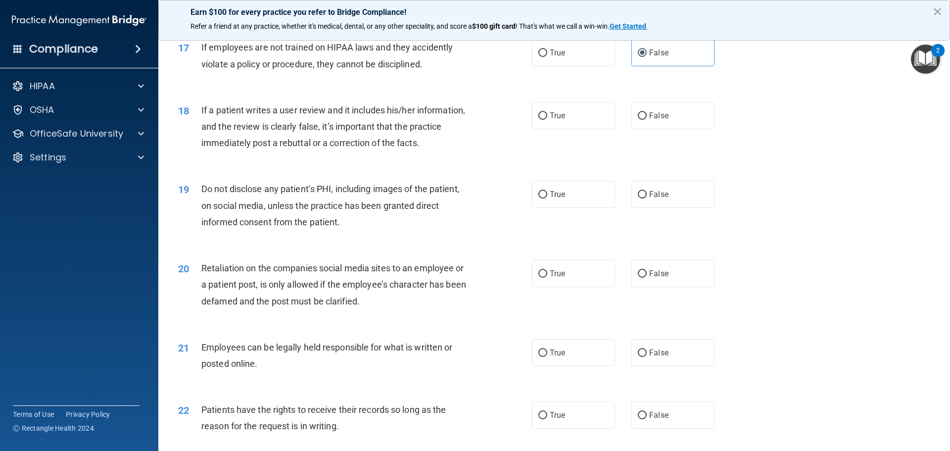
scroll to position [1385, 0]
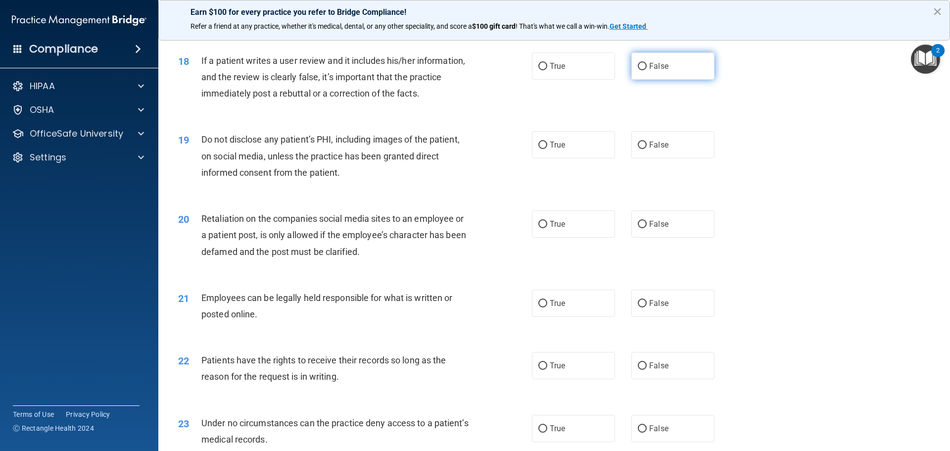
click at [680, 80] on label "False" at bounding box center [672, 65] width 83 height 27
click at [646, 70] on input "False" at bounding box center [642, 66] width 9 height 7
radio input "true"
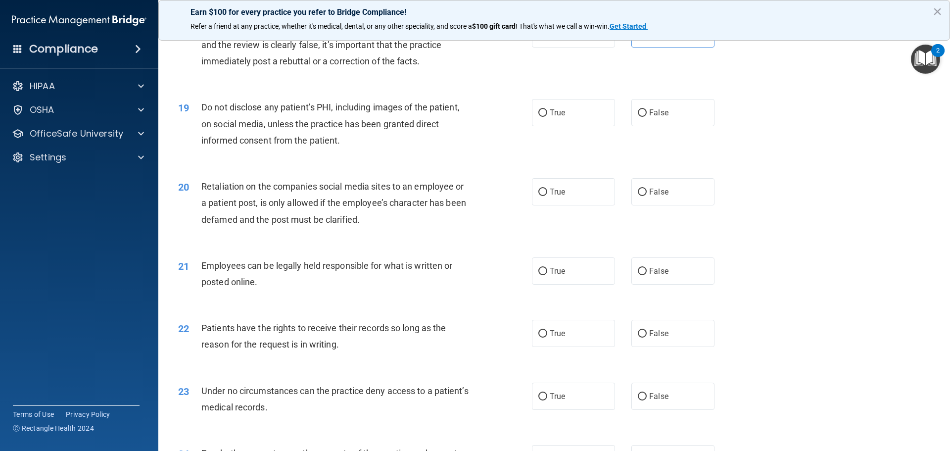
scroll to position [1434, 0]
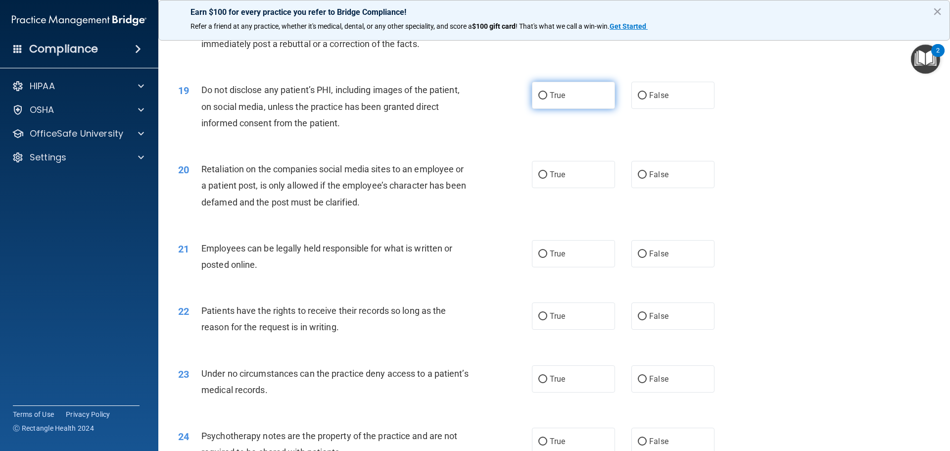
click at [576, 109] on label "True" at bounding box center [573, 95] width 83 height 27
click at [547, 99] on input "True" at bounding box center [542, 95] width 9 height 7
radio input "true"
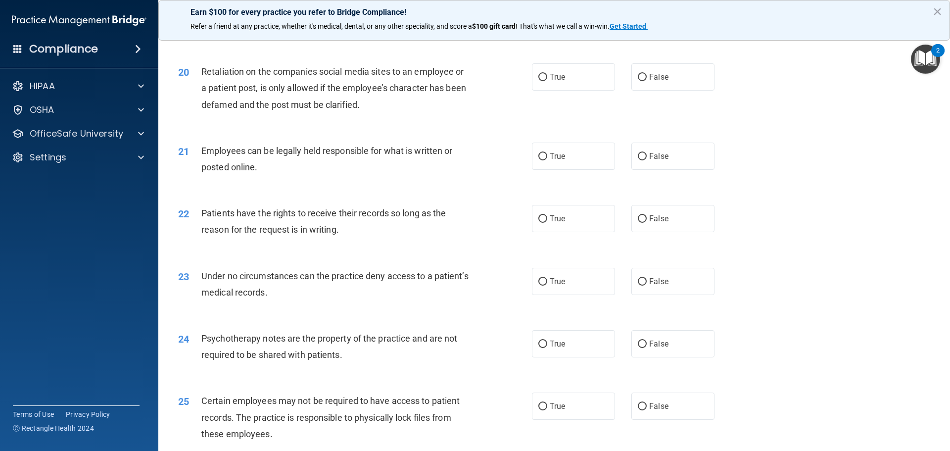
scroll to position [1533, 0]
click at [665, 89] on label "False" at bounding box center [672, 75] width 83 height 27
click at [646, 80] on input "False" at bounding box center [642, 75] width 9 height 7
radio input "true"
click at [584, 164] on label "True" at bounding box center [573, 154] width 83 height 27
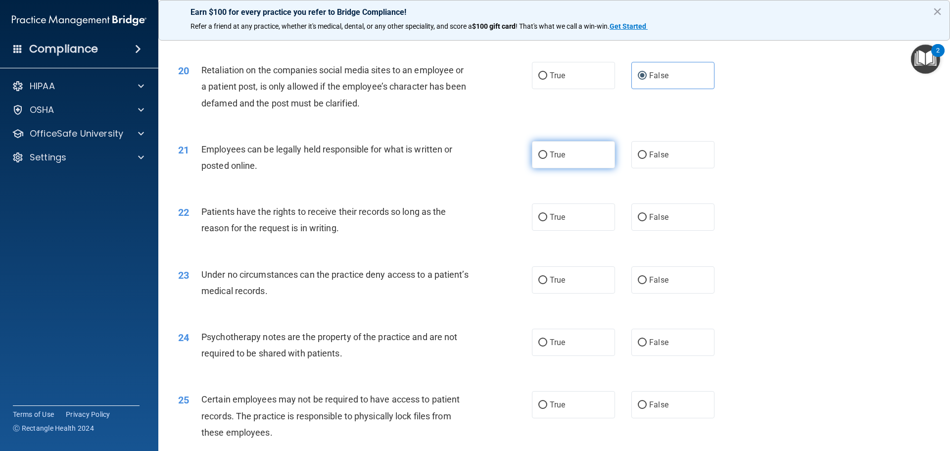
click at [547, 159] on input "True" at bounding box center [542, 154] width 9 height 7
radio input "true"
click at [664, 225] on label "False" at bounding box center [672, 216] width 83 height 27
click at [646, 221] on input "False" at bounding box center [642, 217] width 9 height 7
radio input "true"
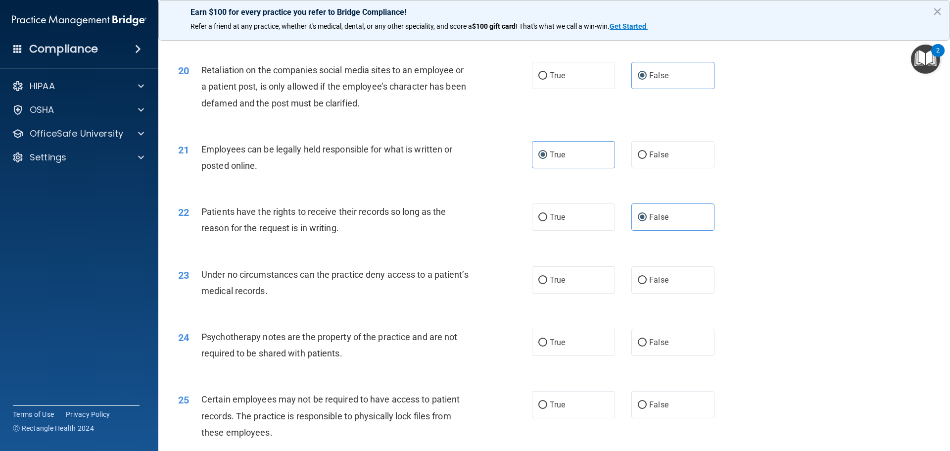
click at [666, 311] on div "23 Under no circumstances can the practice deny access to a patient’s medical r…" at bounding box center [554, 285] width 767 height 62
click at [669, 293] on label "False" at bounding box center [672, 279] width 83 height 27
click at [646, 284] on input "False" at bounding box center [642, 279] width 9 height 7
radio input "true"
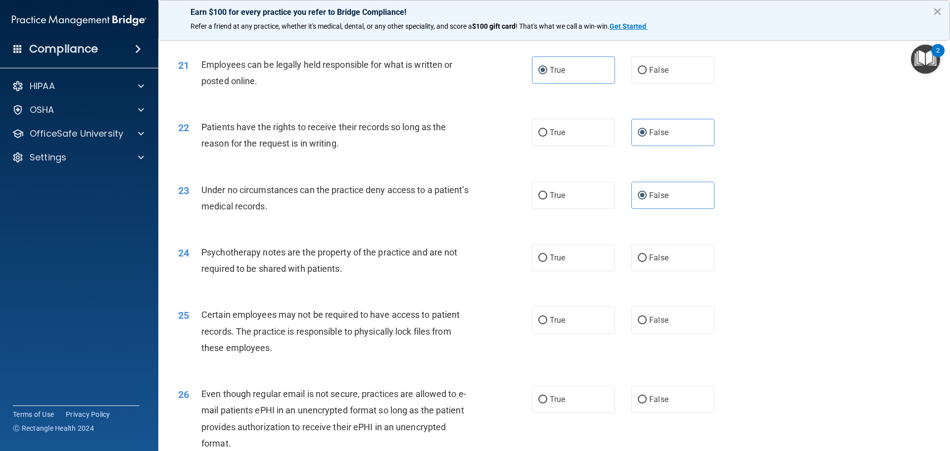
scroll to position [1632, 0]
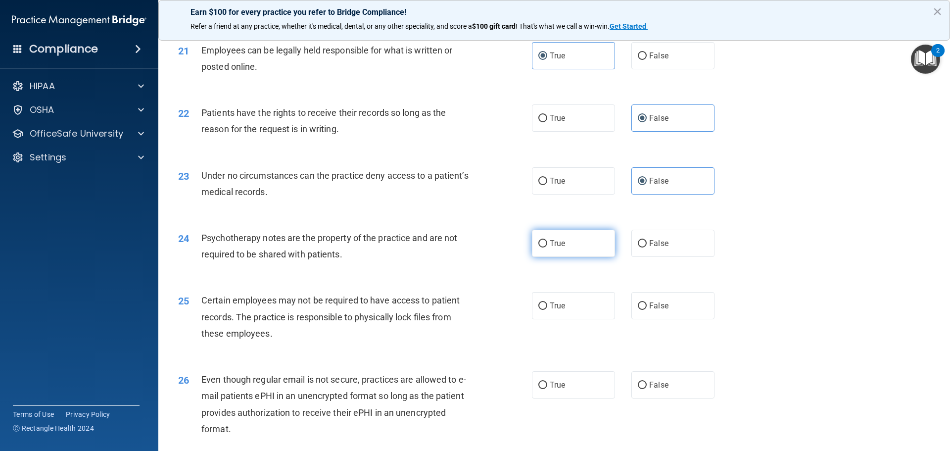
click at [580, 257] on label "True" at bounding box center [573, 242] width 83 height 27
click at [547, 247] on input "True" at bounding box center [542, 243] width 9 height 7
radio input "true"
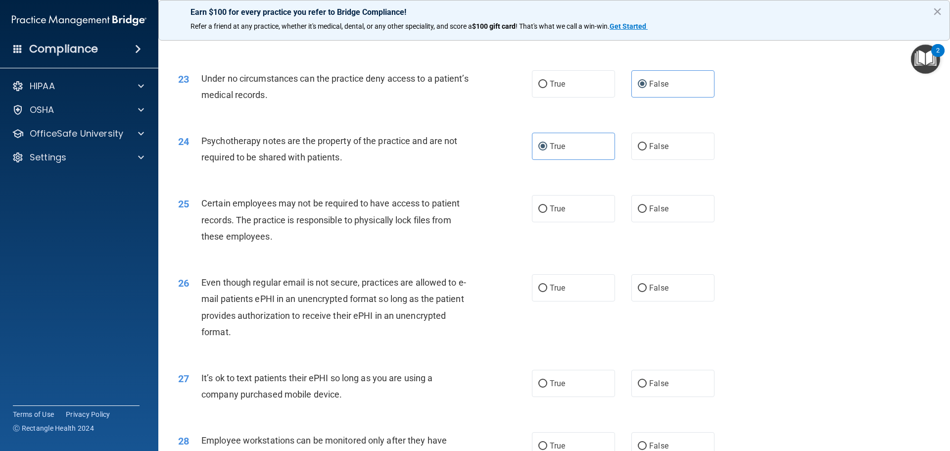
scroll to position [1731, 0]
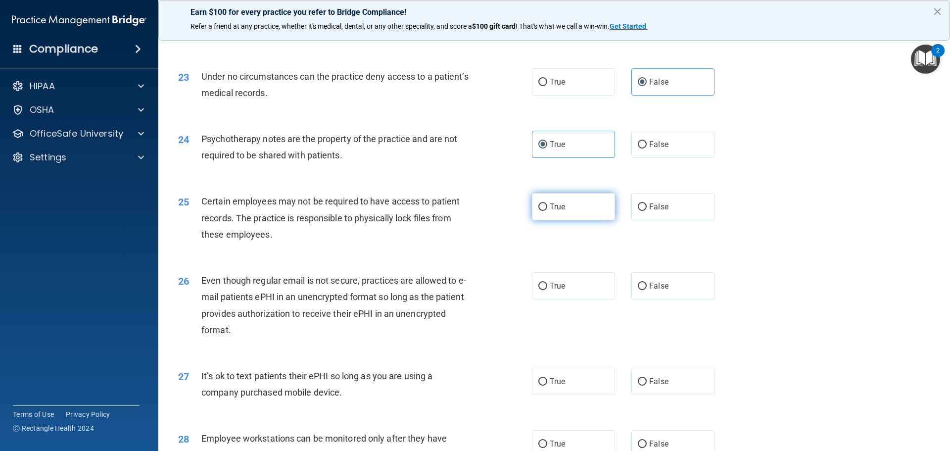
click at [561, 211] on span "True" at bounding box center [556, 206] width 15 height 9
click at [547, 211] on input "True" at bounding box center [542, 206] width 9 height 7
radio input "true"
click at [556, 290] on span "True" at bounding box center [556, 285] width 15 height 9
click at [547, 290] on input "True" at bounding box center [542, 285] width 9 height 7
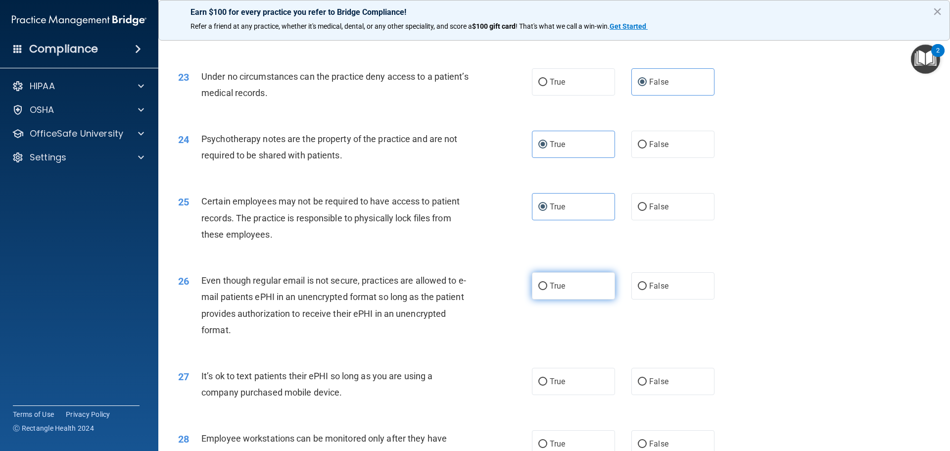
radio input "true"
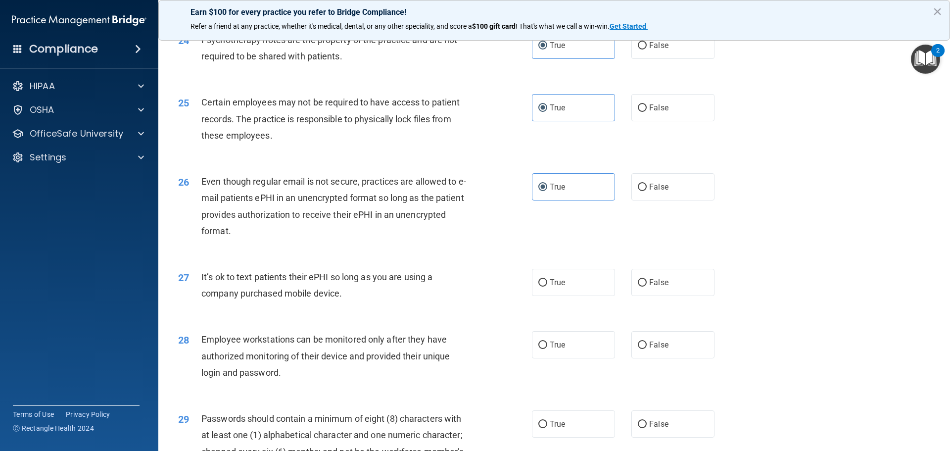
scroll to position [1879, 0]
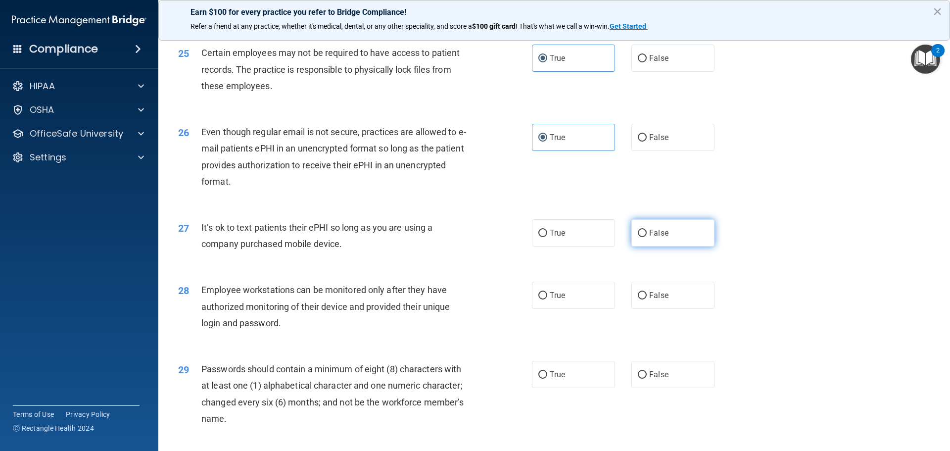
click at [673, 246] on label "False" at bounding box center [672, 232] width 83 height 27
click at [646, 237] on input "False" at bounding box center [642, 232] width 9 height 7
radio input "true"
click at [676, 309] on label "False" at bounding box center [672, 294] width 83 height 27
click at [646, 299] on input "False" at bounding box center [642, 295] width 9 height 7
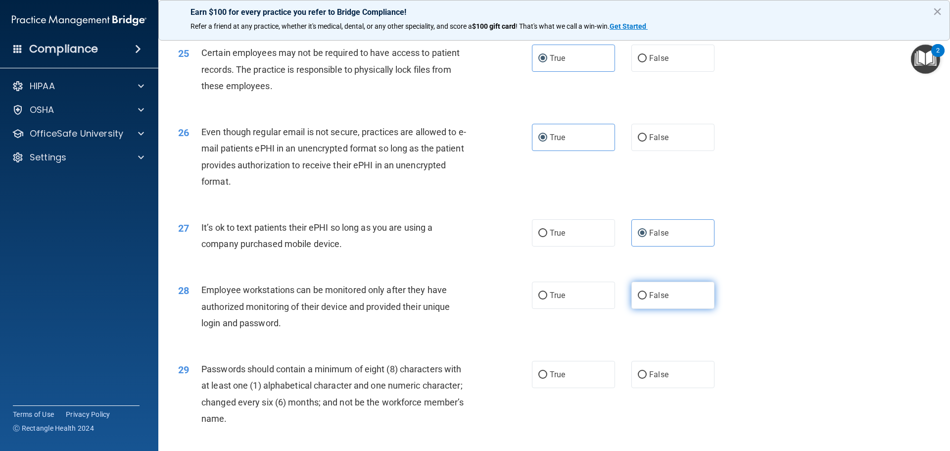
radio input "true"
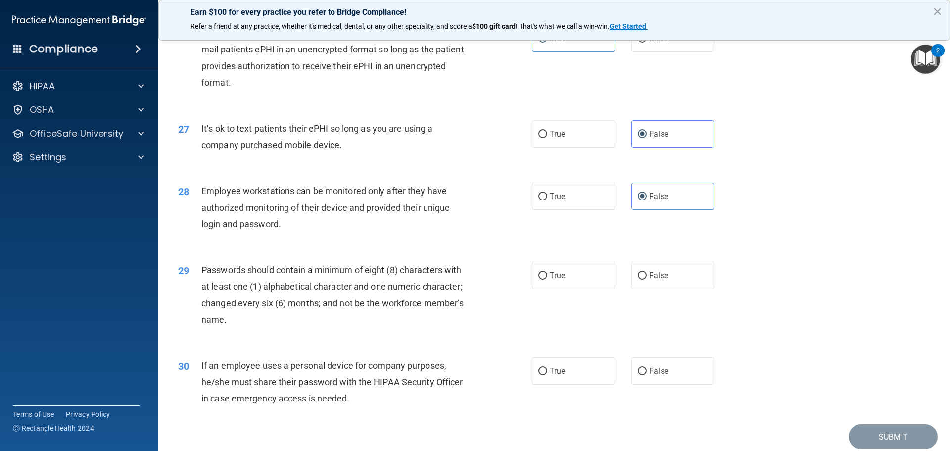
scroll to position [2028, 0]
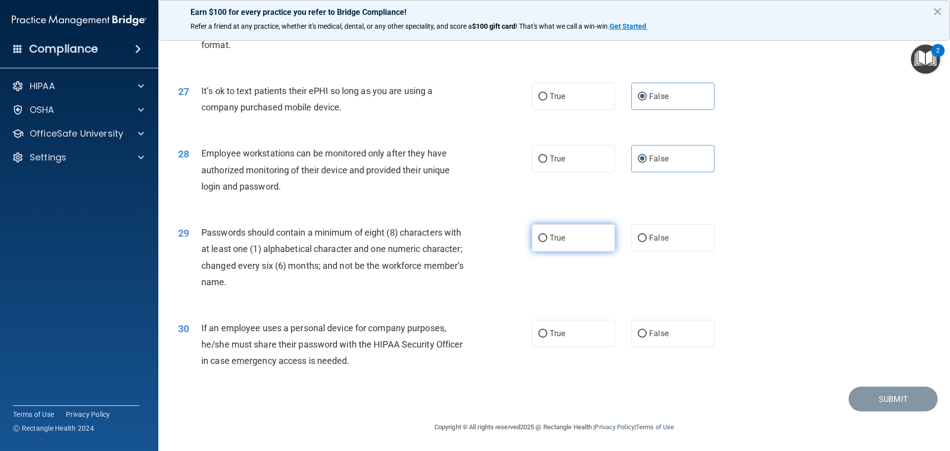
click at [574, 249] on label "True" at bounding box center [573, 237] width 83 height 27
click at [547, 242] on input "True" at bounding box center [542, 237] width 9 height 7
radio input "true"
click at [697, 339] on label "False" at bounding box center [672, 333] width 83 height 27
click at [646, 337] on input "False" at bounding box center [642, 333] width 9 height 7
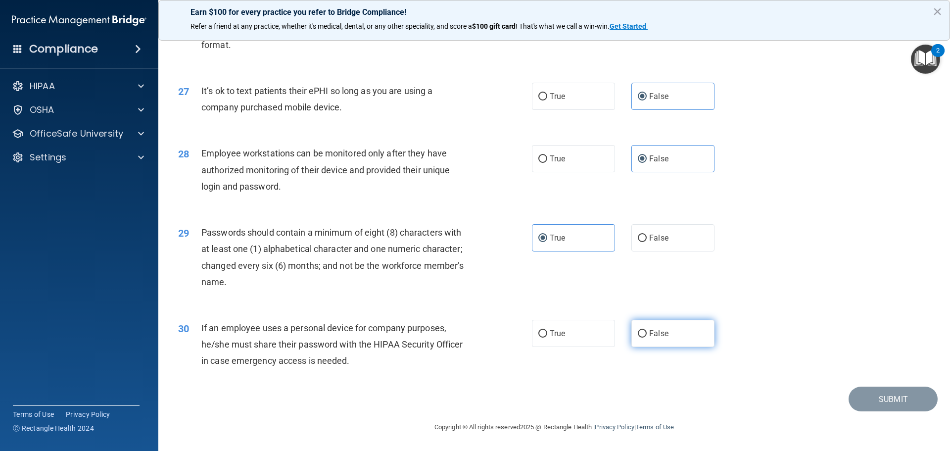
radio input "true"
click at [874, 386] on div "30 If an employee uses a personal device for company purposes, he/she must shar…" at bounding box center [554, 346] width 767 height 79
click at [881, 397] on button "Submit" at bounding box center [892, 398] width 89 height 25
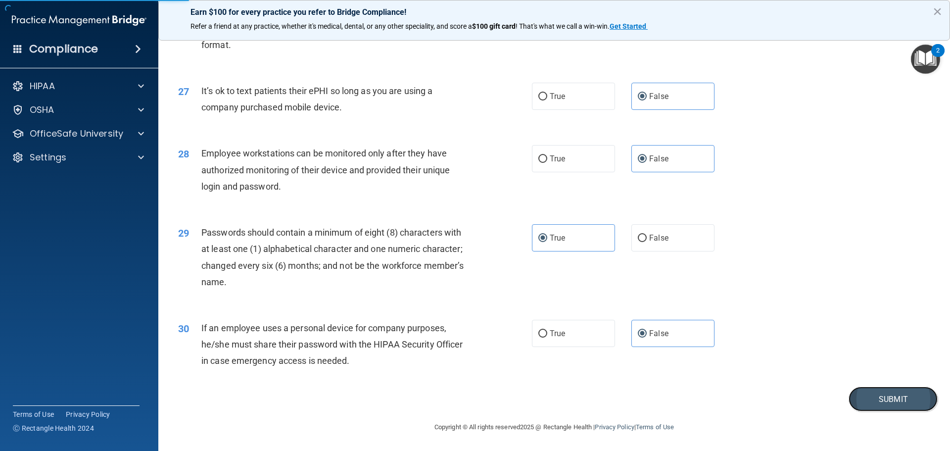
click at [880, 405] on button "Submit" at bounding box center [892, 398] width 89 height 25
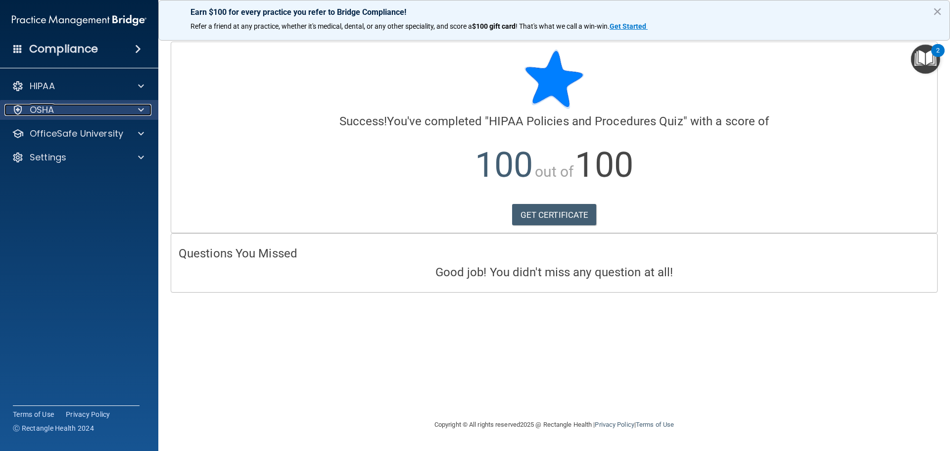
click at [73, 114] on div "OSHA" at bounding box center [65, 110] width 123 height 12
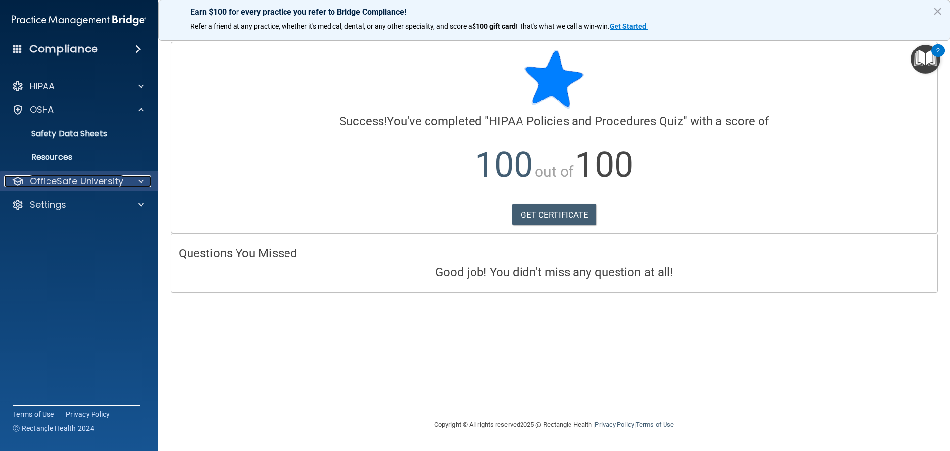
click at [73, 175] on p "OfficeSafe University" at bounding box center [76, 181] width 93 height 12
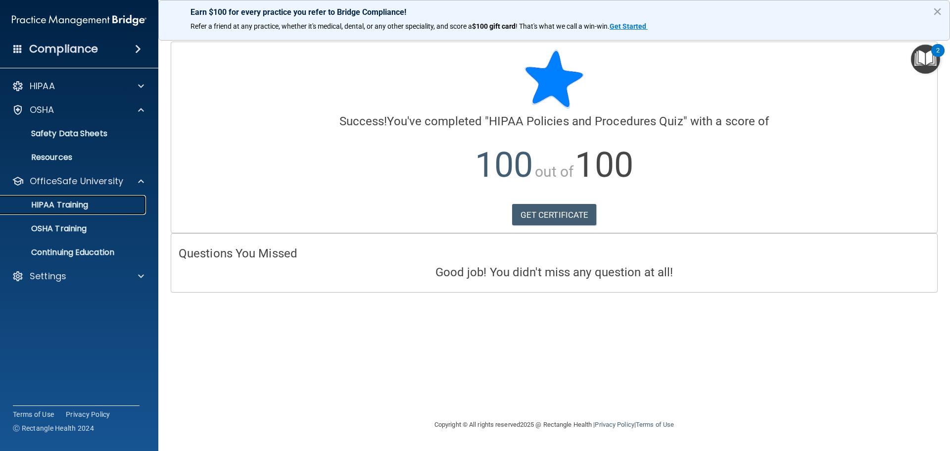
click at [86, 210] on link "HIPAA Training" at bounding box center [68, 205] width 156 height 20
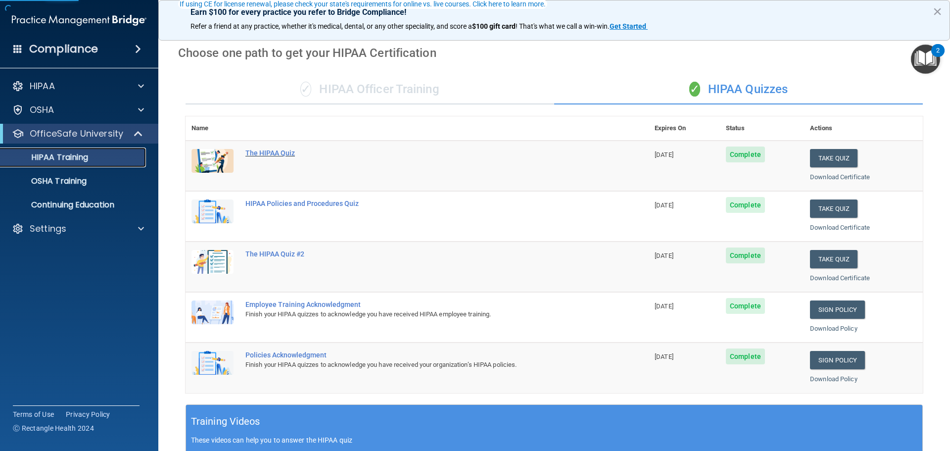
scroll to position [99, 0]
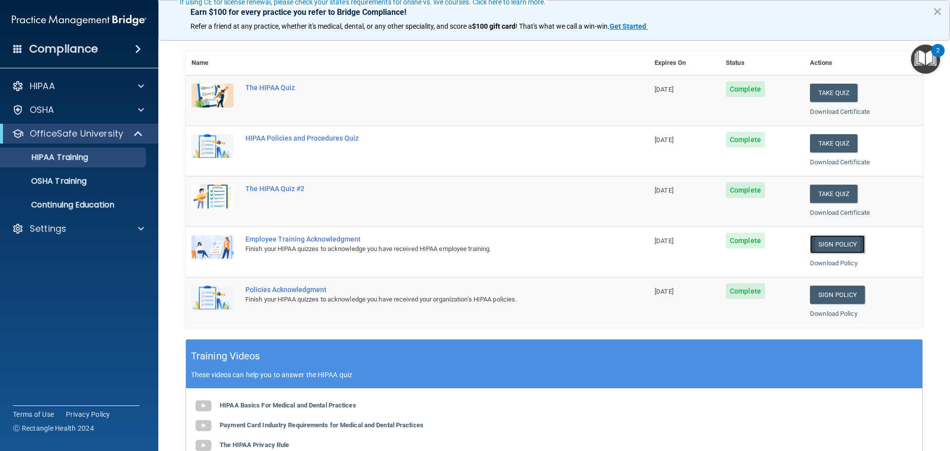
click at [837, 245] on link "Sign Policy" at bounding box center [837, 244] width 55 height 18
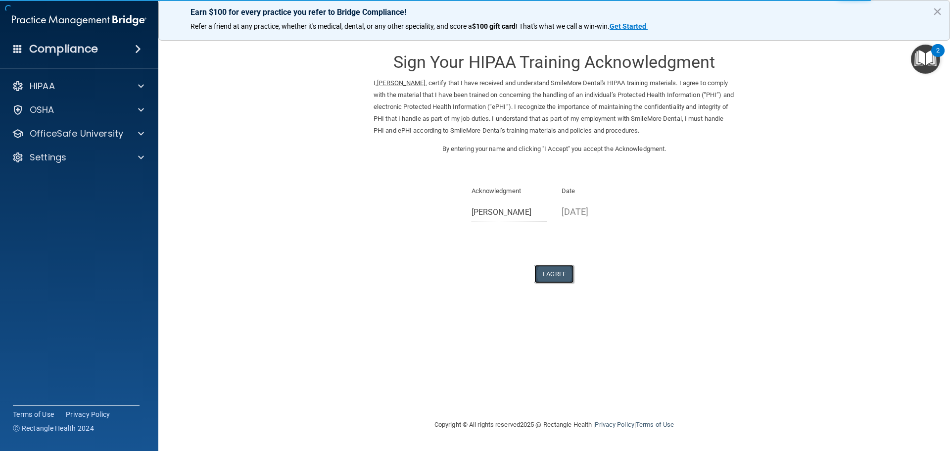
click at [554, 270] on button "I Agree" at bounding box center [554, 274] width 40 height 18
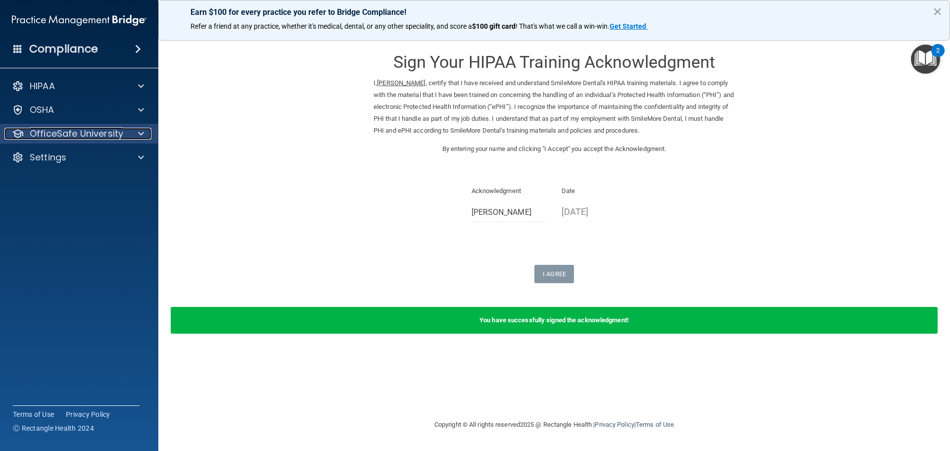
click at [121, 134] on p "OfficeSafe University" at bounding box center [76, 134] width 93 height 12
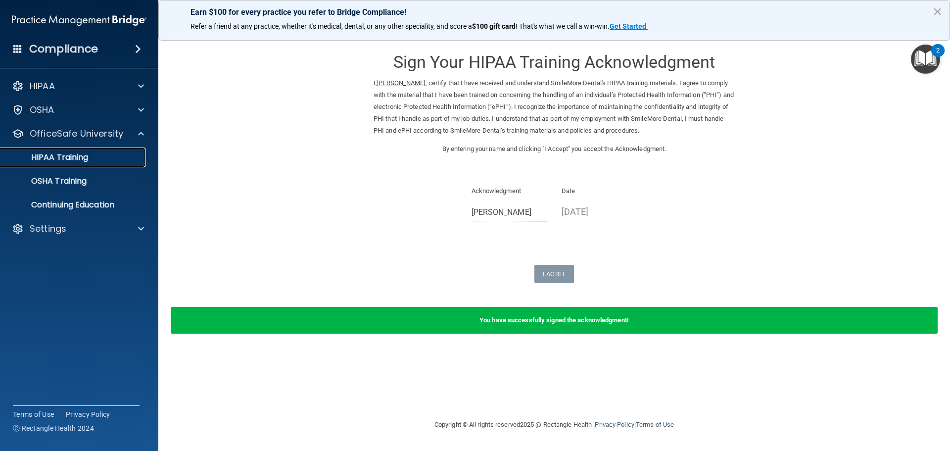
click at [81, 158] on p "HIPAA Training" at bounding box center [47, 157] width 82 height 10
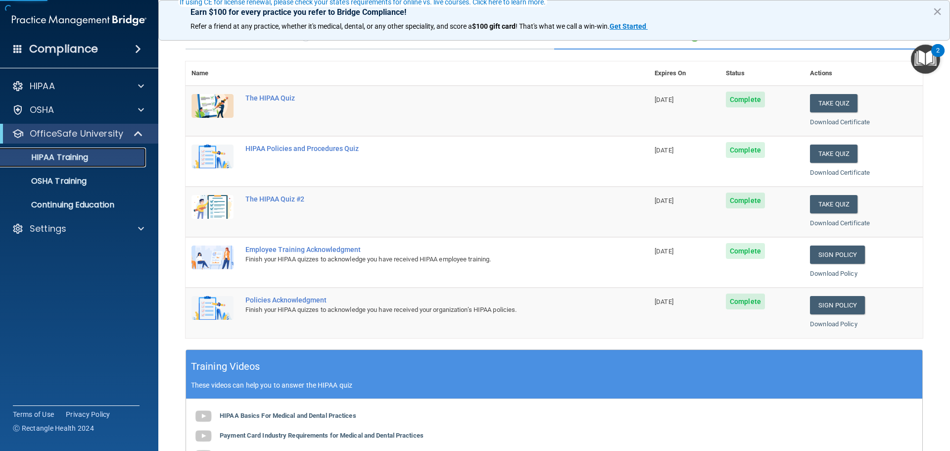
scroll to position [99, 0]
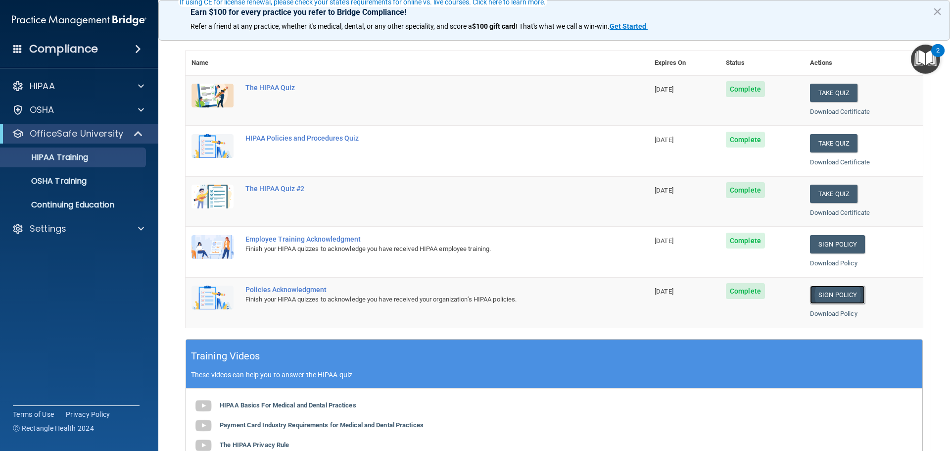
click at [837, 294] on link "Sign Policy" at bounding box center [837, 294] width 55 height 18
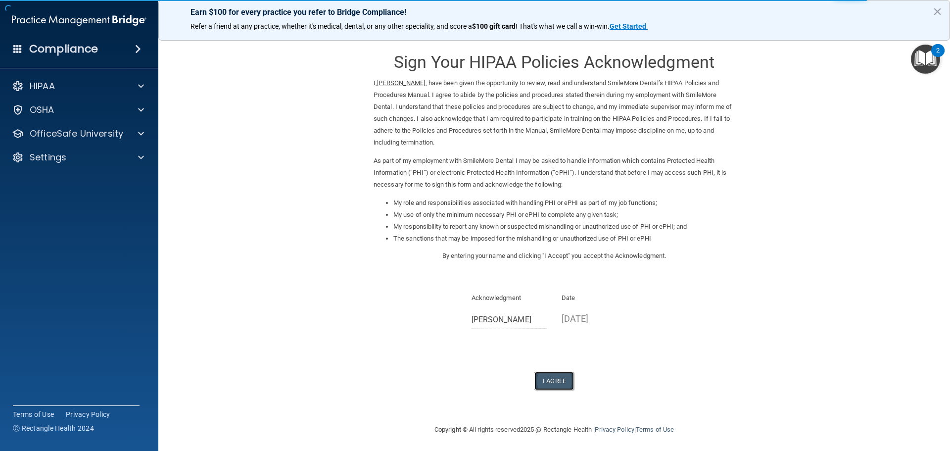
click at [558, 379] on button "I Agree" at bounding box center [554, 380] width 40 height 18
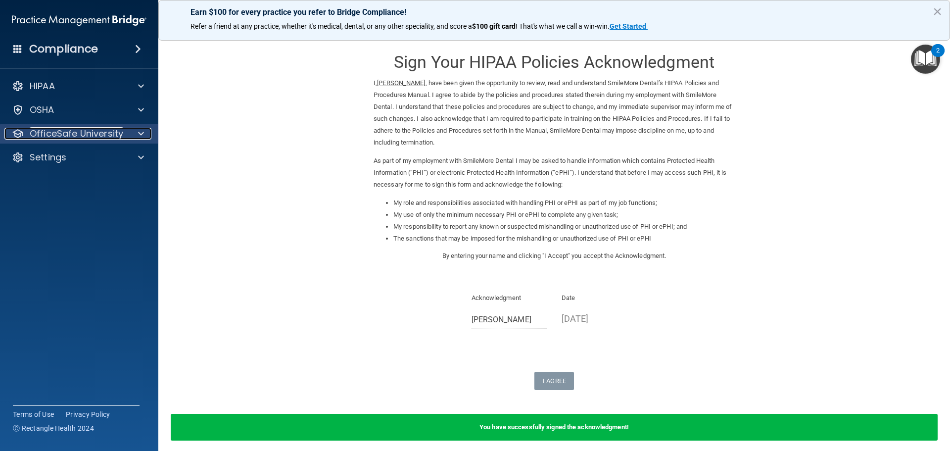
click at [90, 129] on p "OfficeSafe University" at bounding box center [76, 134] width 93 height 12
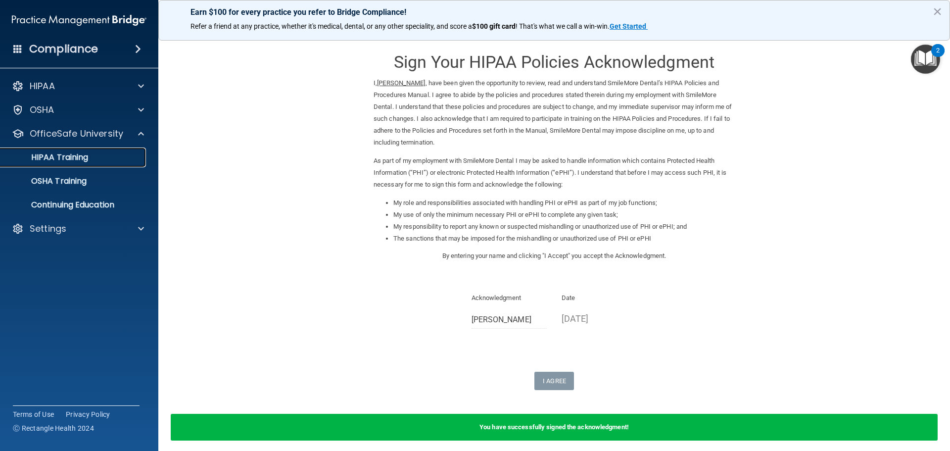
click at [91, 162] on div "HIPAA Training" at bounding box center [73, 157] width 135 height 10
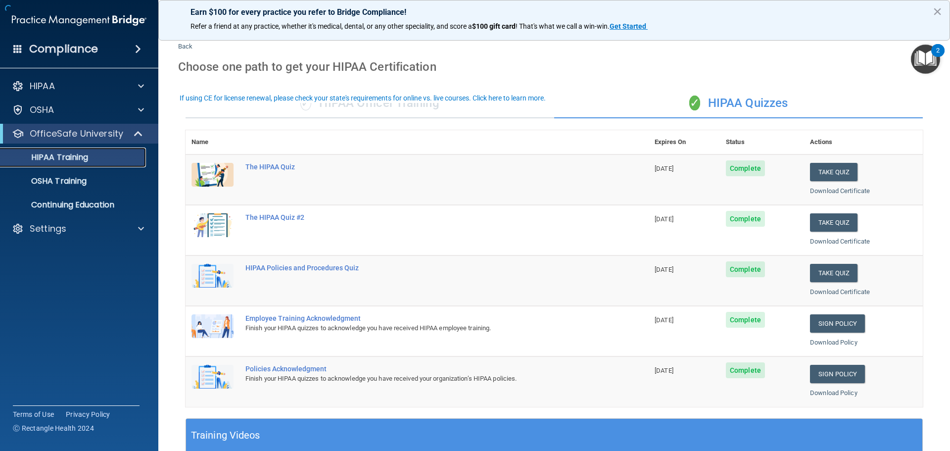
scroll to position [49, 0]
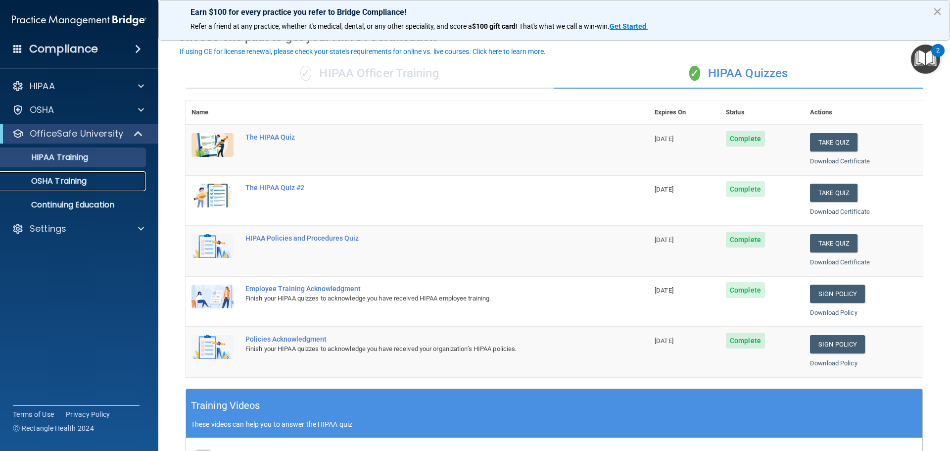
click at [89, 177] on div "OSHA Training" at bounding box center [73, 181] width 135 height 10
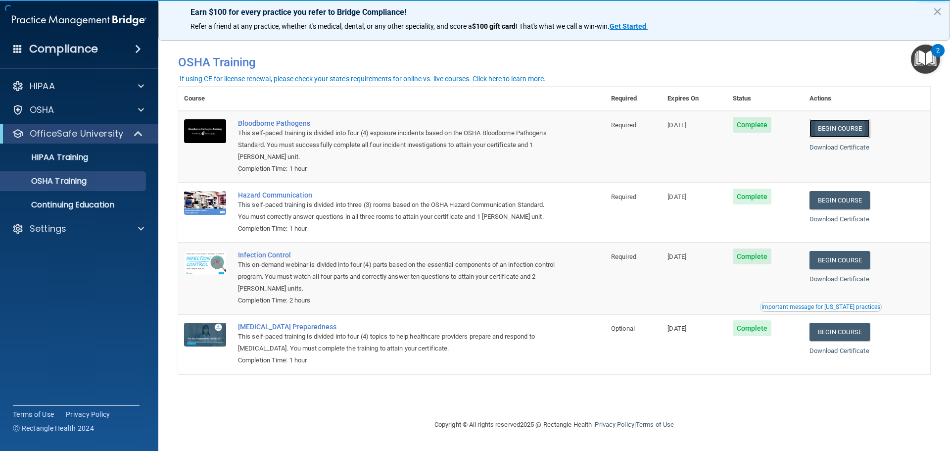
click at [859, 134] on link "Begin Course" at bounding box center [839, 128] width 60 height 18
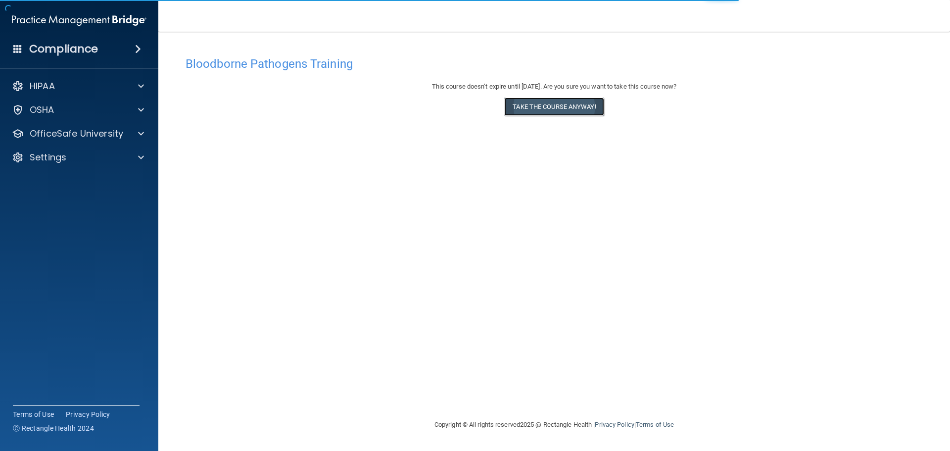
click at [579, 111] on button "Take the course anyway!" at bounding box center [553, 106] width 99 height 18
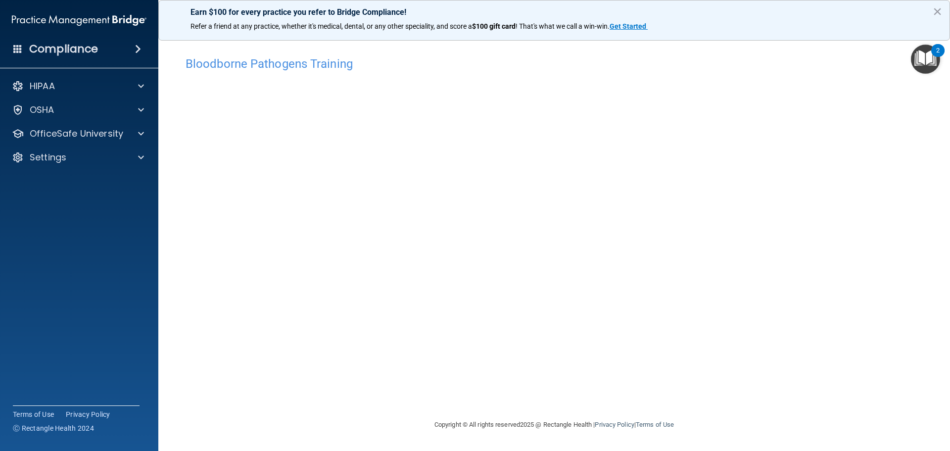
click at [713, 382] on div "Bloodborne Pathogens Training This course doesn’t expire until 01/13/2026. Are …" at bounding box center [554, 234] width 752 height 367
click at [697, 397] on div "Bloodborne Pathogens Training This course doesn’t expire until 01/13/2026. Are …" at bounding box center [554, 234] width 752 height 367
click at [638, 401] on div "Bloodborne Pathogens Training This course doesn’t expire until 01/13/2026. Are …" at bounding box center [554, 234] width 752 height 367
click at [686, 380] on div "Bloodborne Pathogens Training This course doesn’t expire until 01/13/2026. Are …" at bounding box center [554, 234] width 752 height 367
click at [686, 392] on div "Bloodborne Pathogens Training This course doesn’t expire until 01/13/2026. Are …" at bounding box center [554, 234] width 752 height 367
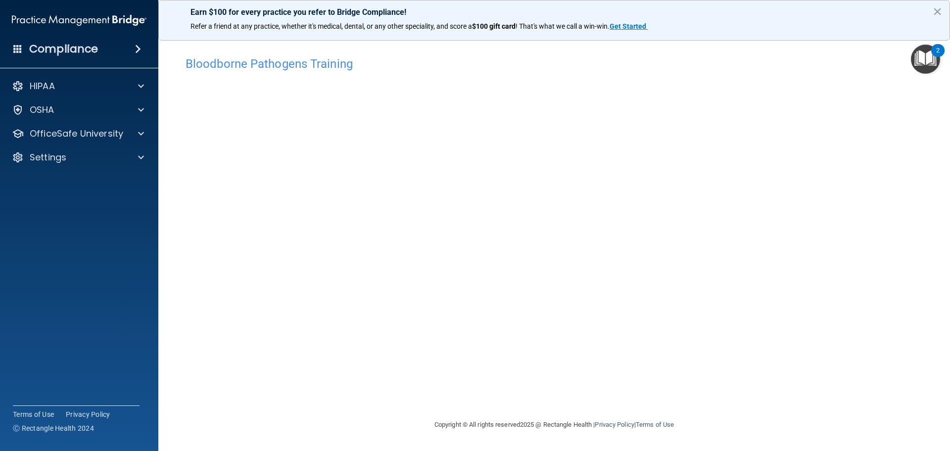
click at [754, 404] on div "Bloodborne Pathogens Training This course doesn’t expire until 01/13/2026. Are …" at bounding box center [554, 234] width 752 height 367
click at [727, 396] on div "Bloodborne Pathogens Training This course doesn’t expire until 01/13/2026. Are …" at bounding box center [554, 234] width 752 height 367
click at [113, 137] on p "OfficeSafe University" at bounding box center [76, 134] width 93 height 12
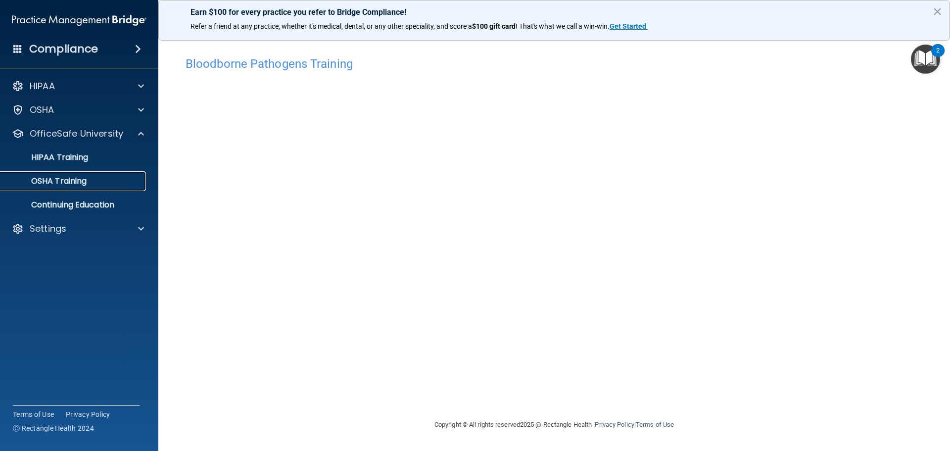
click at [93, 179] on div "OSHA Training" at bounding box center [73, 181] width 135 height 10
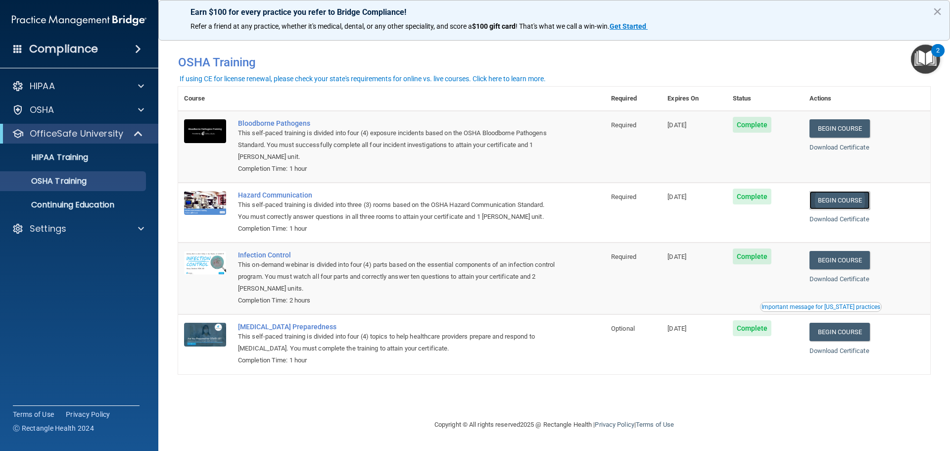
click at [840, 199] on link "Begin Course" at bounding box center [839, 200] width 60 height 18
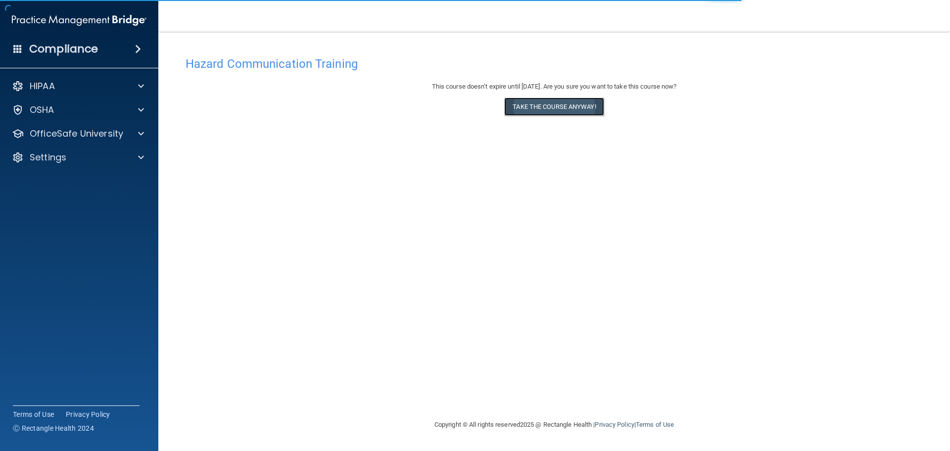
click at [565, 110] on button "Take the course anyway!" at bounding box center [553, 106] width 99 height 18
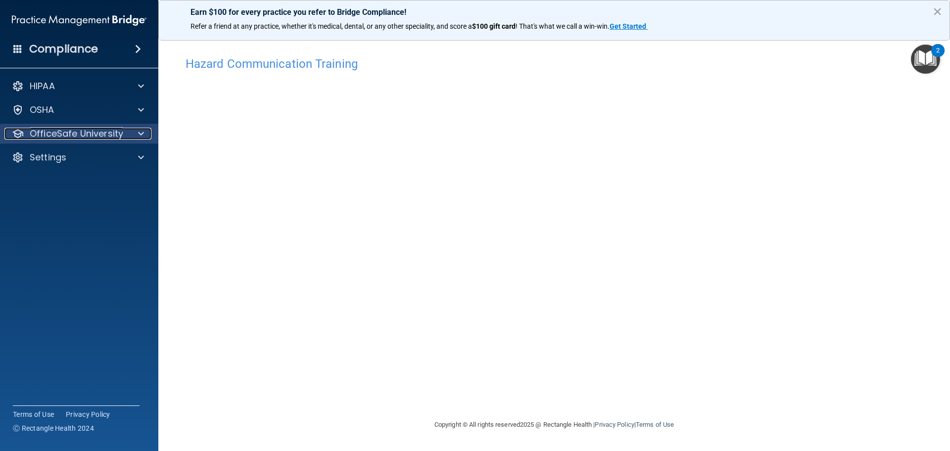
click at [81, 135] on p "OfficeSafe University" at bounding box center [76, 134] width 93 height 12
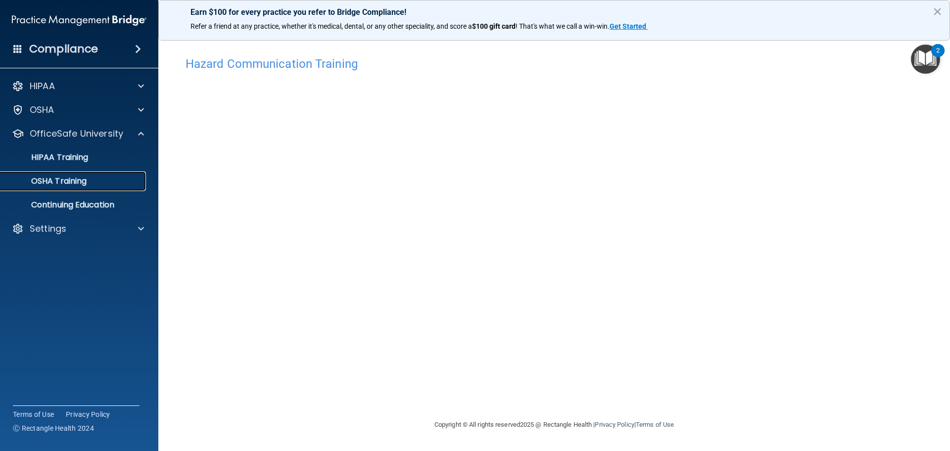
click at [92, 180] on div "OSHA Training" at bounding box center [73, 181] width 135 height 10
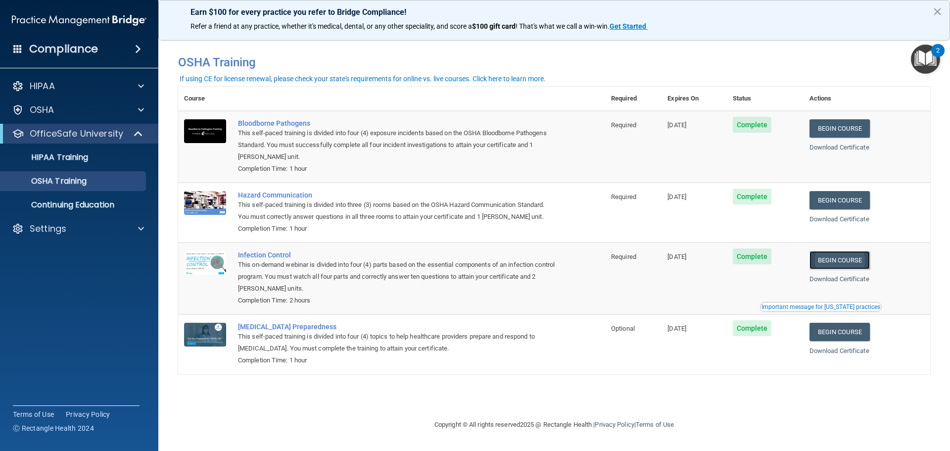
click at [868, 256] on link "Begin Course" at bounding box center [839, 260] width 60 height 18
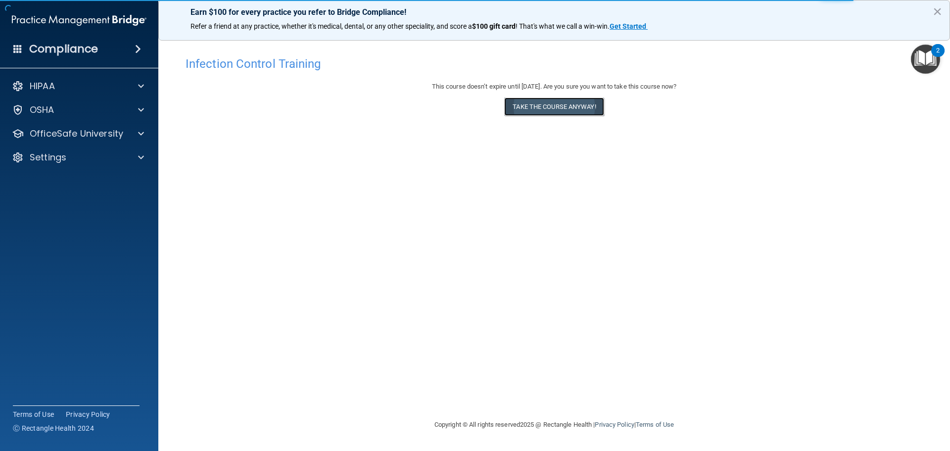
click at [561, 110] on button "Take the course anyway!" at bounding box center [553, 106] width 99 height 18
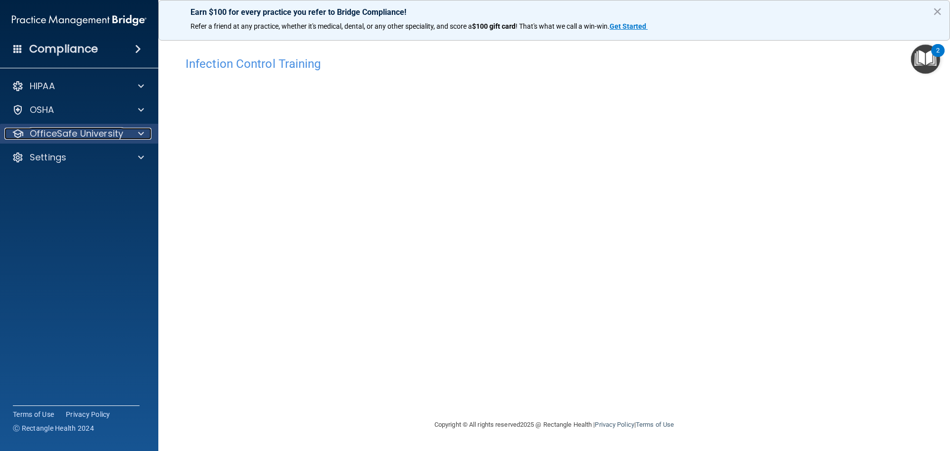
click at [104, 138] on p "OfficeSafe University" at bounding box center [76, 134] width 93 height 12
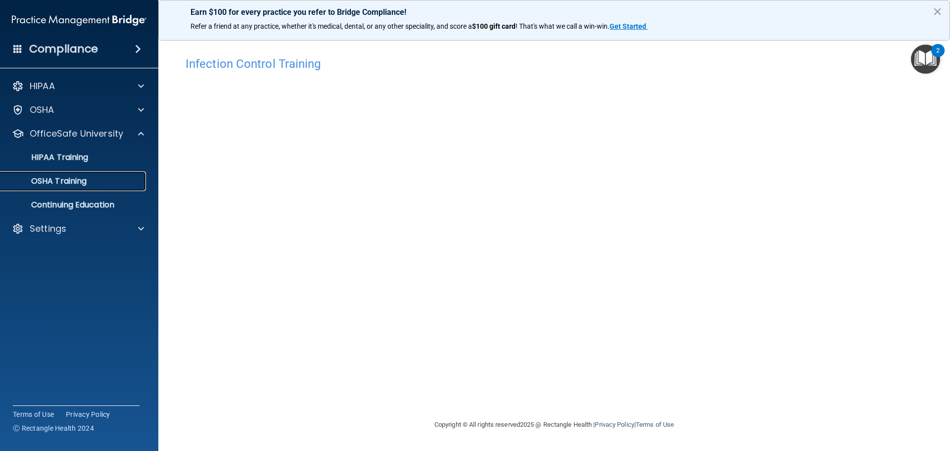
click at [87, 189] on link "OSHA Training" at bounding box center [68, 181] width 156 height 20
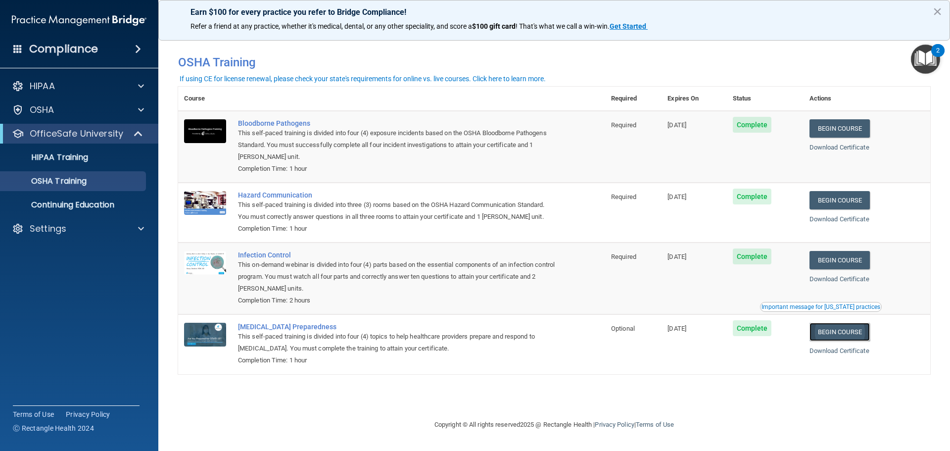
click at [854, 333] on link "Begin Course" at bounding box center [839, 331] width 60 height 18
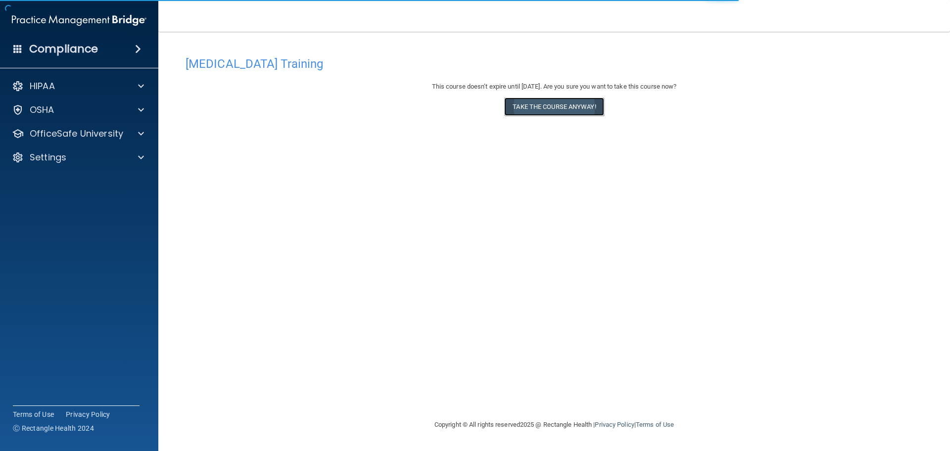
click at [558, 110] on button "Take the course anyway!" at bounding box center [553, 106] width 99 height 18
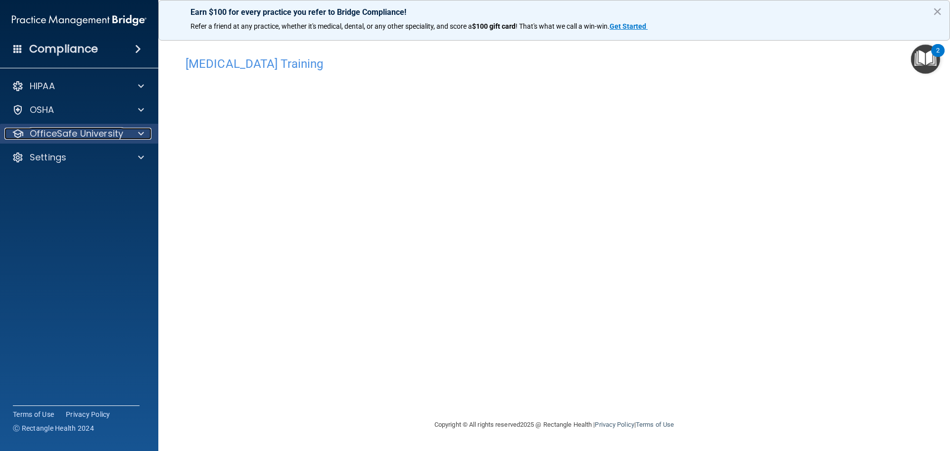
click at [113, 134] on p "OfficeSafe University" at bounding box center [76, 134] width 93 height 12
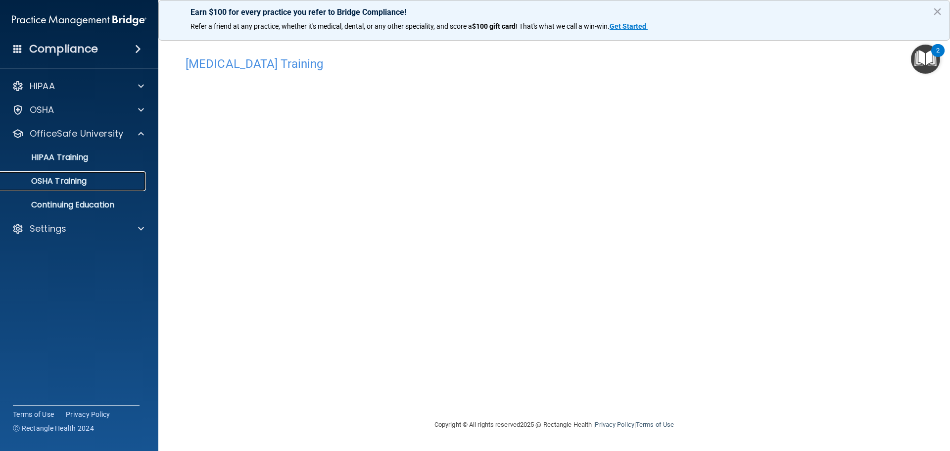
click at [79, 183] on p "OSHA Training" at bounding box center [46, 181] width 80 height 10
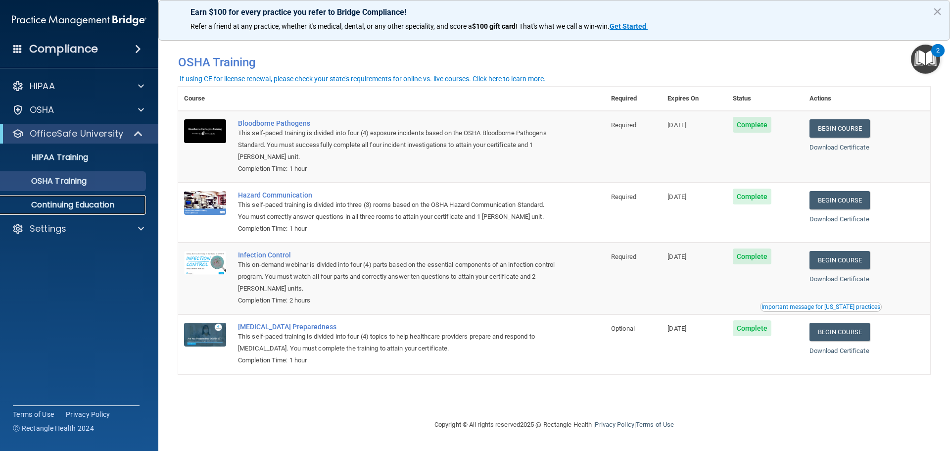
click at [109, 204] on p "Continuing Education" at bounding box center [73, 205] width 135 height 10
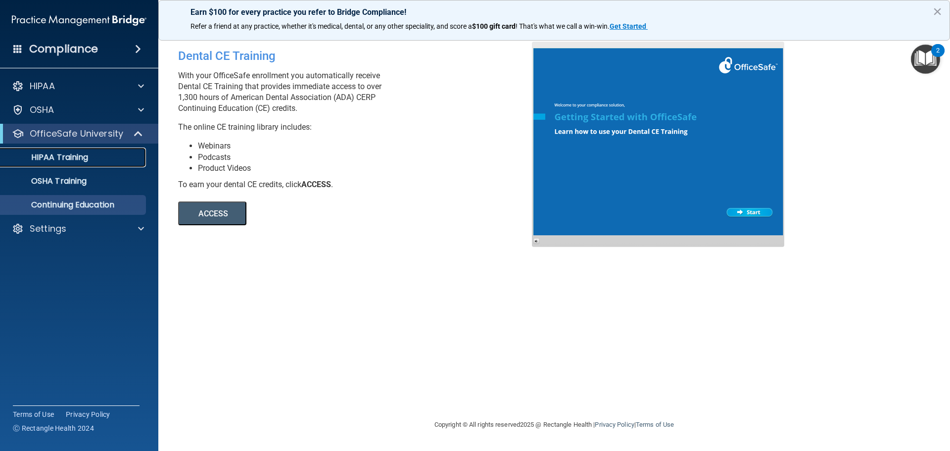
click at [108, 160] on div "HIPAA Training" at bounding box center [73, 157] width 135 height 10
